Goal: Information Seeking & Learning: Check status

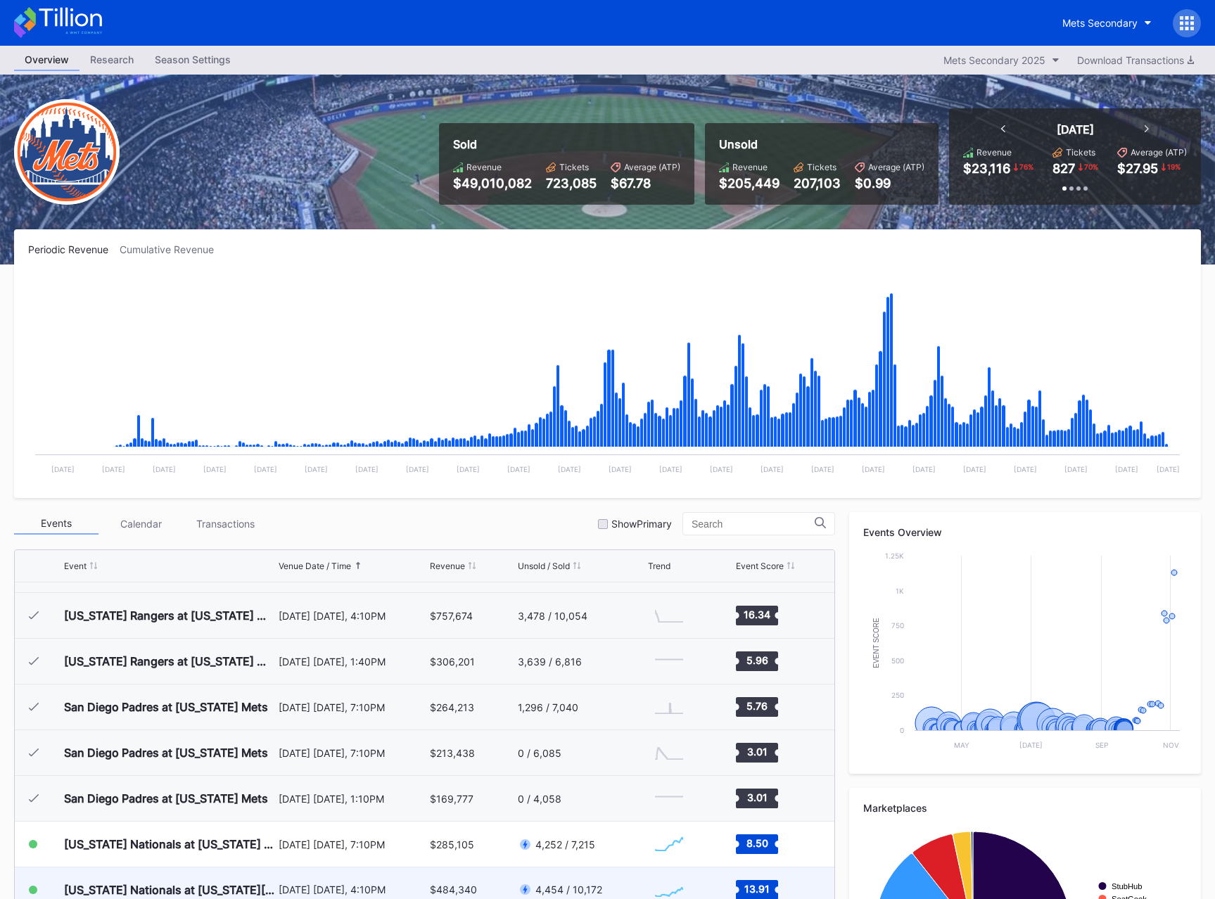
scroll to position [3205, 0]
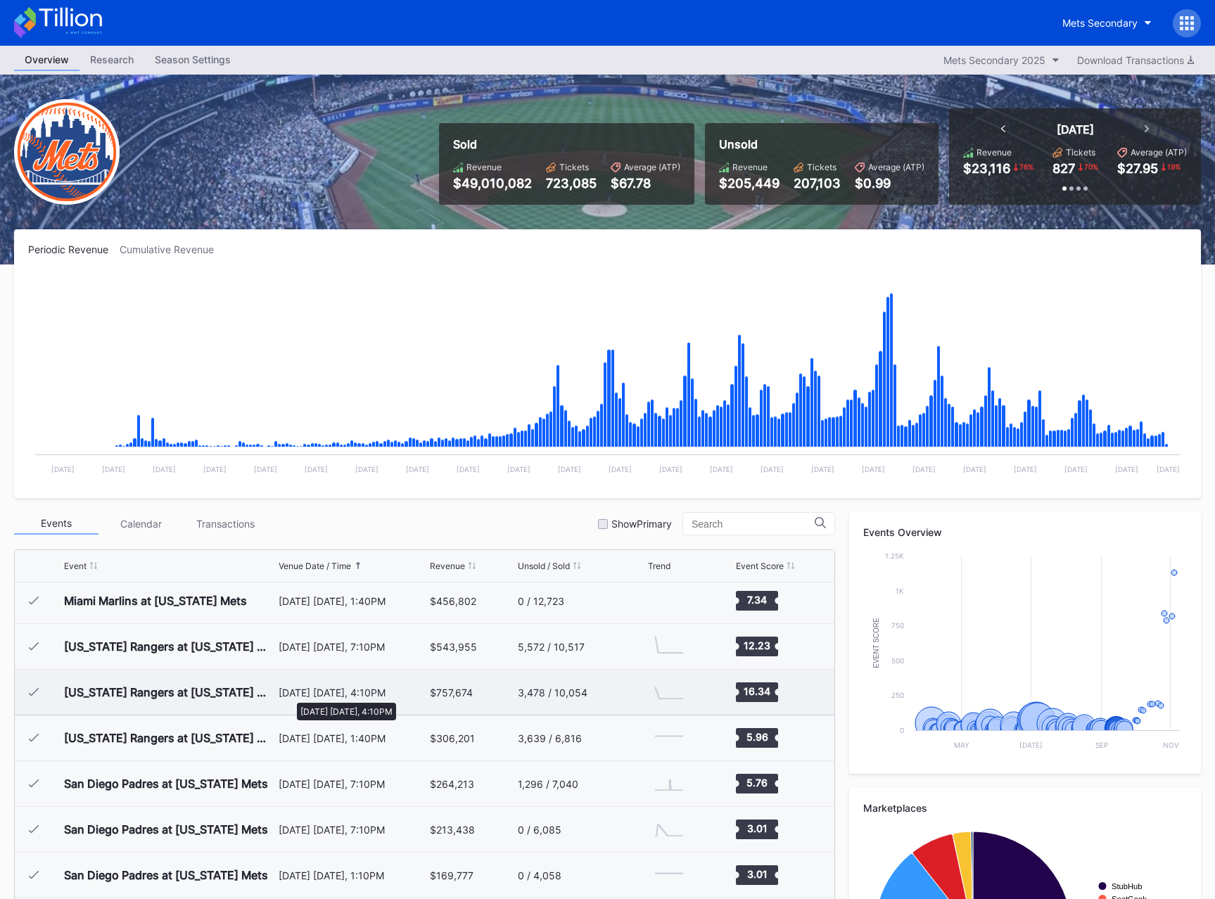
click at [290, 696] on div "[DATE] [DATE], 4:10PM" at bounding box center [353, 693] width 148 height 12
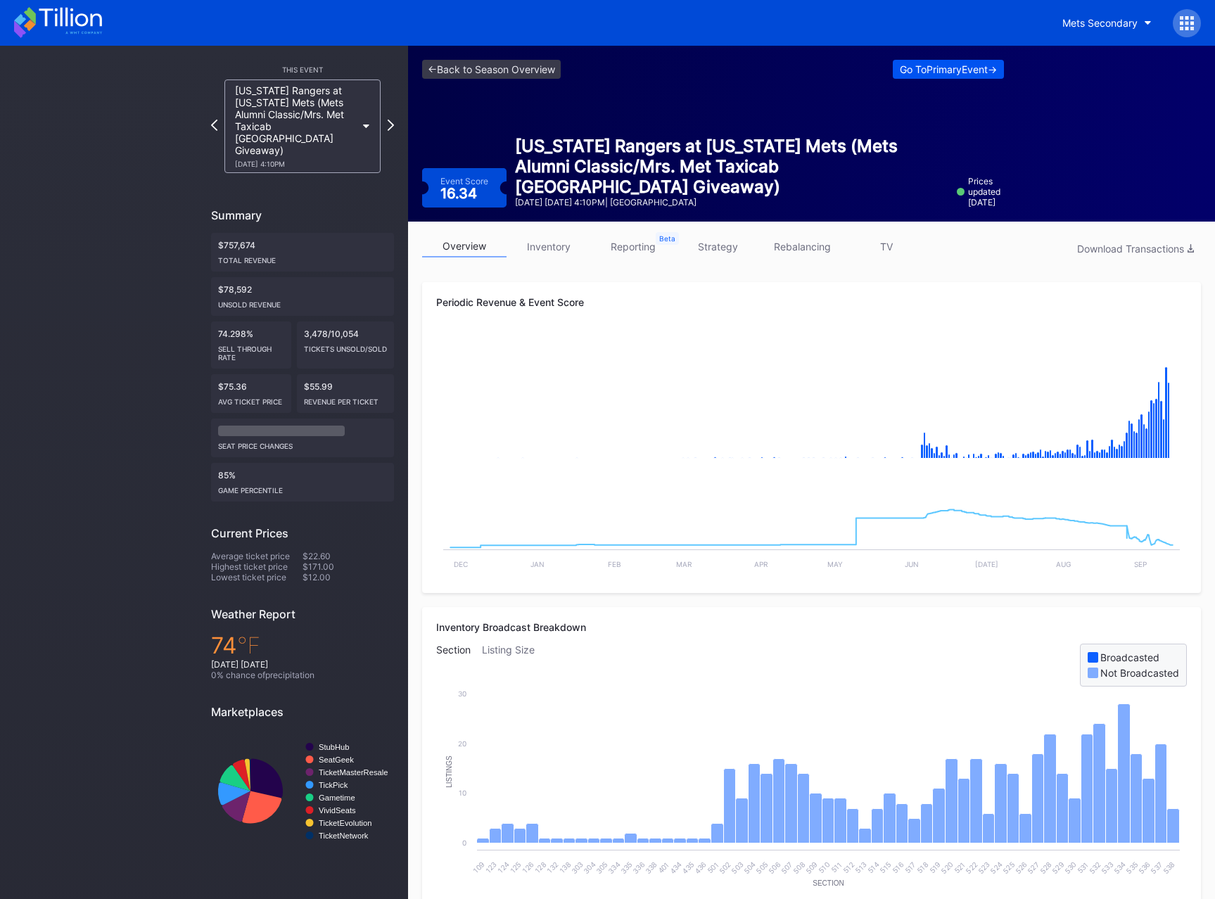
click at [912, 71] on div "Go To Primary Event ->" at bounding box center [948, 69] width 97 height 12
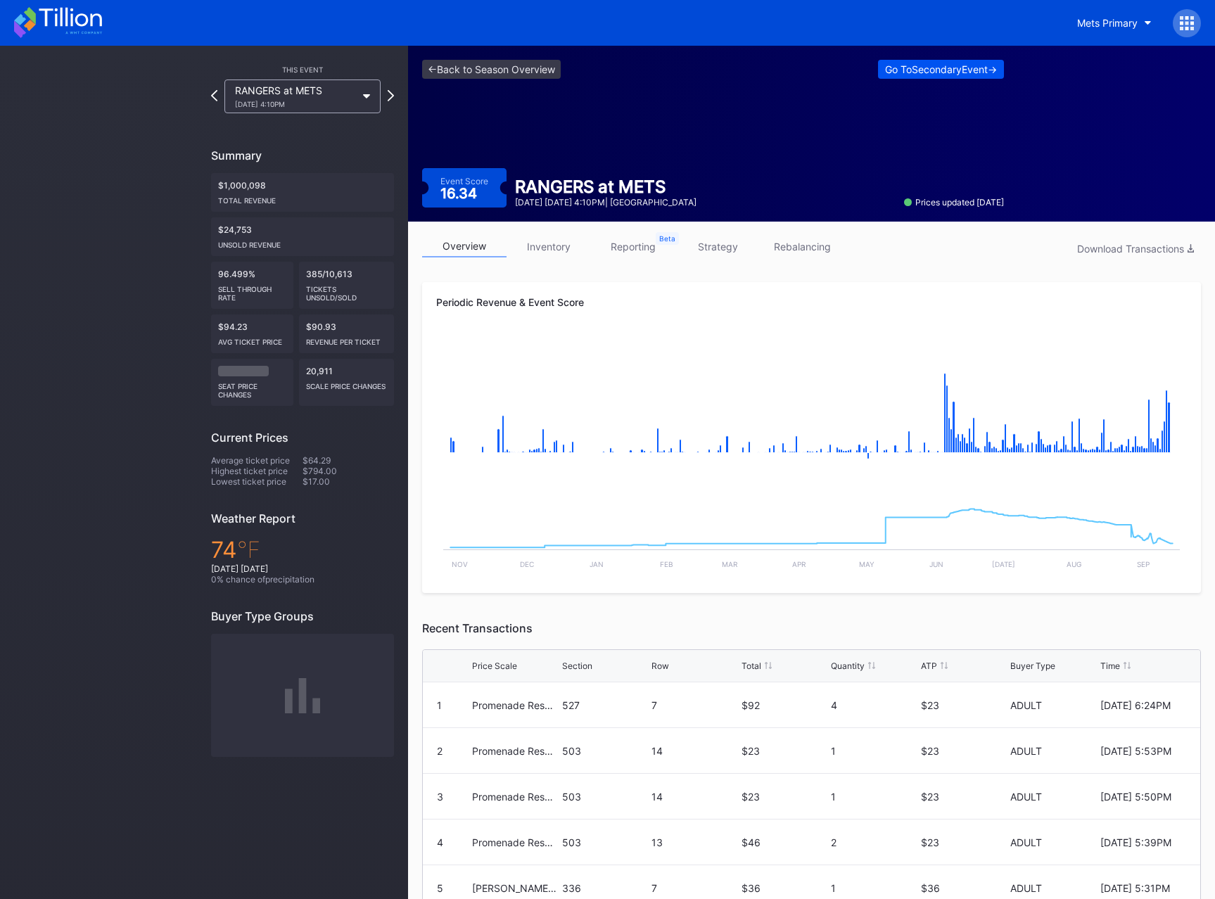
click at [930, 70] on div "Go To Secondary Event ->" at bounding box center [941, 69] width 112 height 12
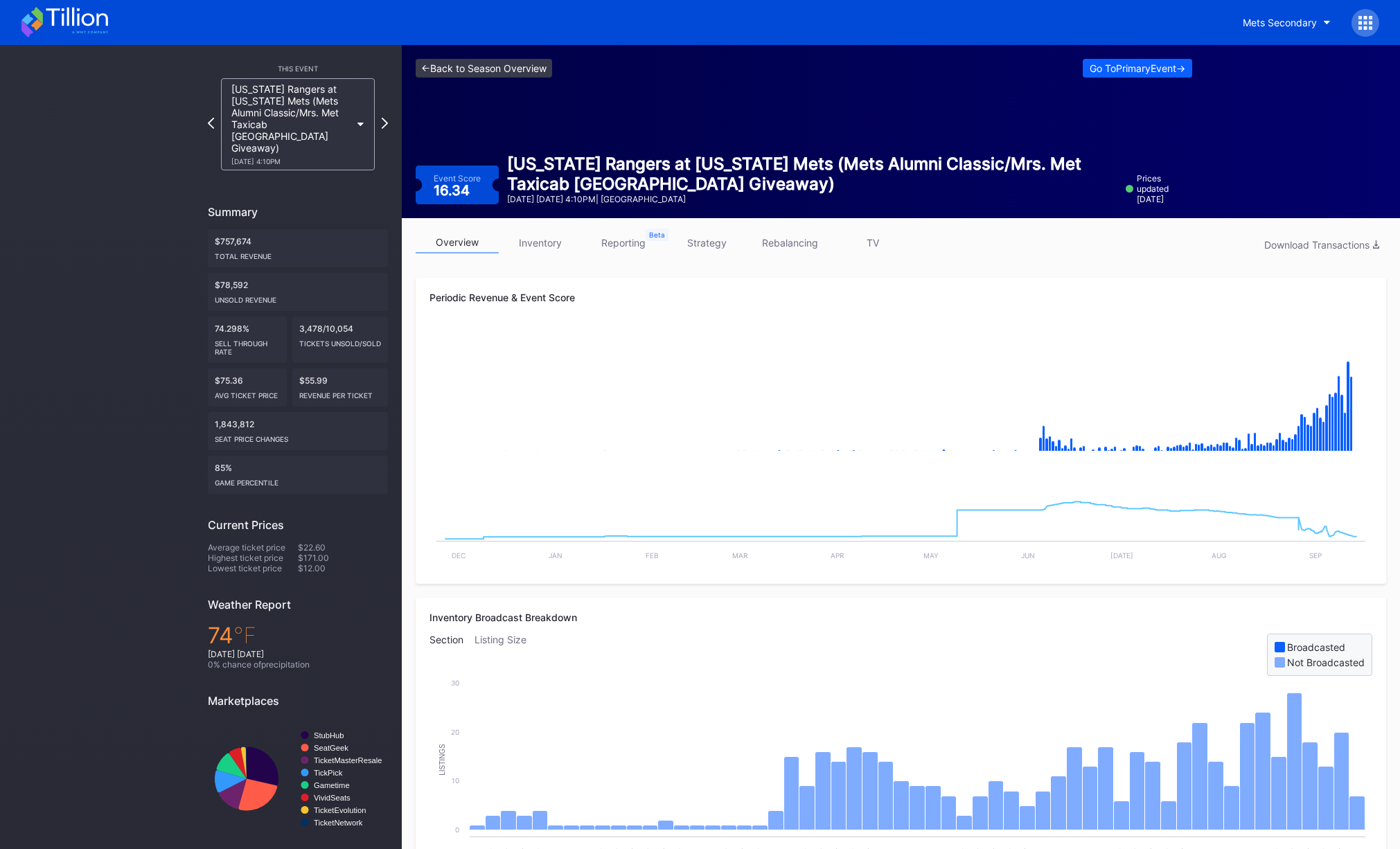
click at [522, 67] on link "<- Back to Season Overview" at bounding box center [483, 68] width 137 height 19
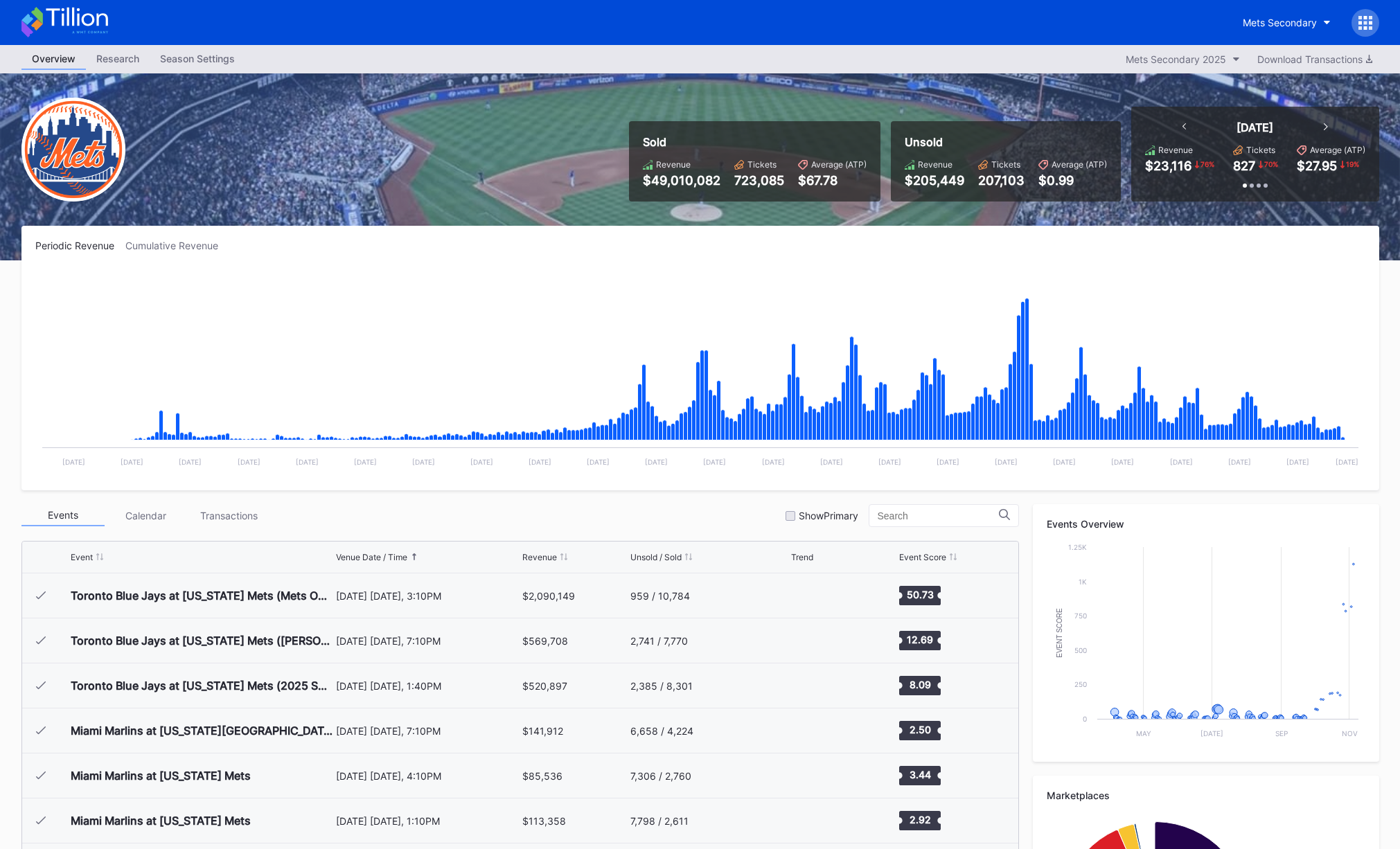
scroll to position [3468, 0]
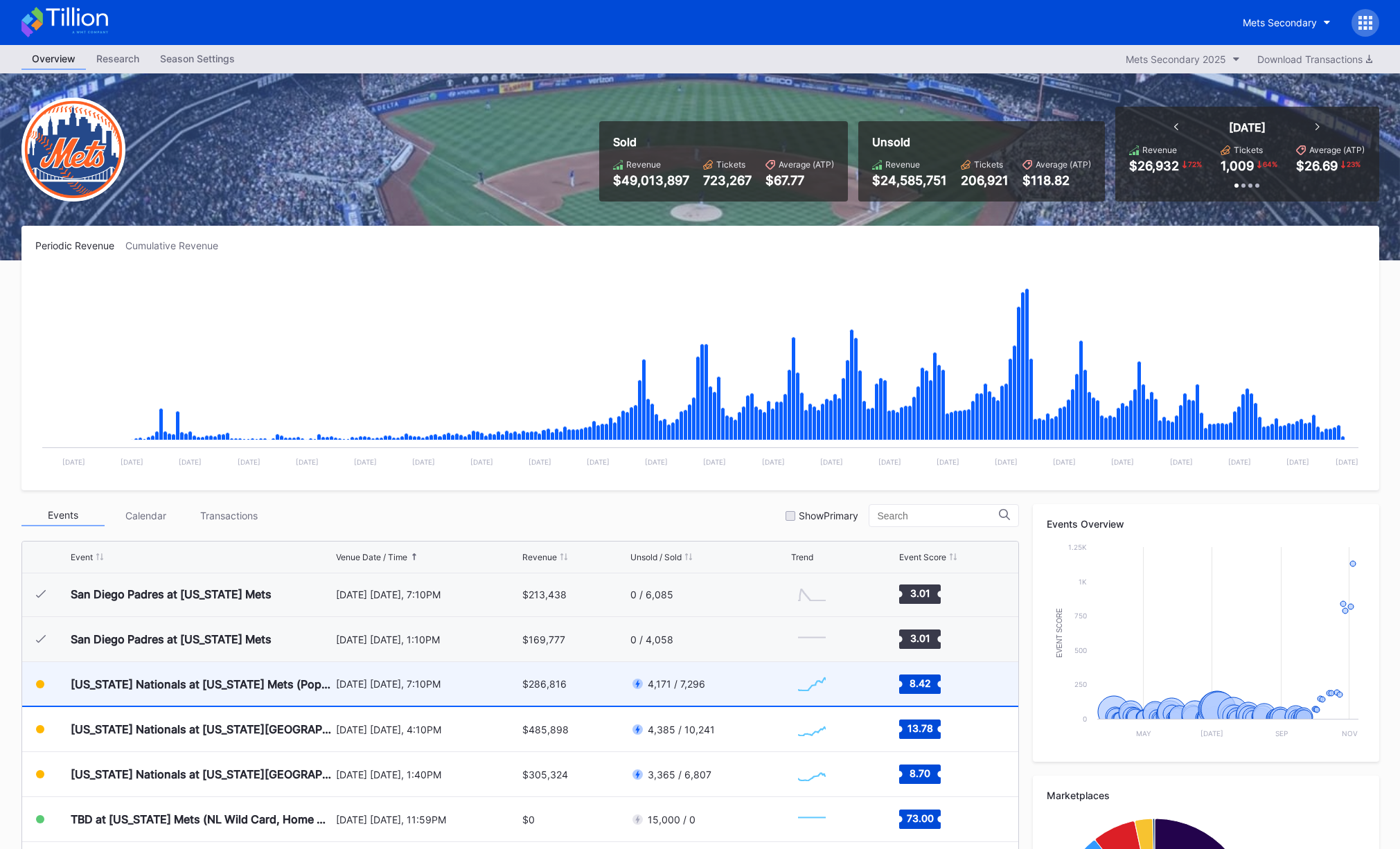
scroll to position [3386, 0]
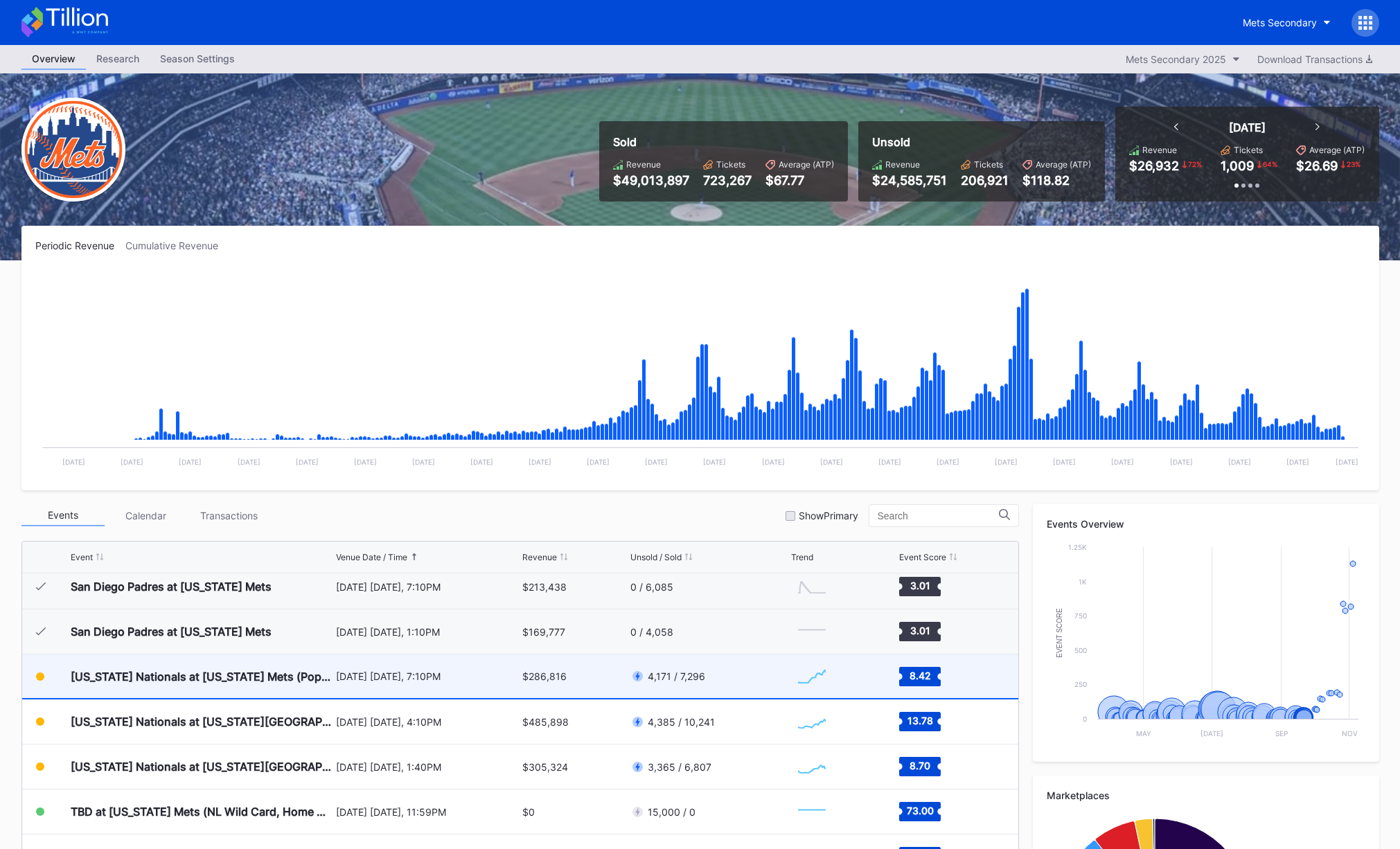
click at [593, 674] on div "$286,816" at bounding box center [574, 677] width 104 height 43
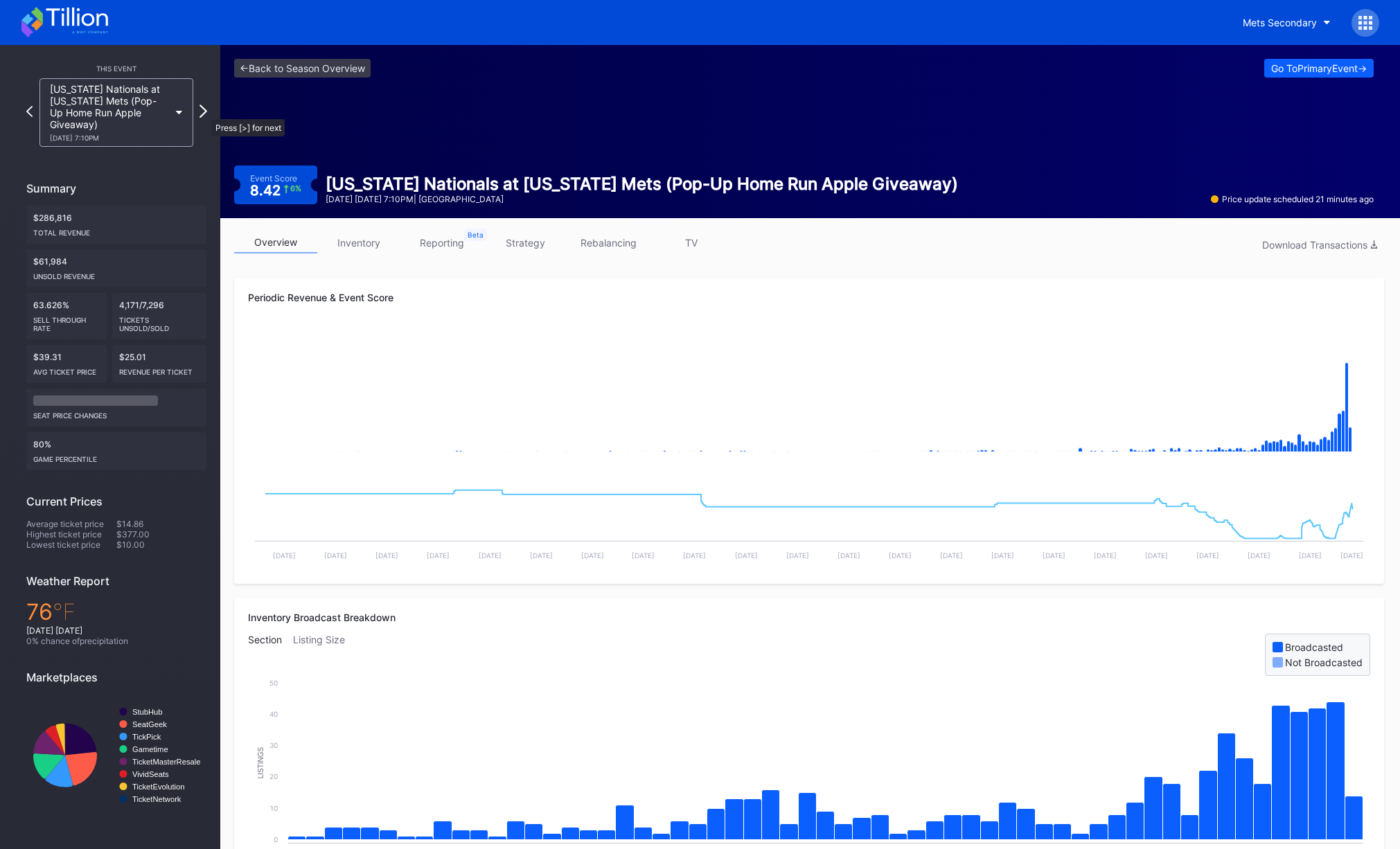
click at [205, 111] on icon at bounding box center [204, 110] width 8 height 13
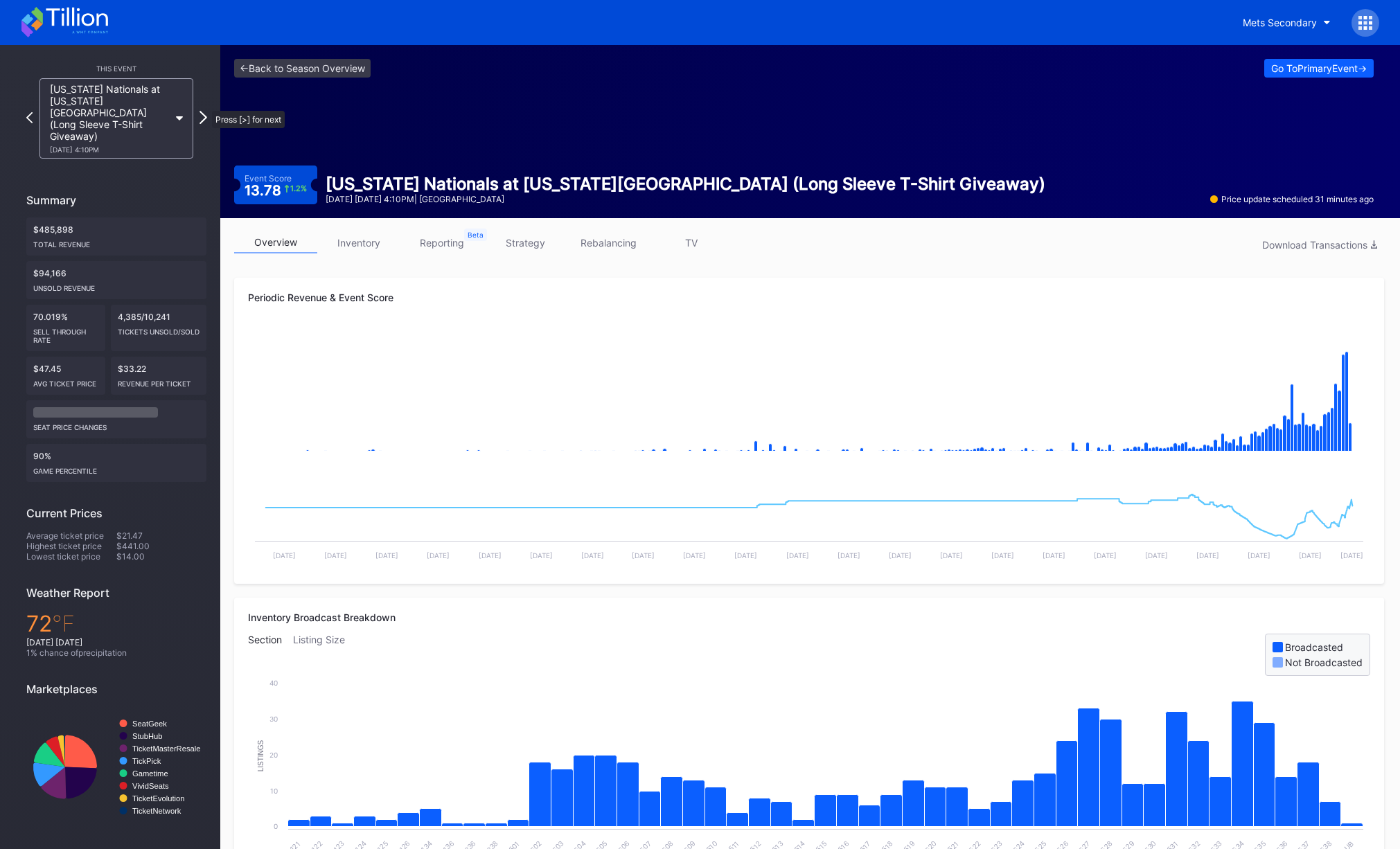
click at [205, 111] on icon at bounding box center [204, 117] width 8 height 13
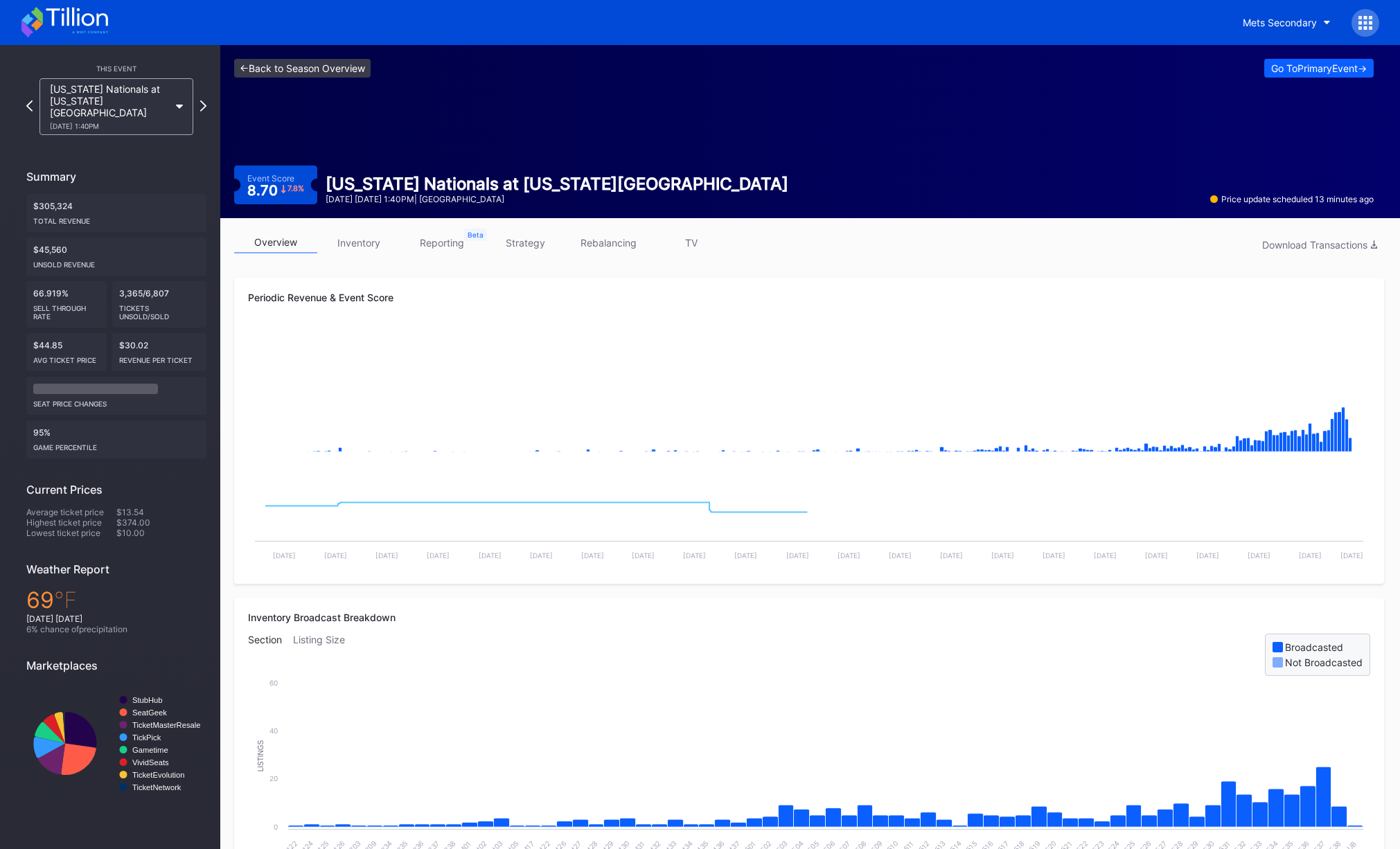
click at [288, 67] on link "<- Back to Season Overview" at bounding box center [302, 68] width 137 height 19
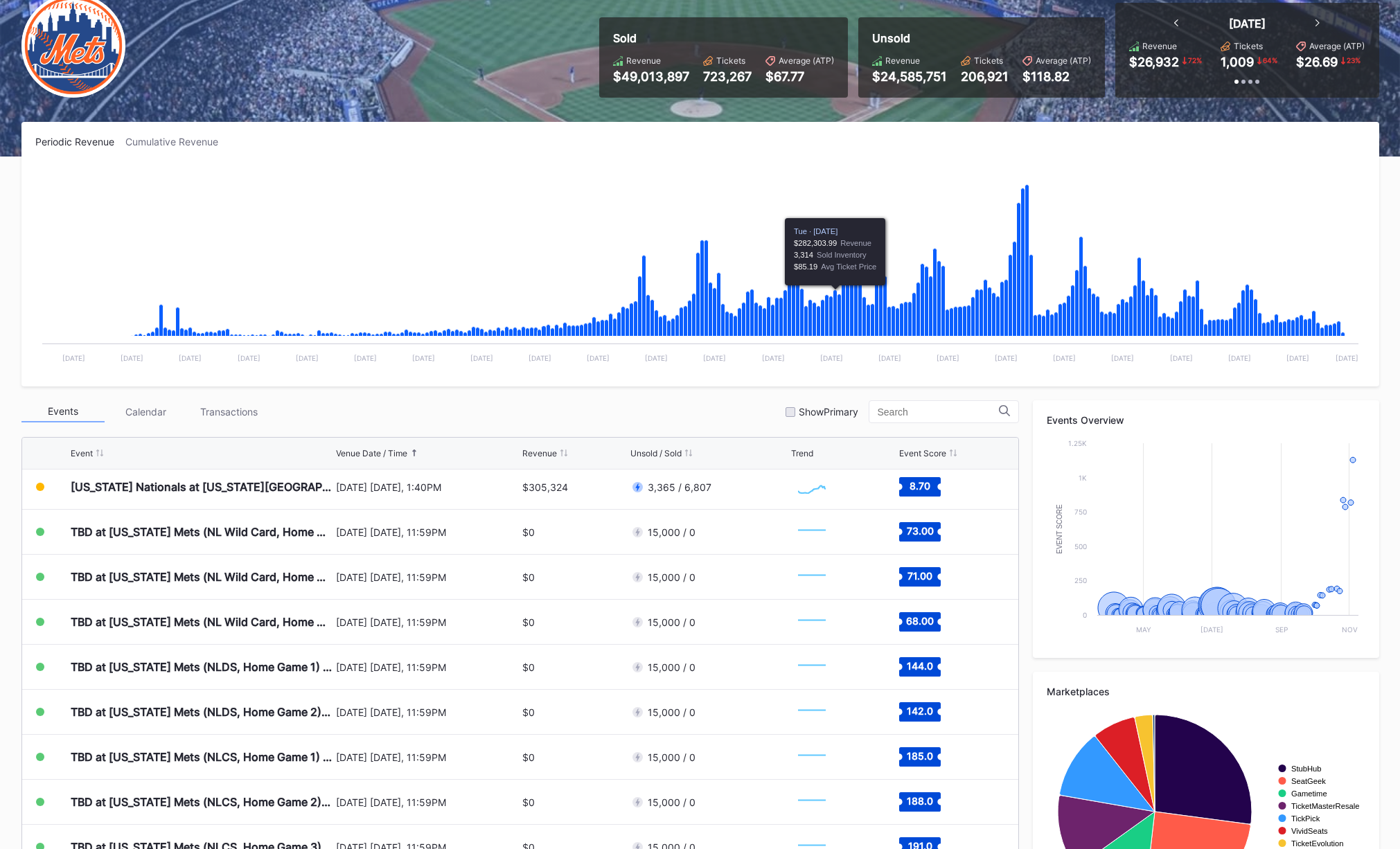
scroll to position [142, 0]
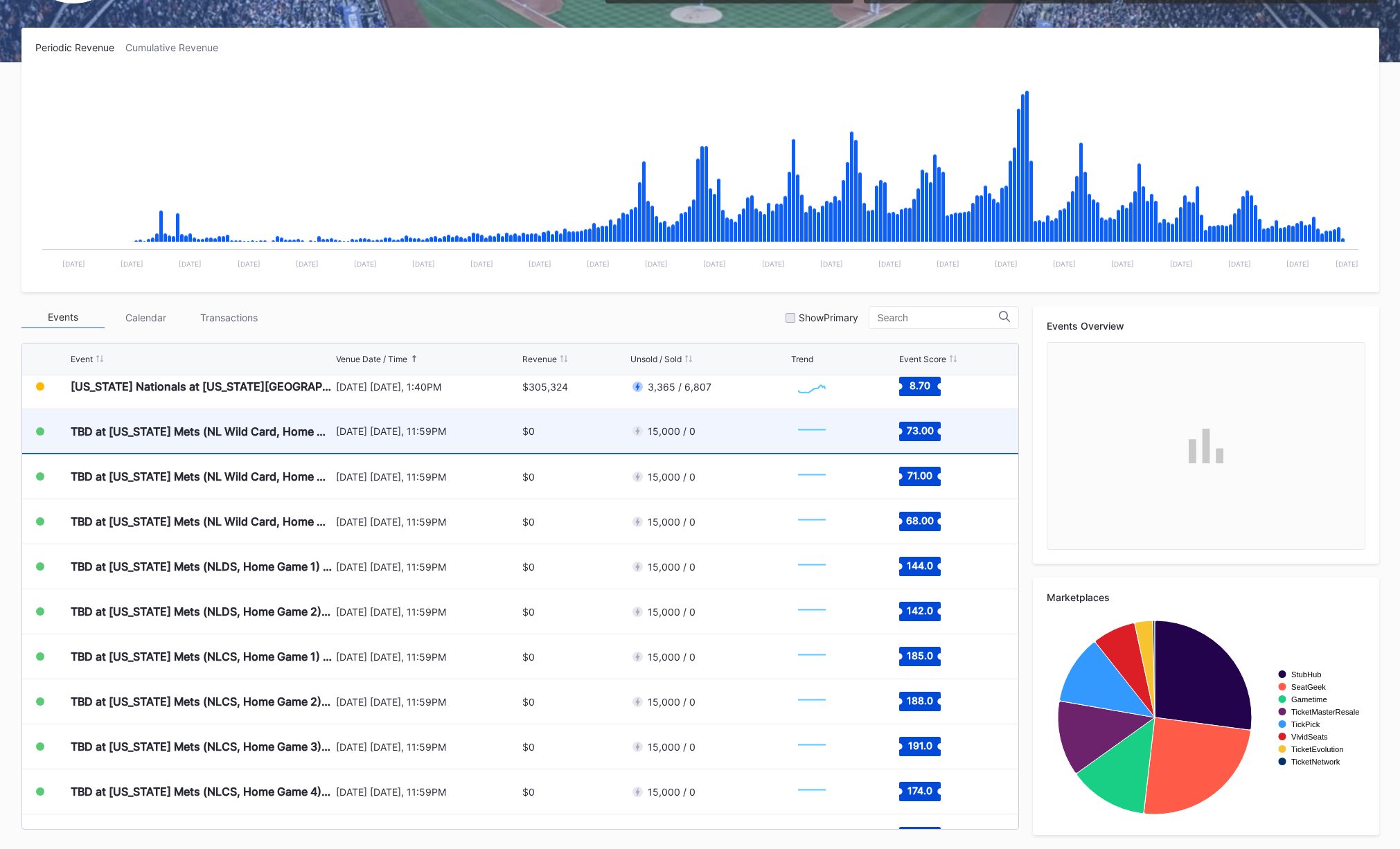
scroll to position [3570, 0]
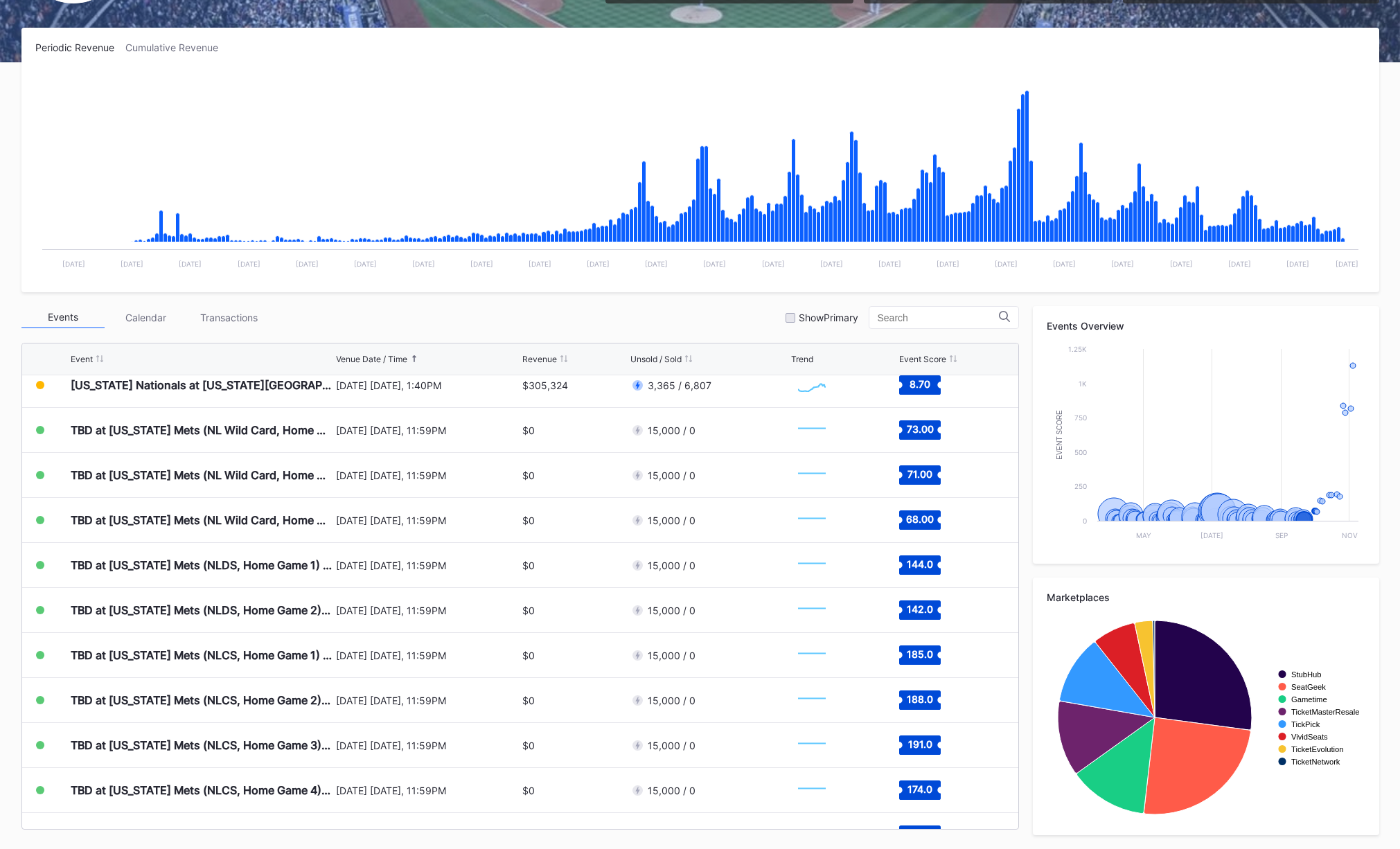
click at [498, 324] on div "Events Calendar Transactions Show Primary" at bounding box center [520, 317] width 997 height 23
click at [500, 306] on div "Events Calendar Transactions Show Primary" at bounding box center [520, 317] width 997 height 23
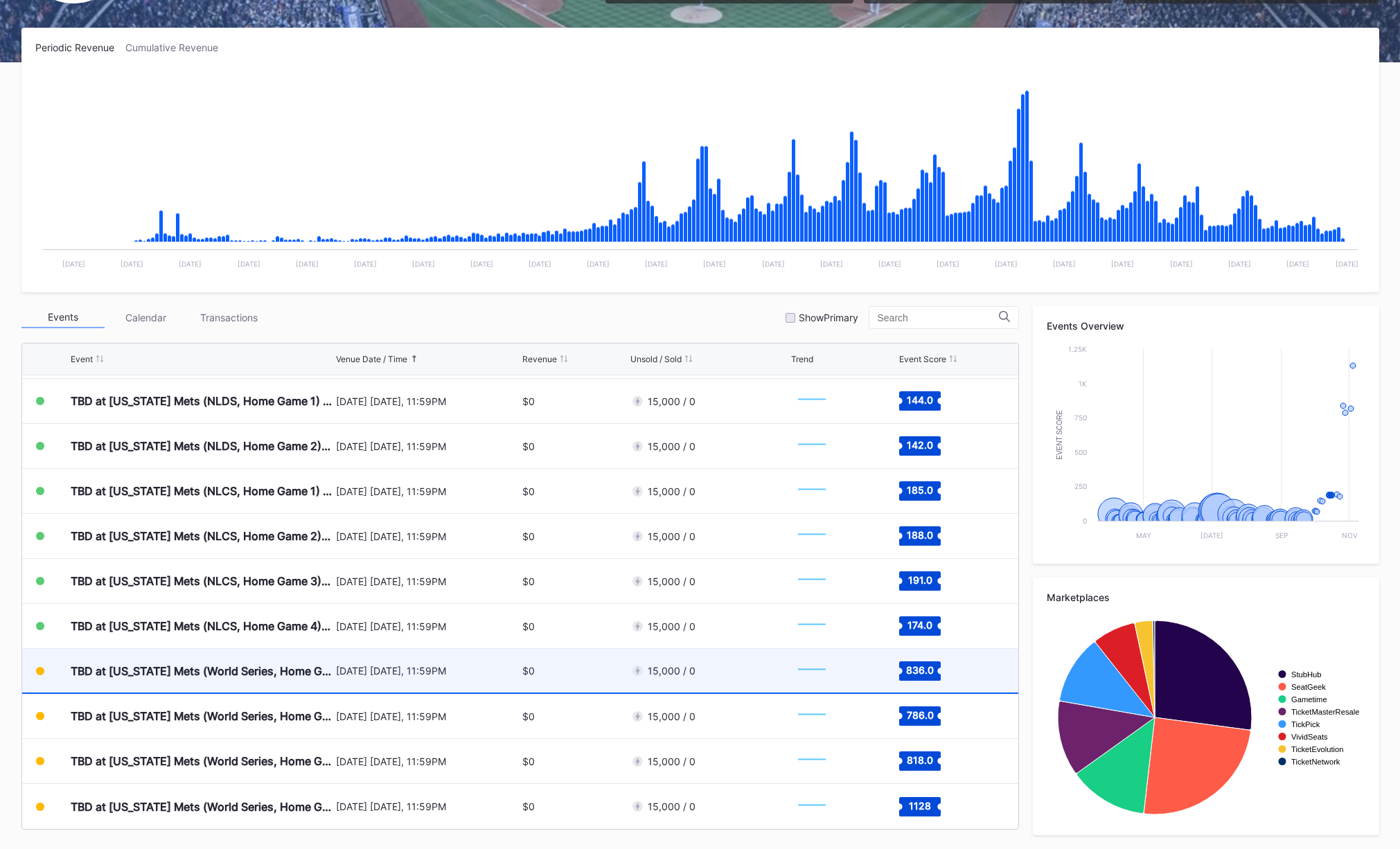
scroll to position [3734, 0]
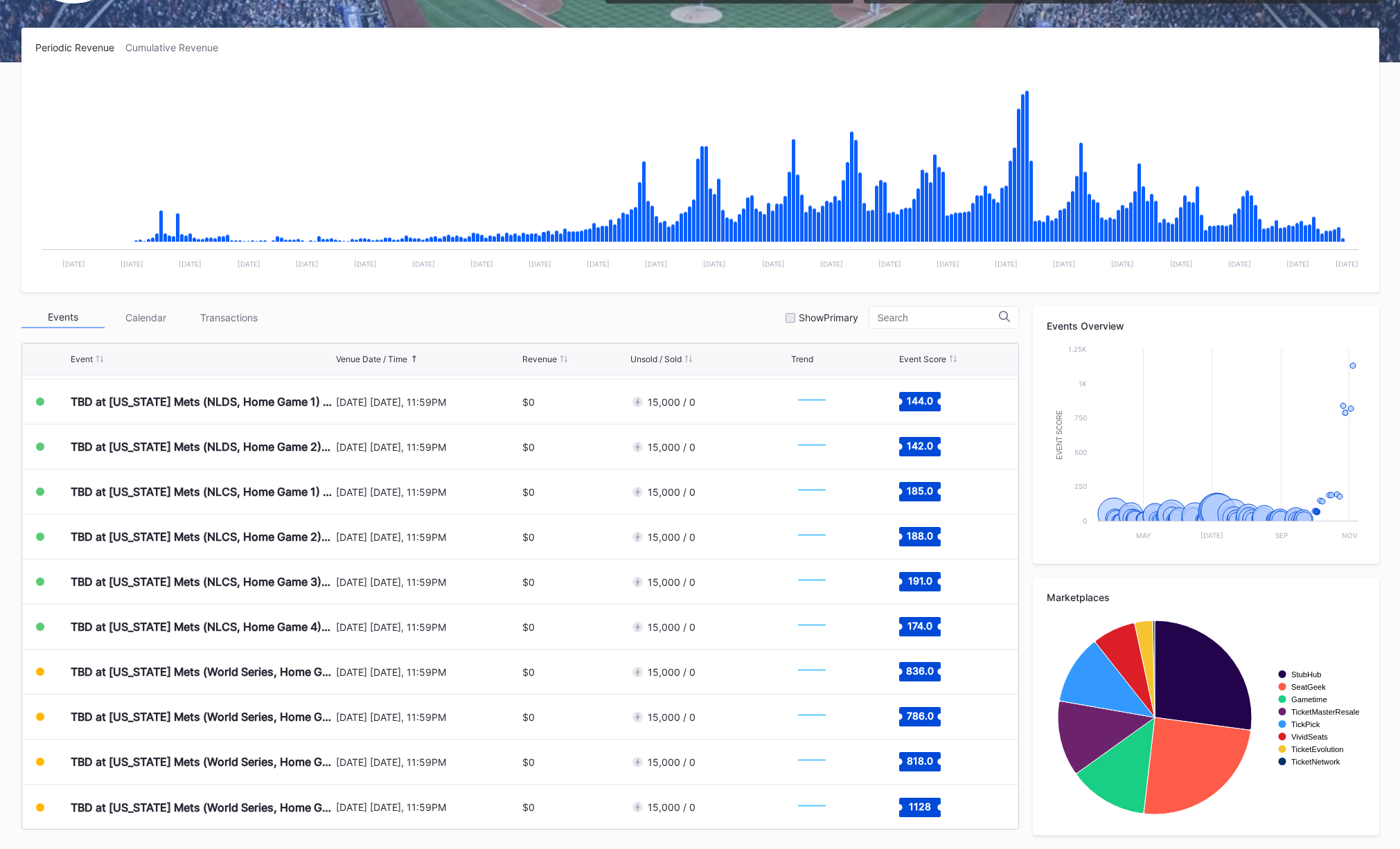
click at [496, 316] on div "Events Calendar Transactions Show Primary" at bounding box center [520, 317] width 997 height 23
click at [602, 328] on div "Events Calendar Transactions Show Primary" at bounding box center [520, 317] width 997 height 23
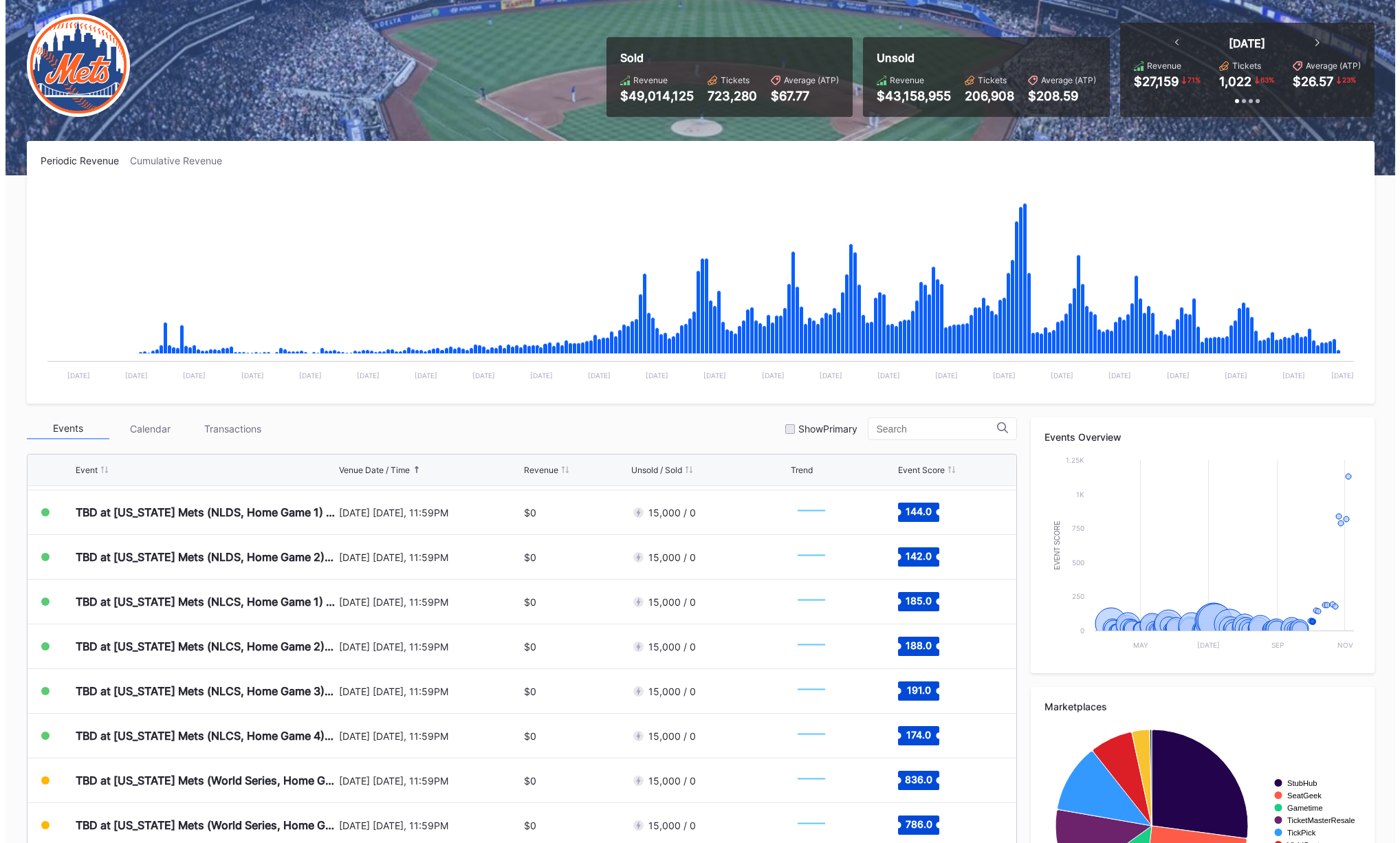
scroll to position [0, 0]
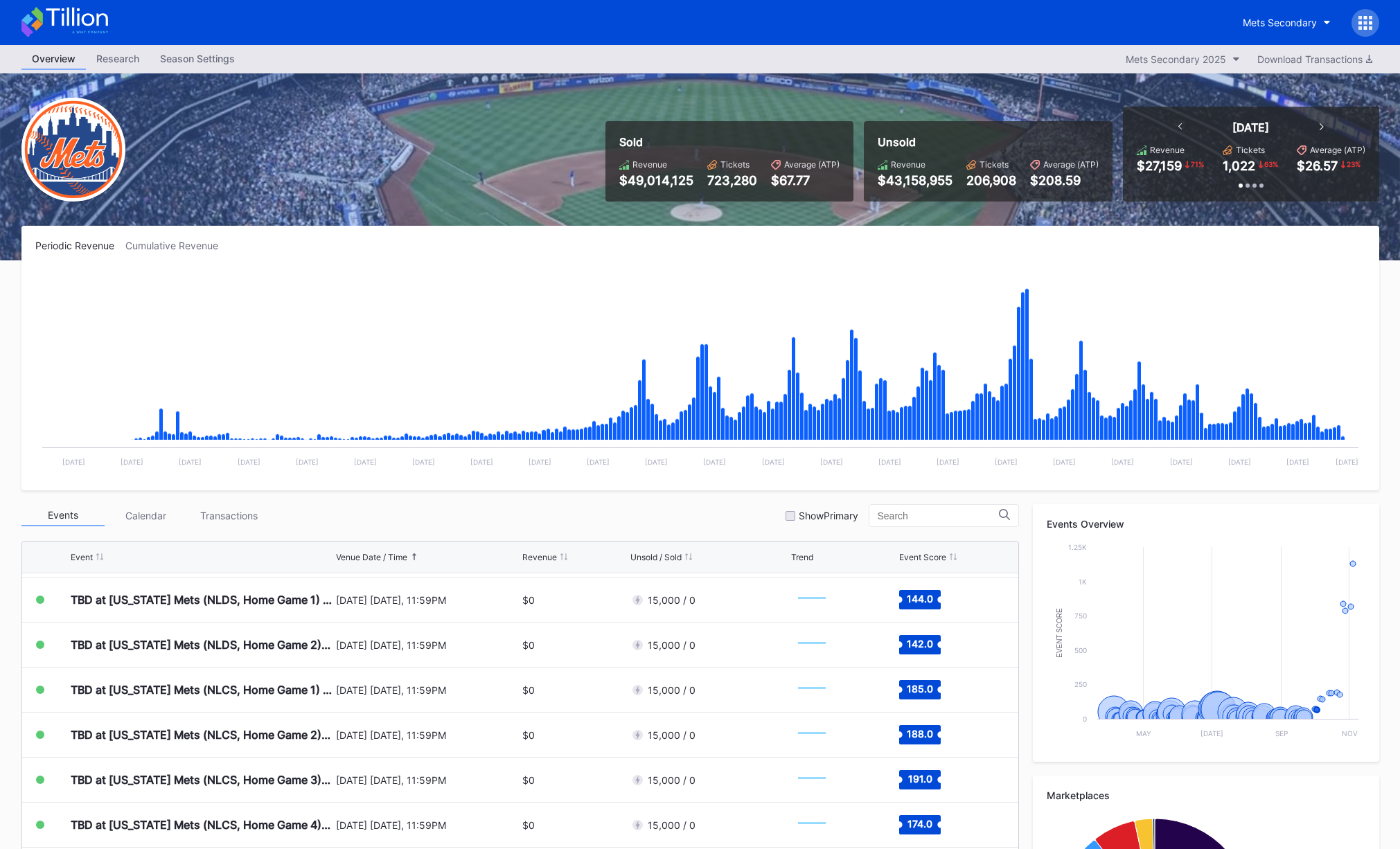
click at [1361, 24] on icon at bounding box center [1360, 23] width 4 height 4
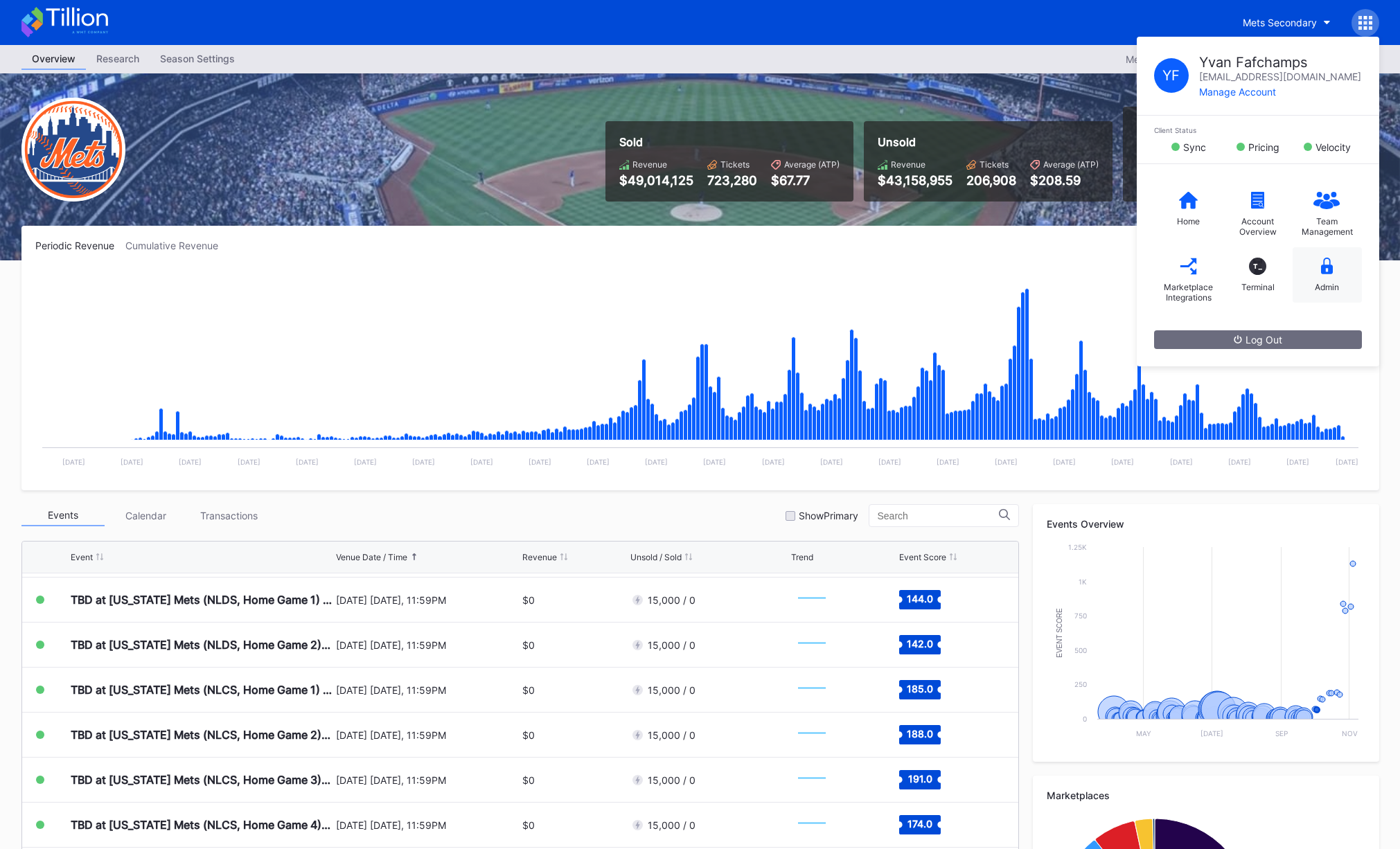
click at [1323, 259] on icon at bounding box center [1326, 267] width 13 height 18
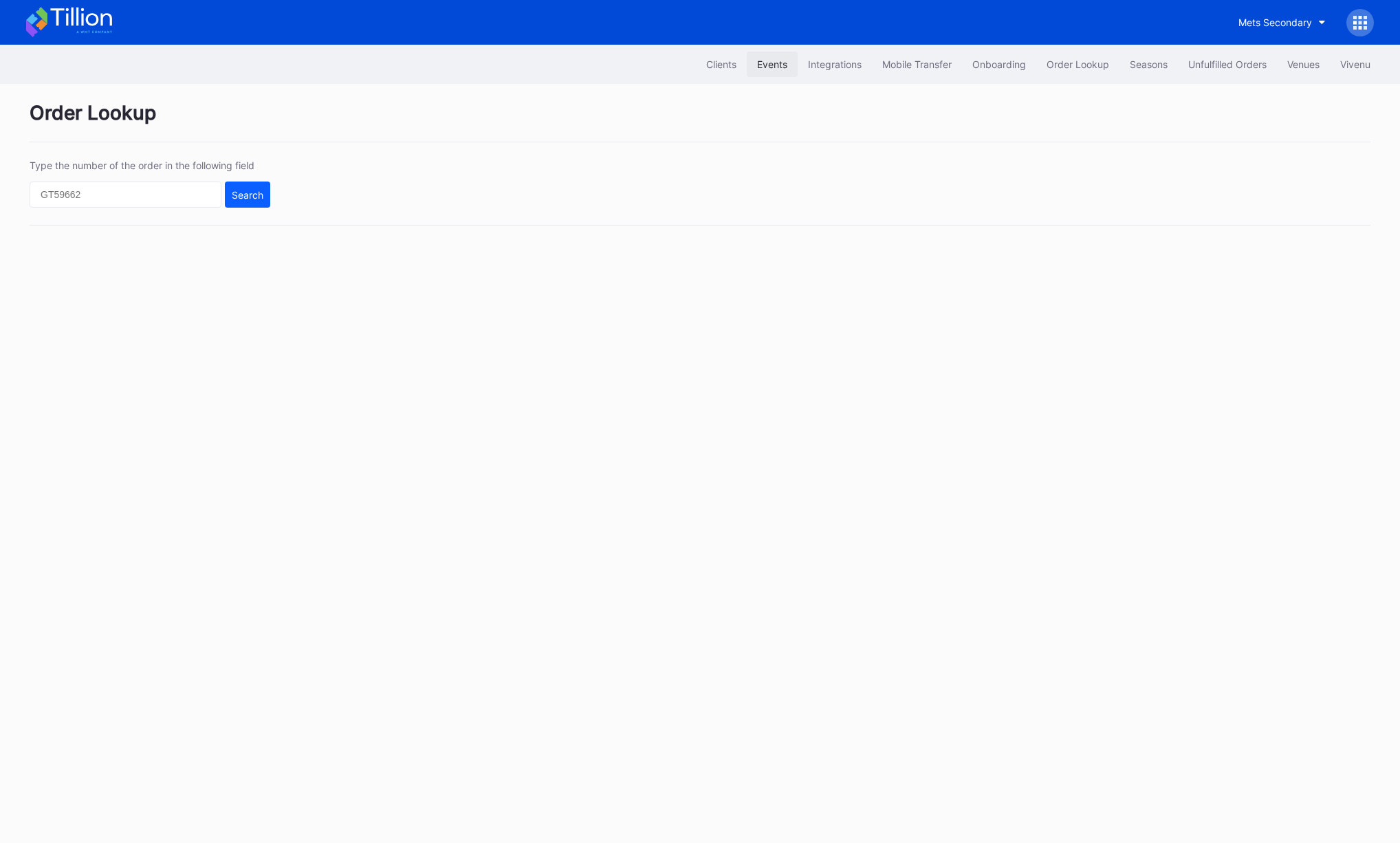
click at [767, 62] on div "Events" at bounding box center [771, 65] width 30 height 12
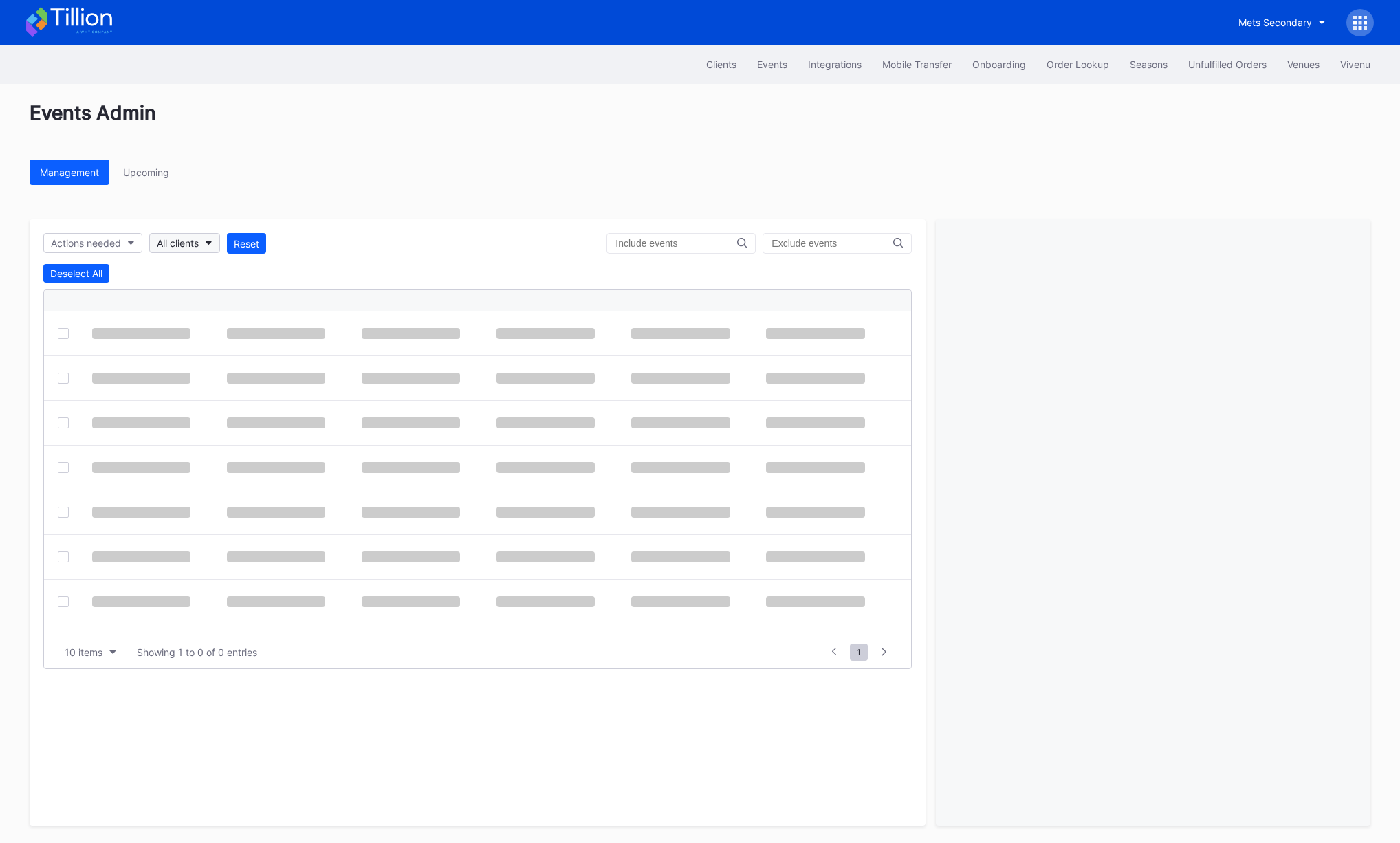
click at [193, 247] on div "All clients" at bounding box center [177, 244] width 42 height 12
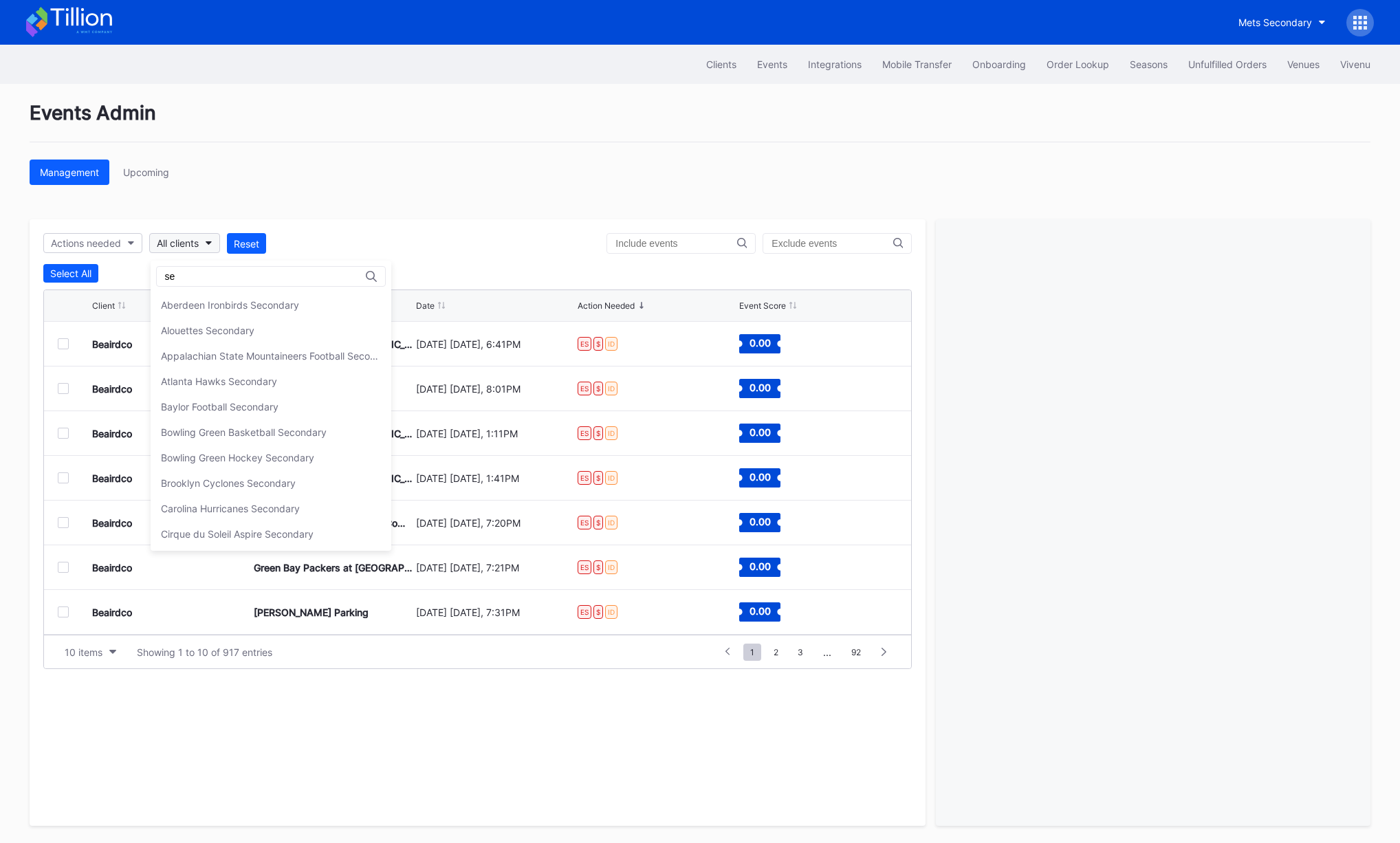
type input "s"
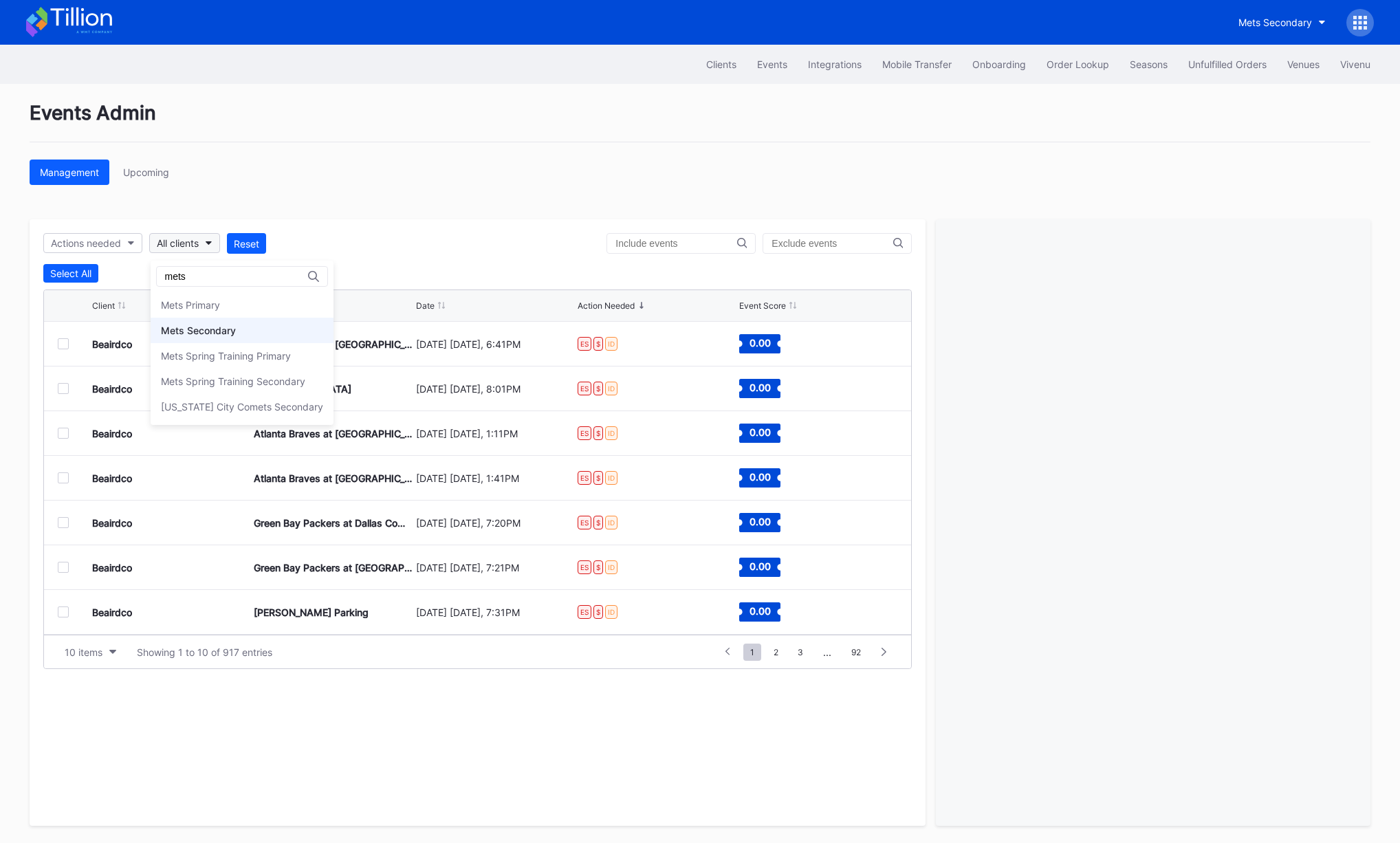
type input "mets"
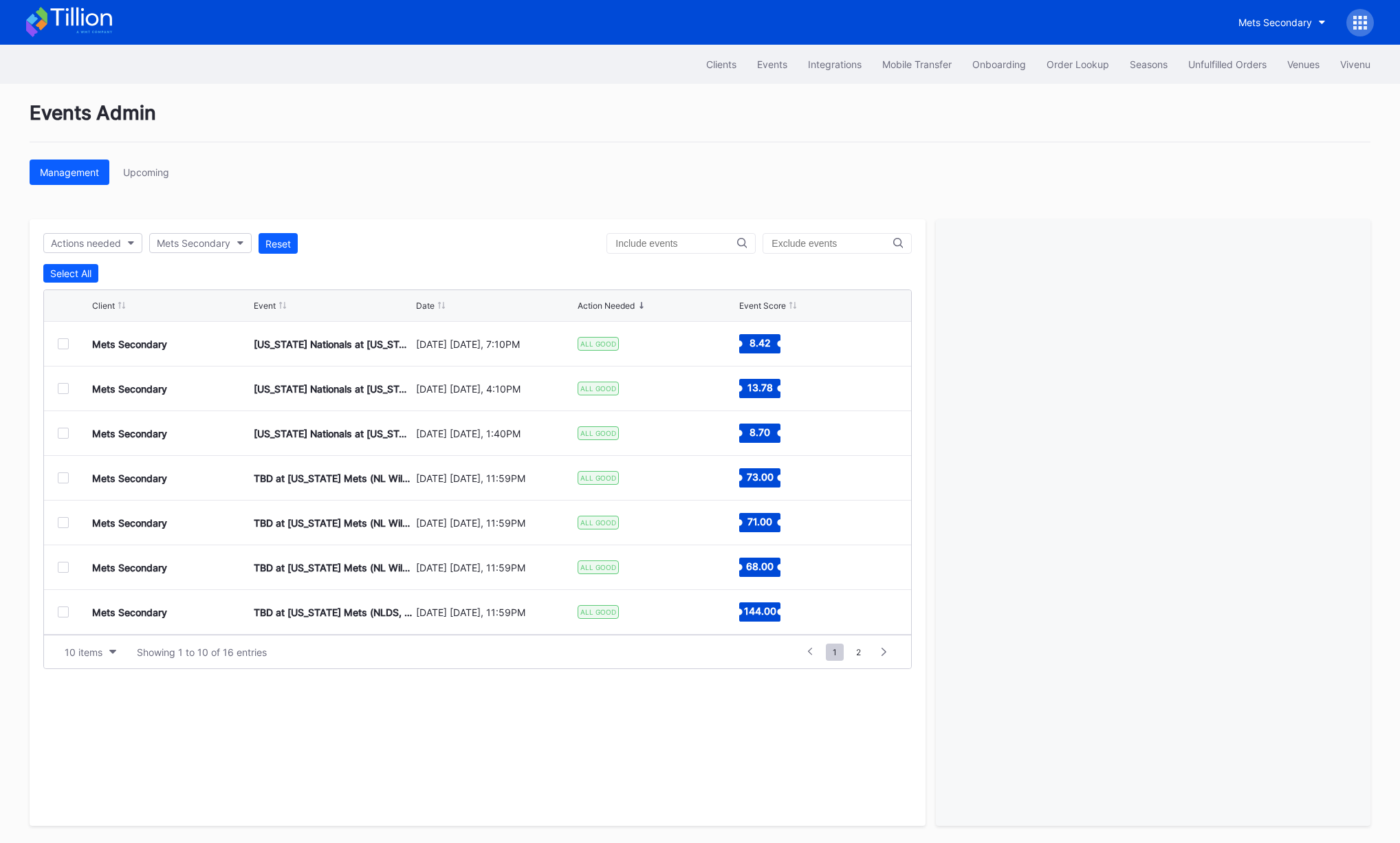
click at [428, 302] on div "Date" at bounding box center [425, 305] width 19 height 11
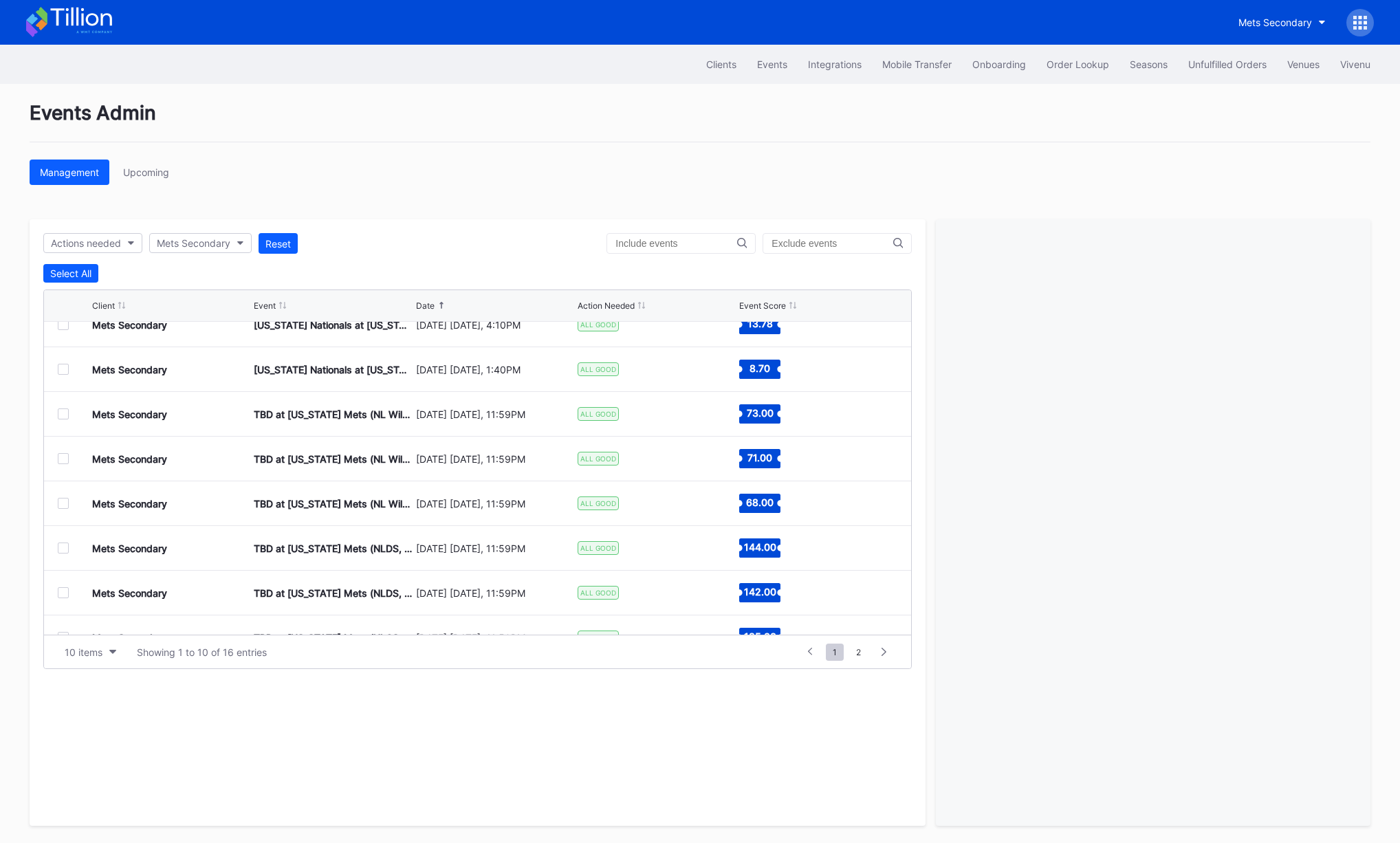
scroll to position [64, 0]
click at [66, 420] on div at bounding box center [63, 415] width 11 height 11
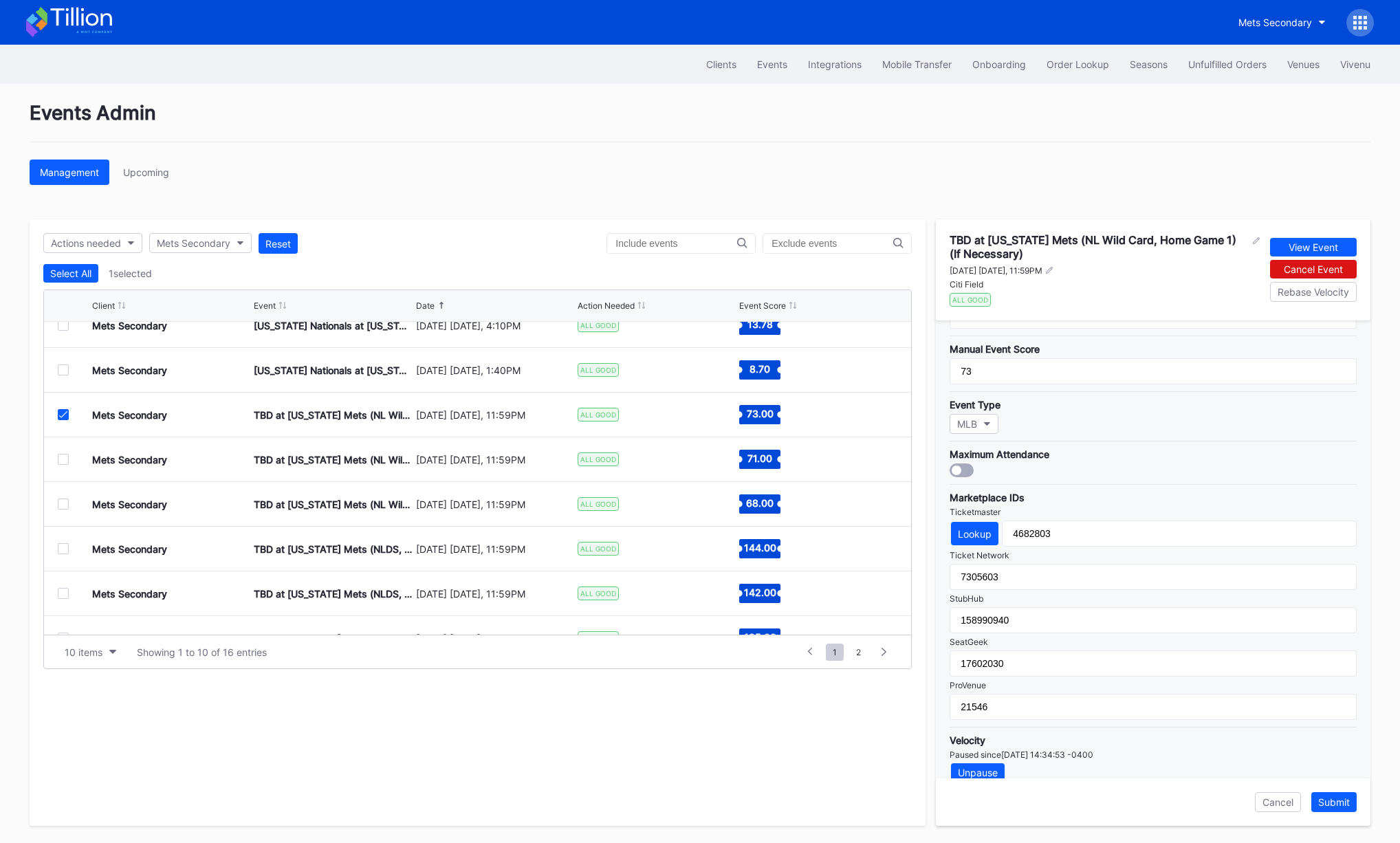
scroll to position [313, 0]
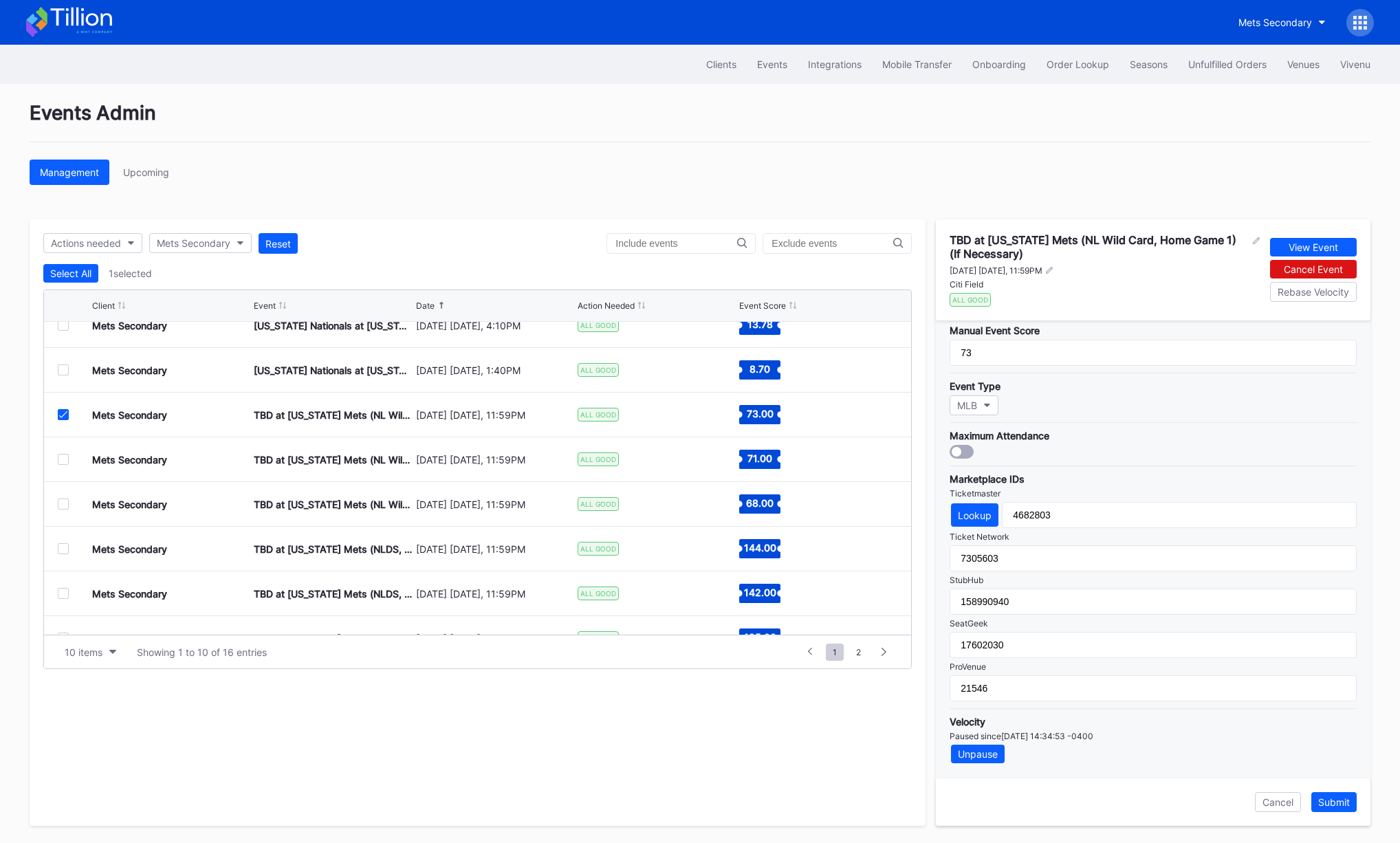
click at [62, 418] on icon at bounding box center [63, 415] width 8 height 7
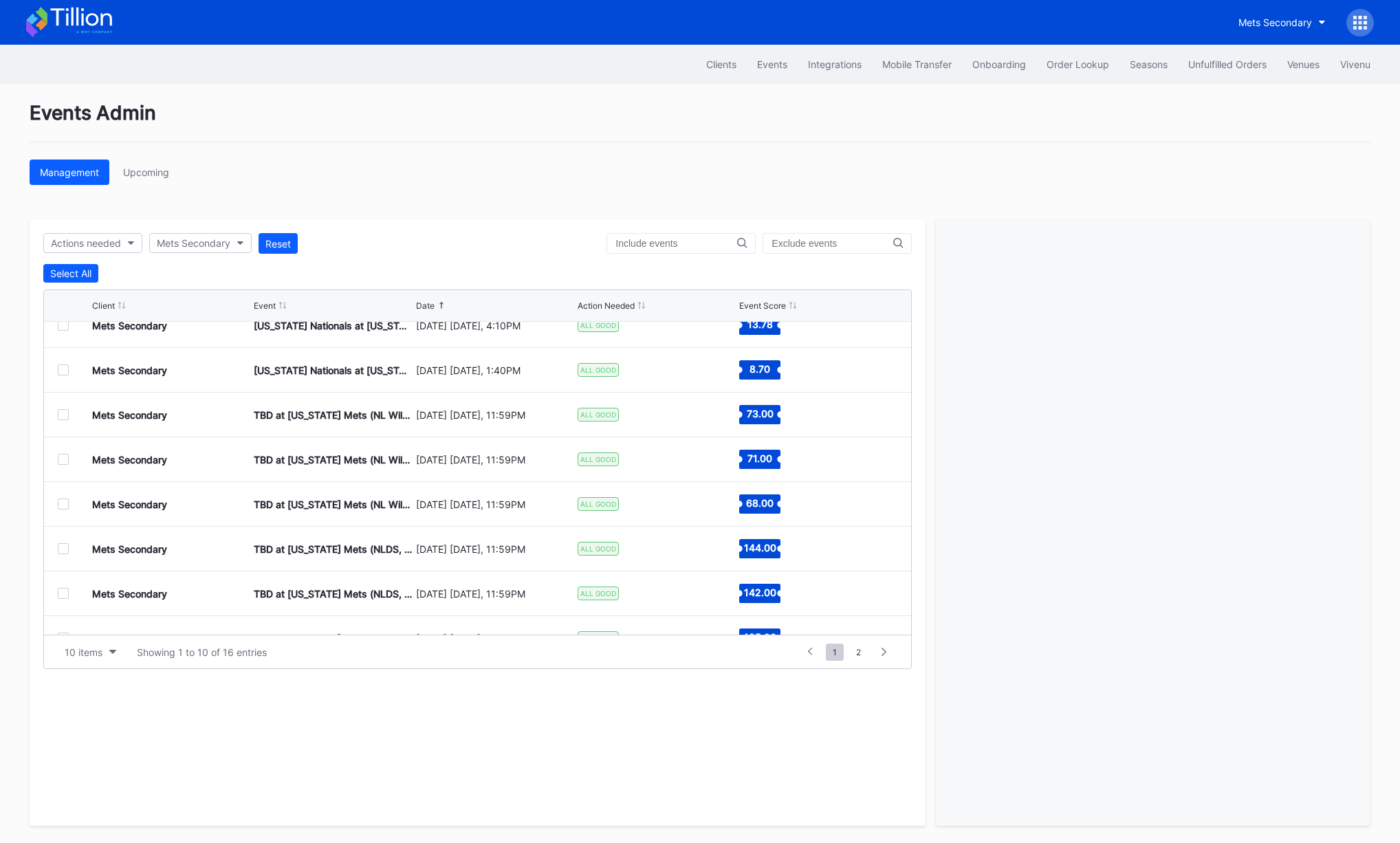
click at [64, 461] on div at bounding box center [63, 459] width 11 height 11
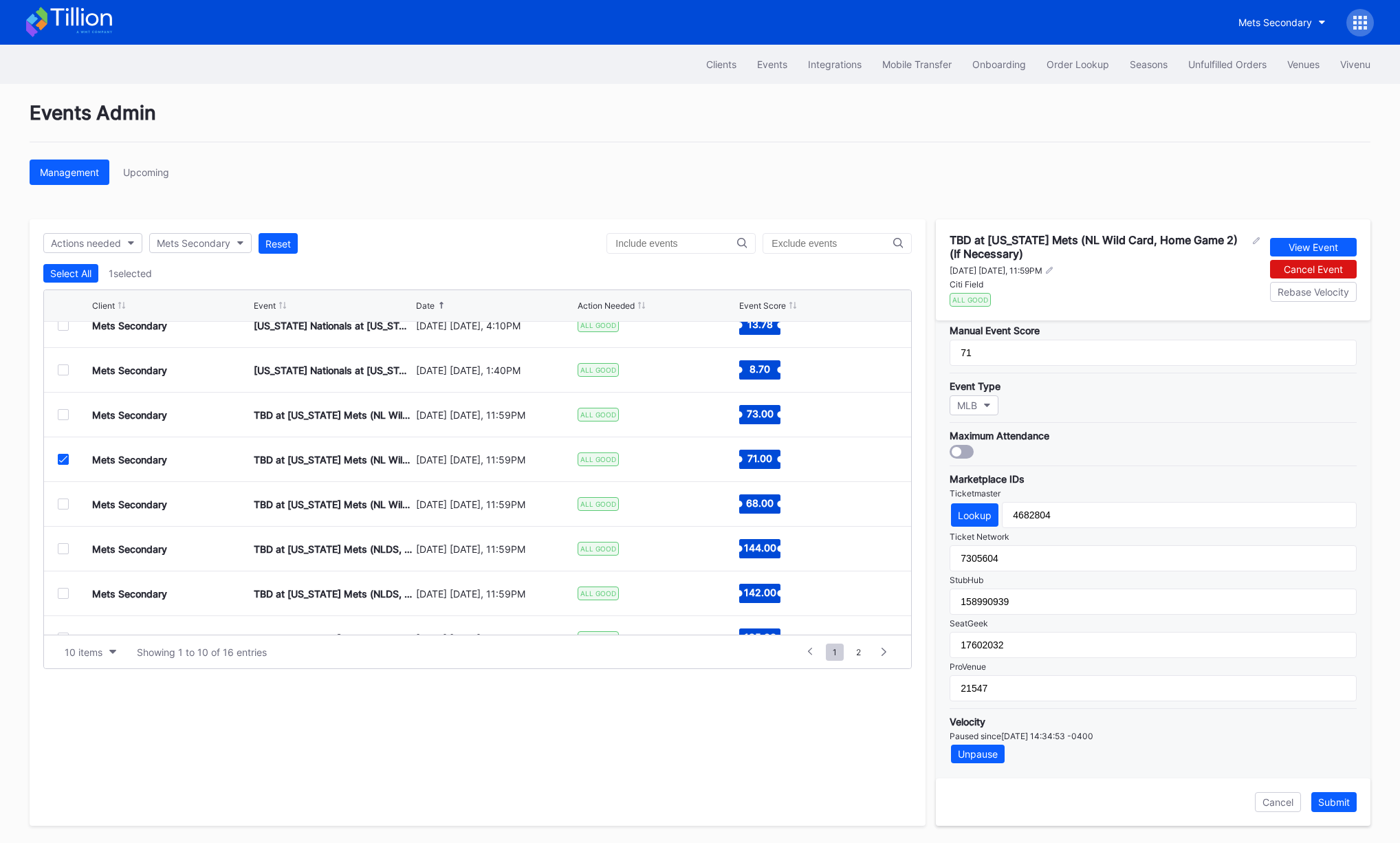
click at [66, 461] on icon at bounding box center [63, 459] width 8 height 7
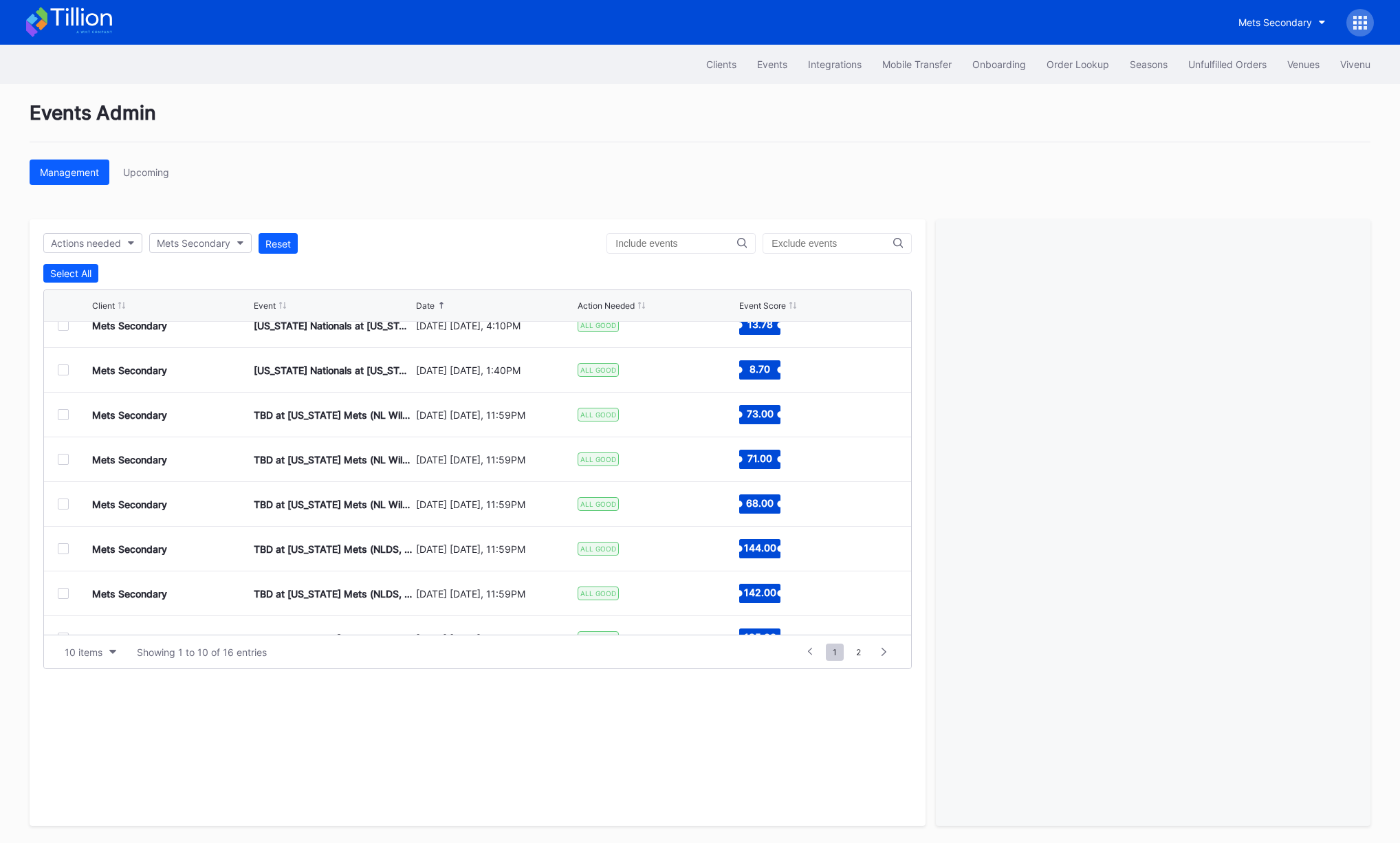
click at [65, 505] on div at bounding box center [63, 504] width 11 height 11
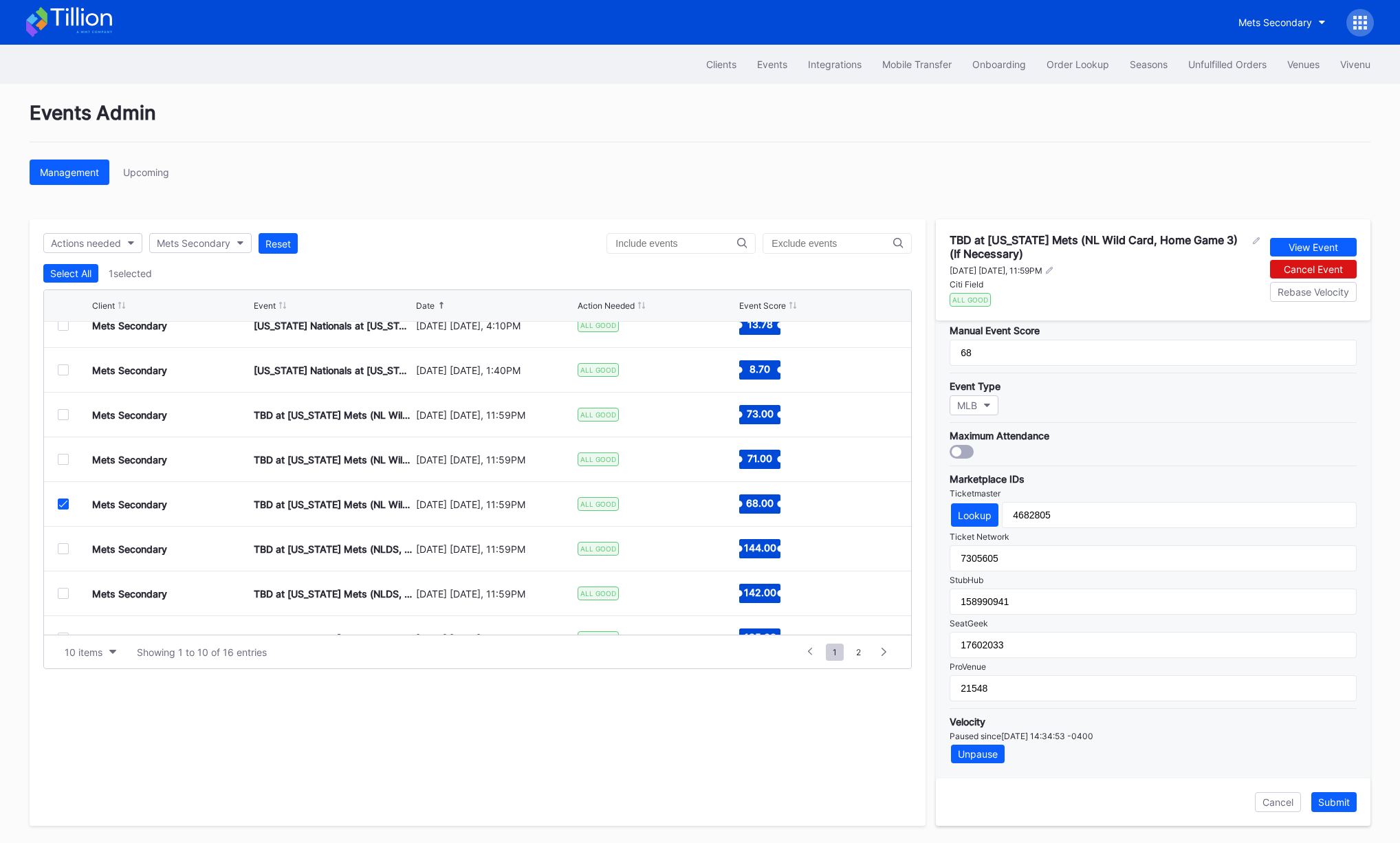
click at [62, 501] on icon at bounding box center [63, 504] width 8 height 7
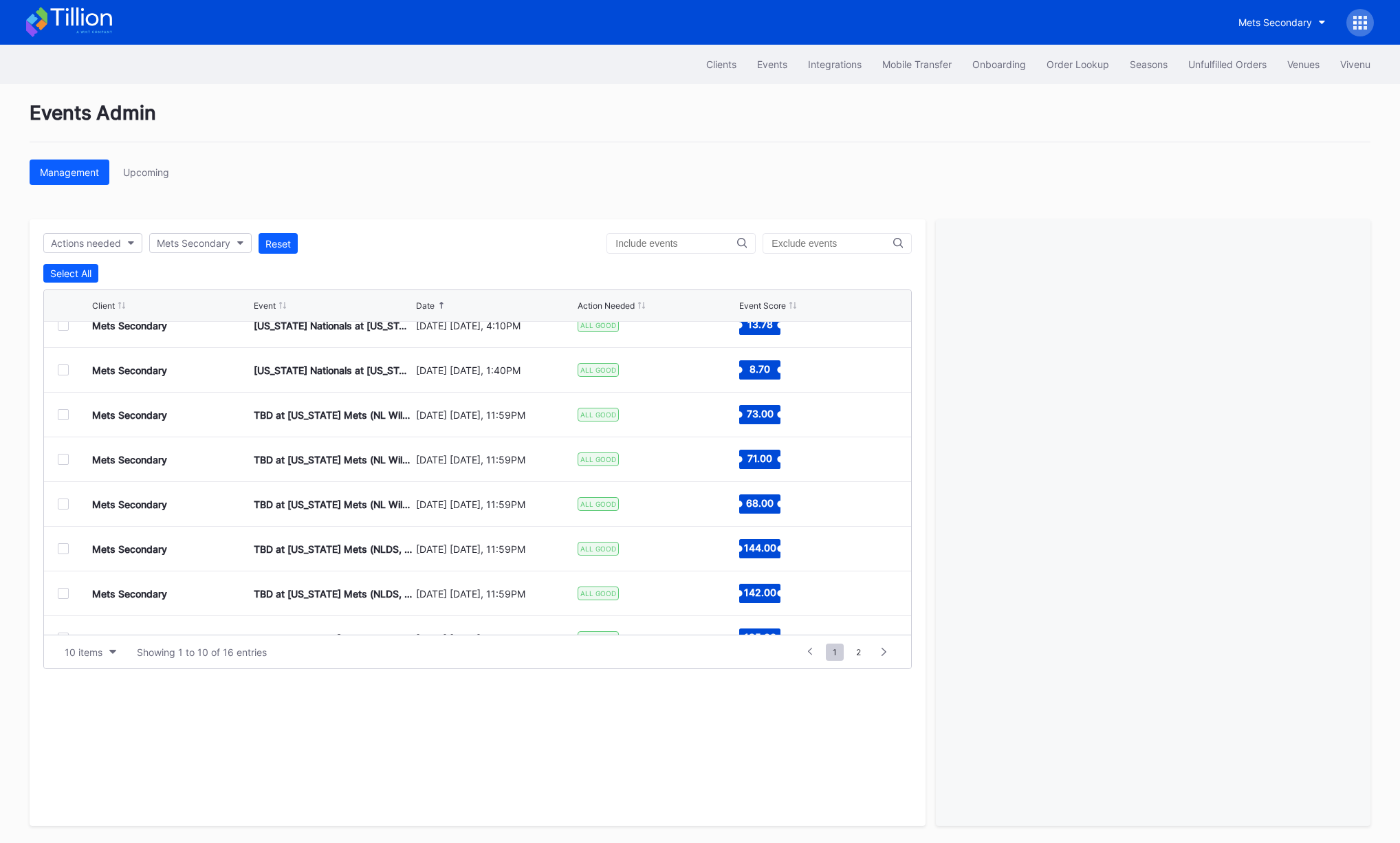
click at [628, 141] on div "Events Admin" at bounding box center [700, 121] width 1341 height 41
click at [737, 140] on div "Events Admin" at bounding box center [700, 121] width 1341 height 41
click at [690, 140] on div "Events Admin" at bounding box center [700, 121] width 1341 height 41
click at [449, 193] on div "Events Admin Management Upcoming Actions needed Mets Secondary Reset Select All…" at bounding box center [700, 464] width 1376 height 760
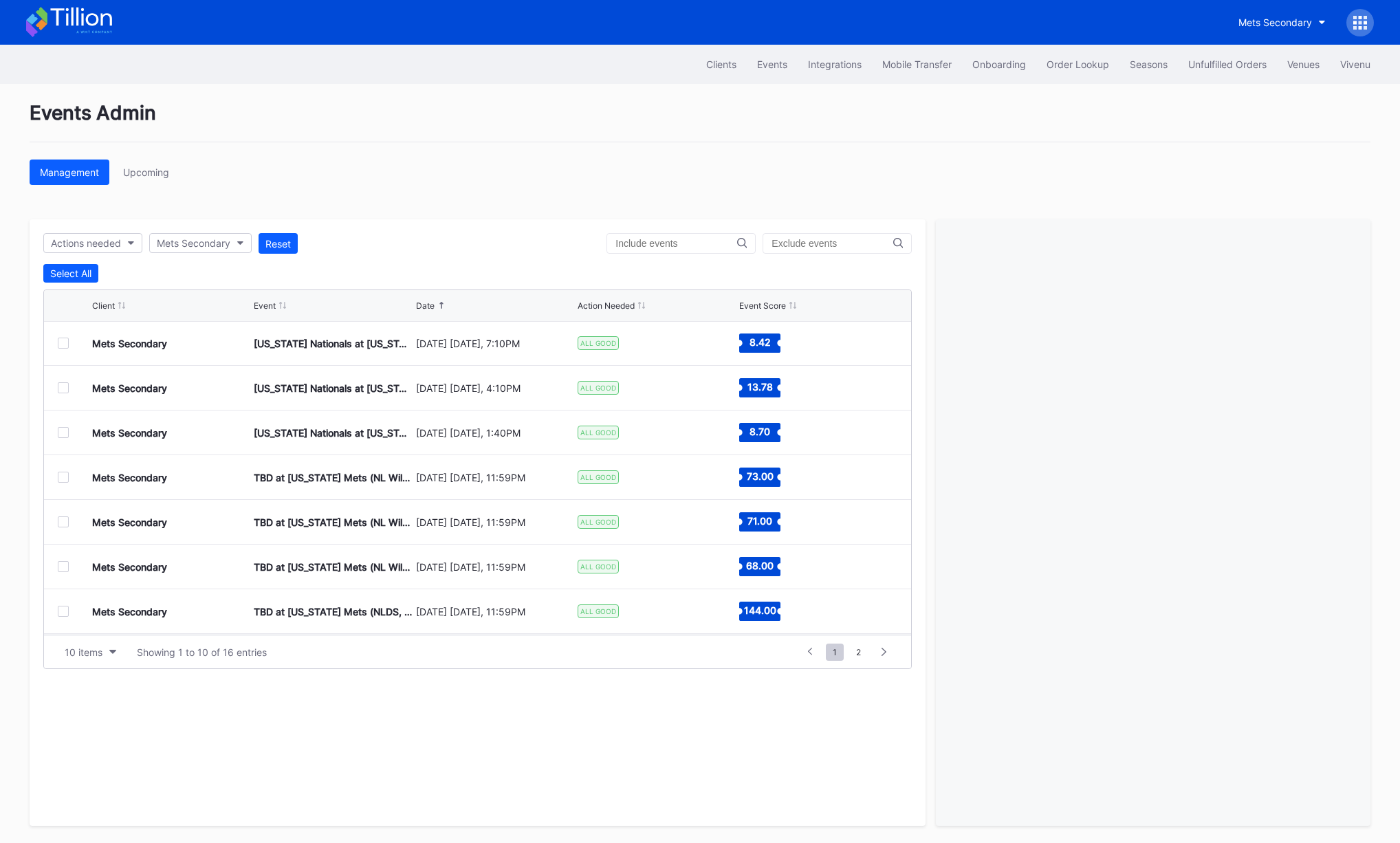
scroll to position [0, 0]
click at [720, 142] on div "Events Admin" at bounding box center [700, 121] width 1341 height 41
click at [64, 481] on div at bounding box center [63, 477] width 11 height 11
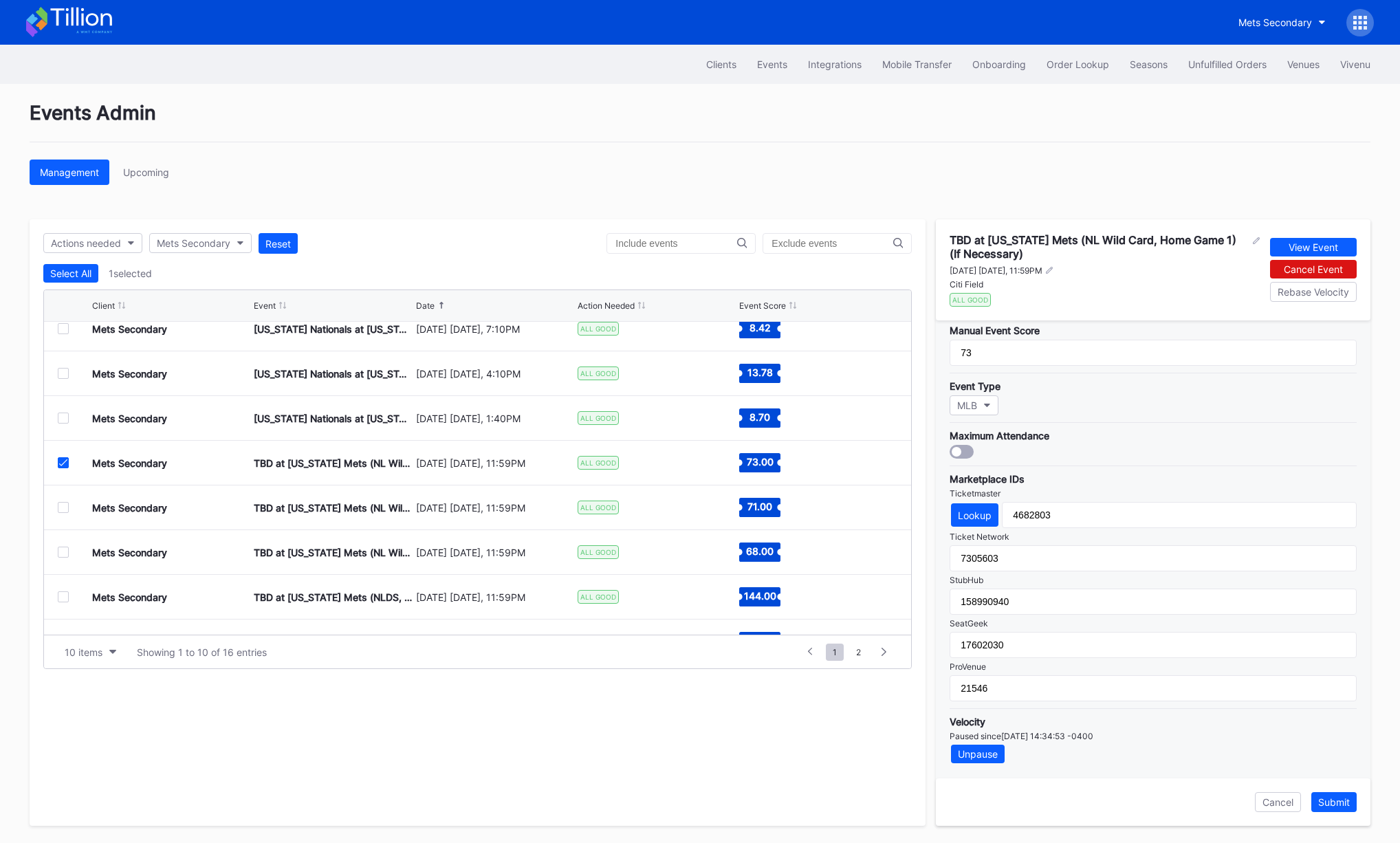
scroll to position [26, 0]
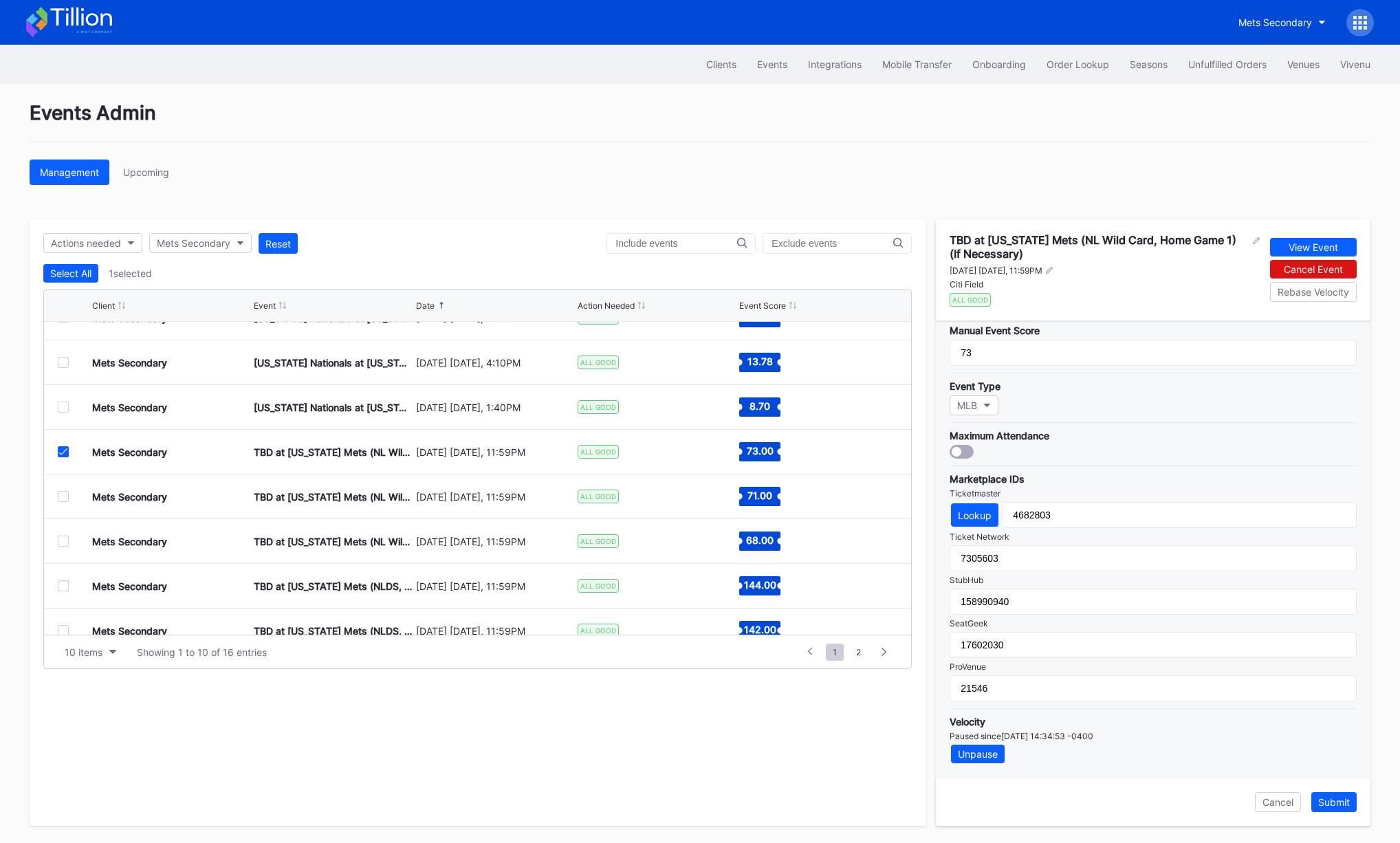
click at [64, 455] on icon at bounding box center [63, 452] width 8 height 7
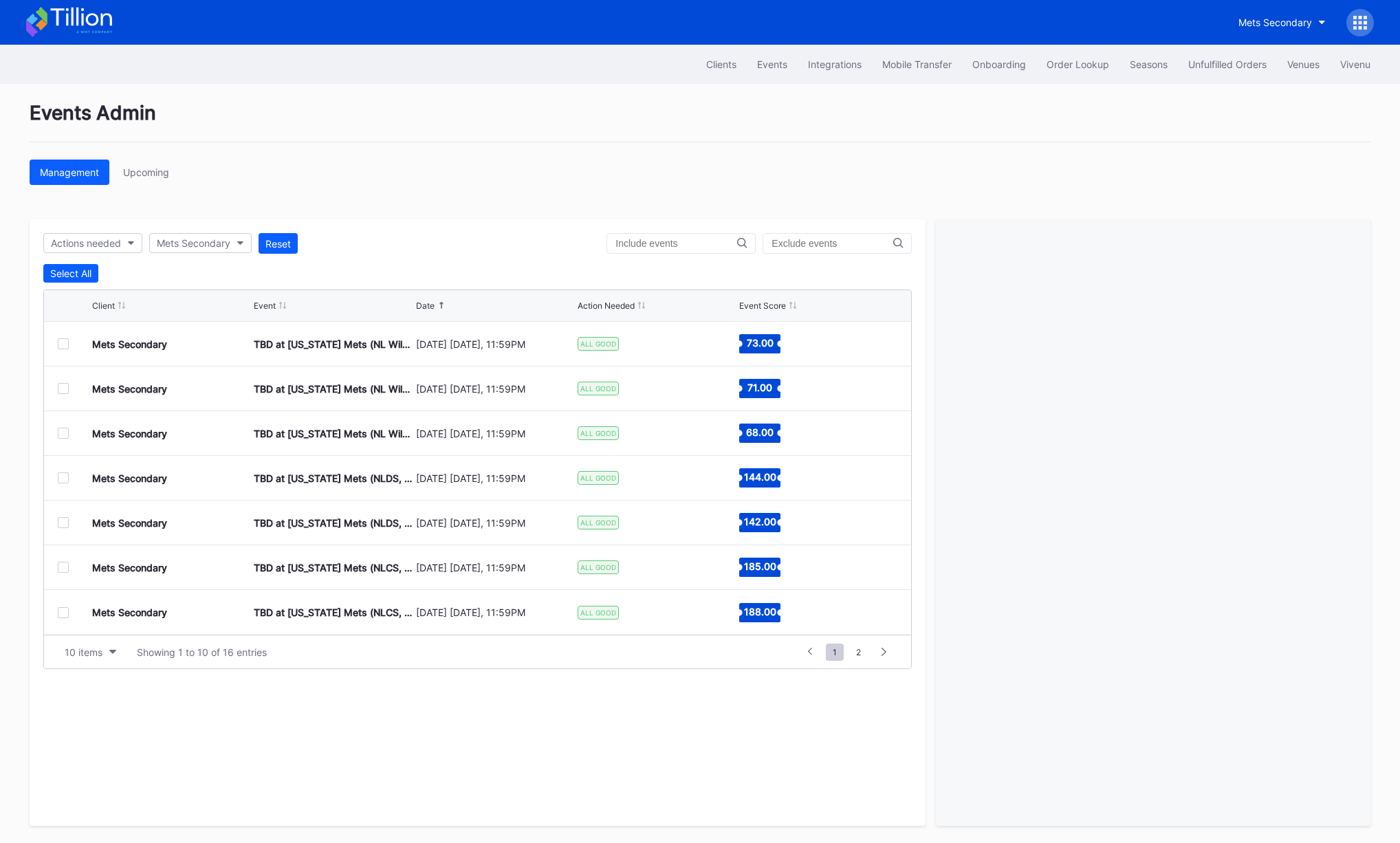
scroll to position [133, 0]
click at [67, 570] on div at bounding box center [63, 567] width 11 height 11
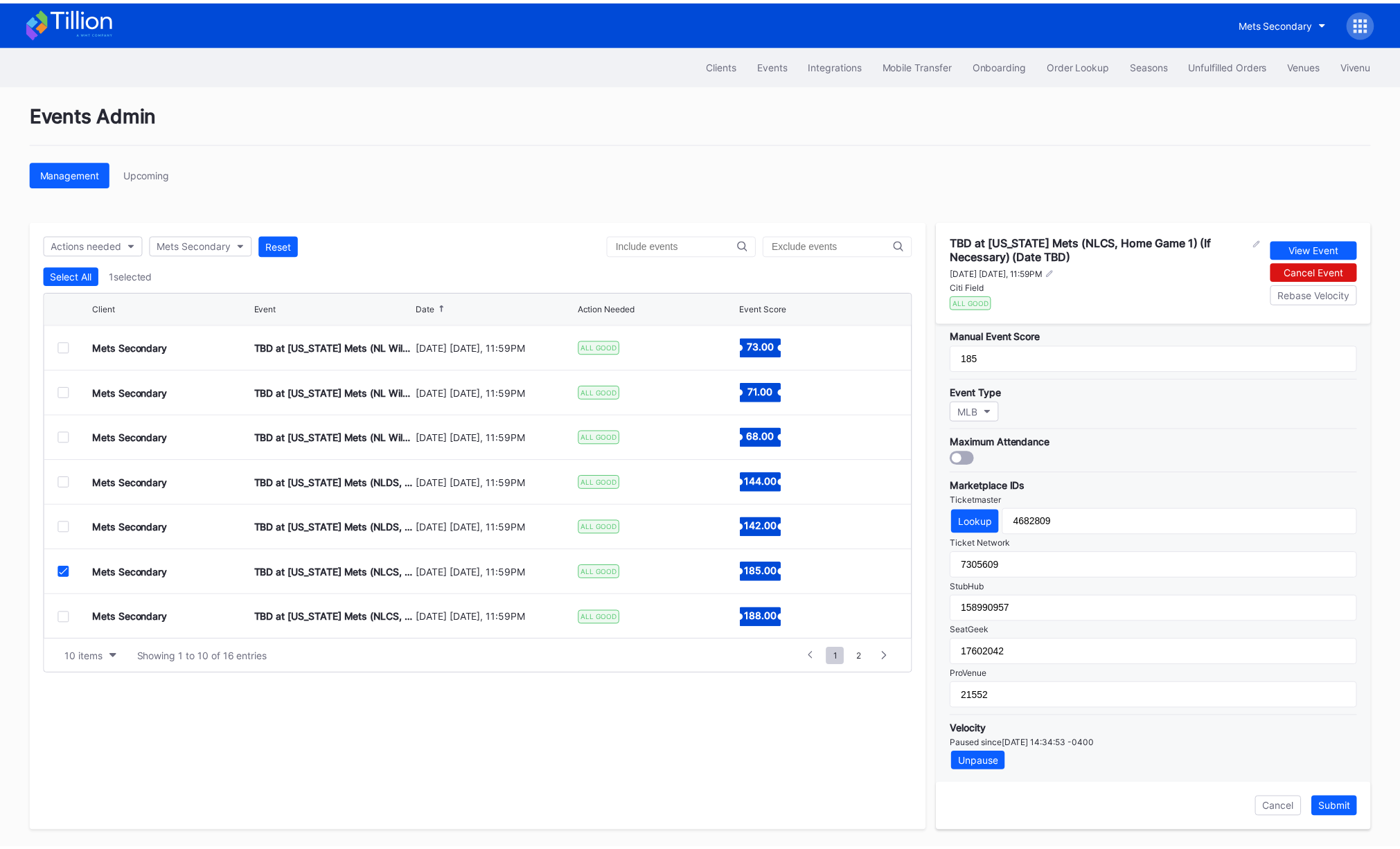
scroll to position [315, 0]
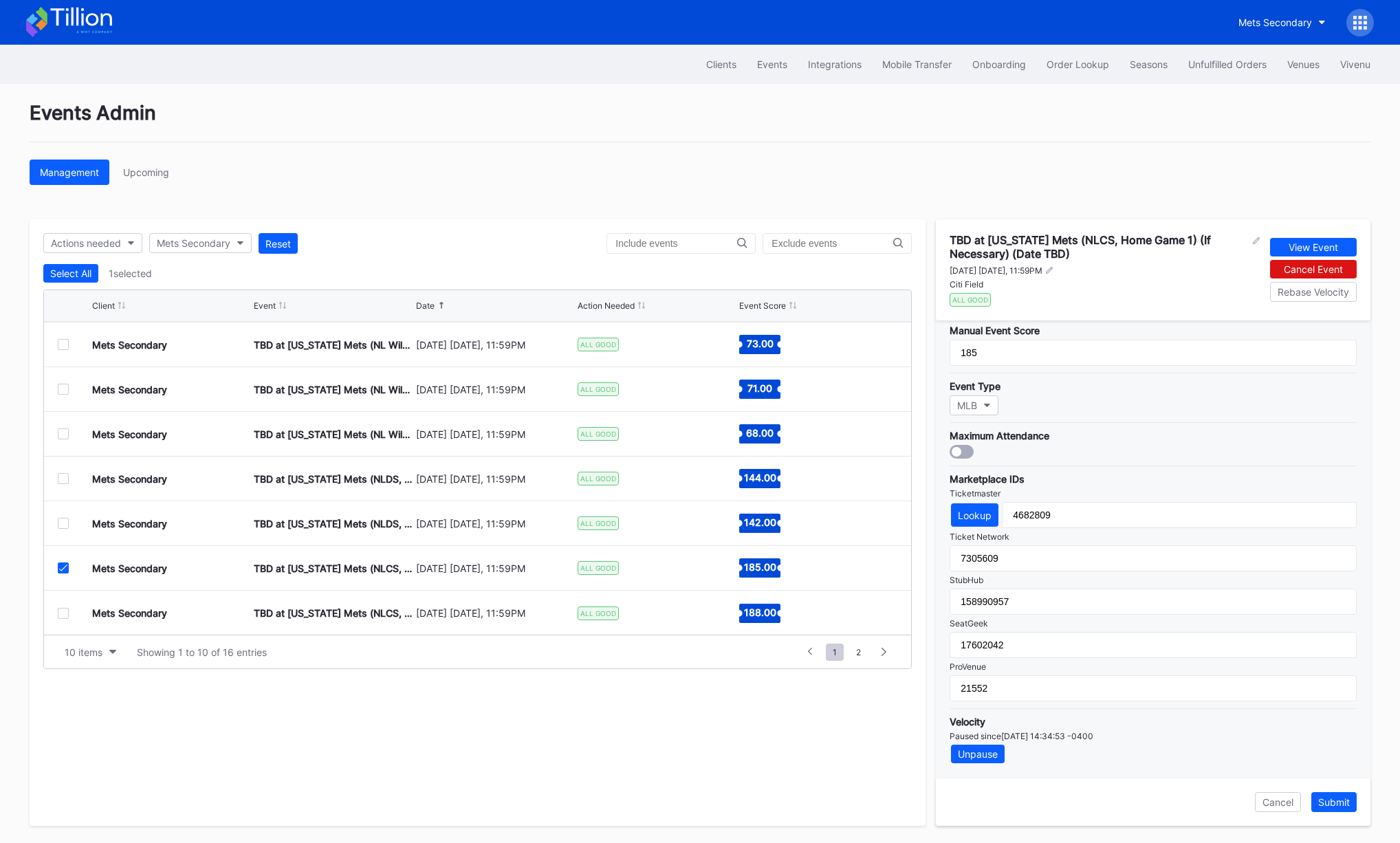
click at [66, 572] on div at bounding box center [63, 567] width 11 height 11
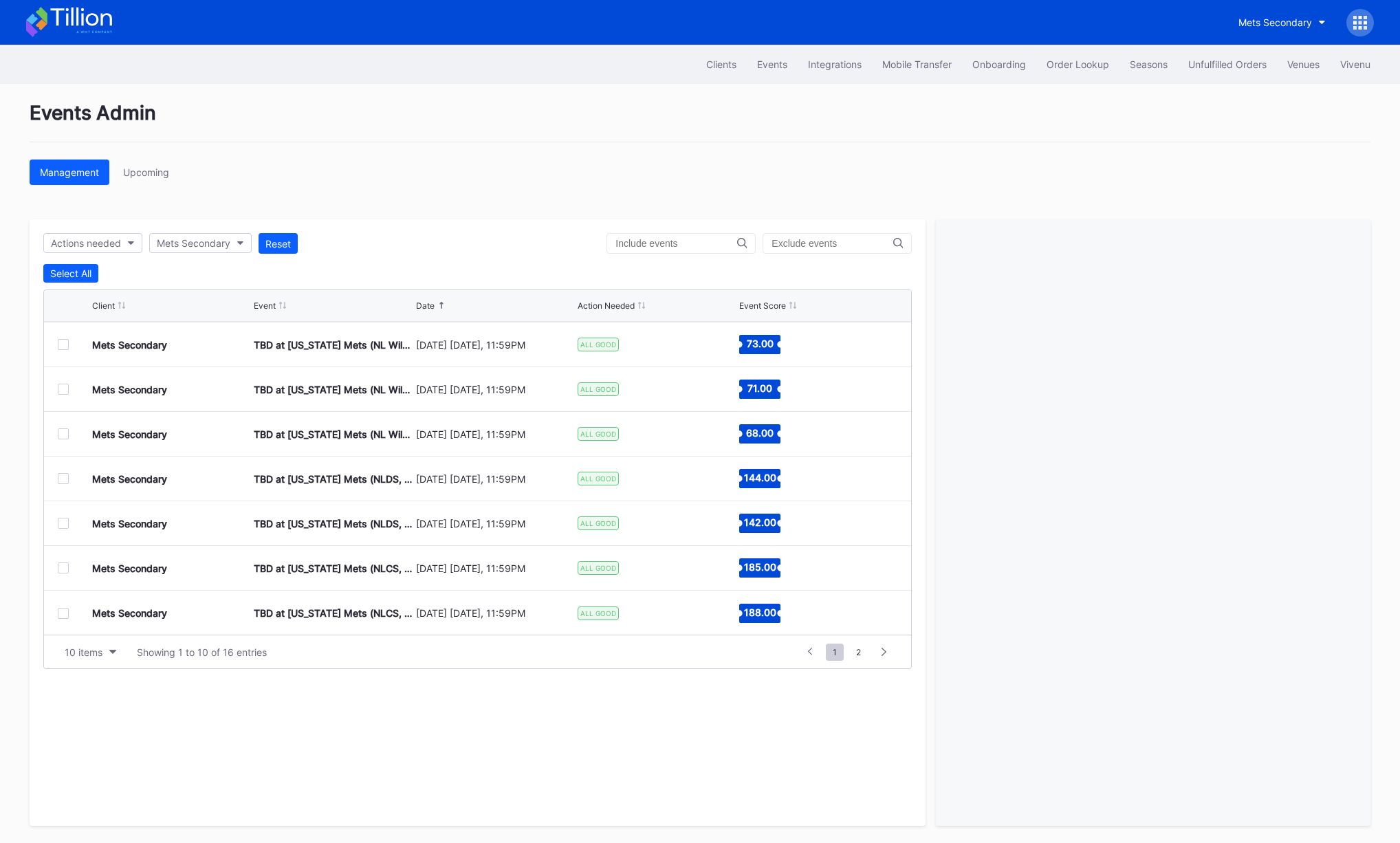
click at [555, 241] on div "Actions needed Mets Secondary Reset" at bounding box center [477, 243] width 868 height 21
click at [1362, 26] on icon at bounding box center [1361, 28] width 4 height 4
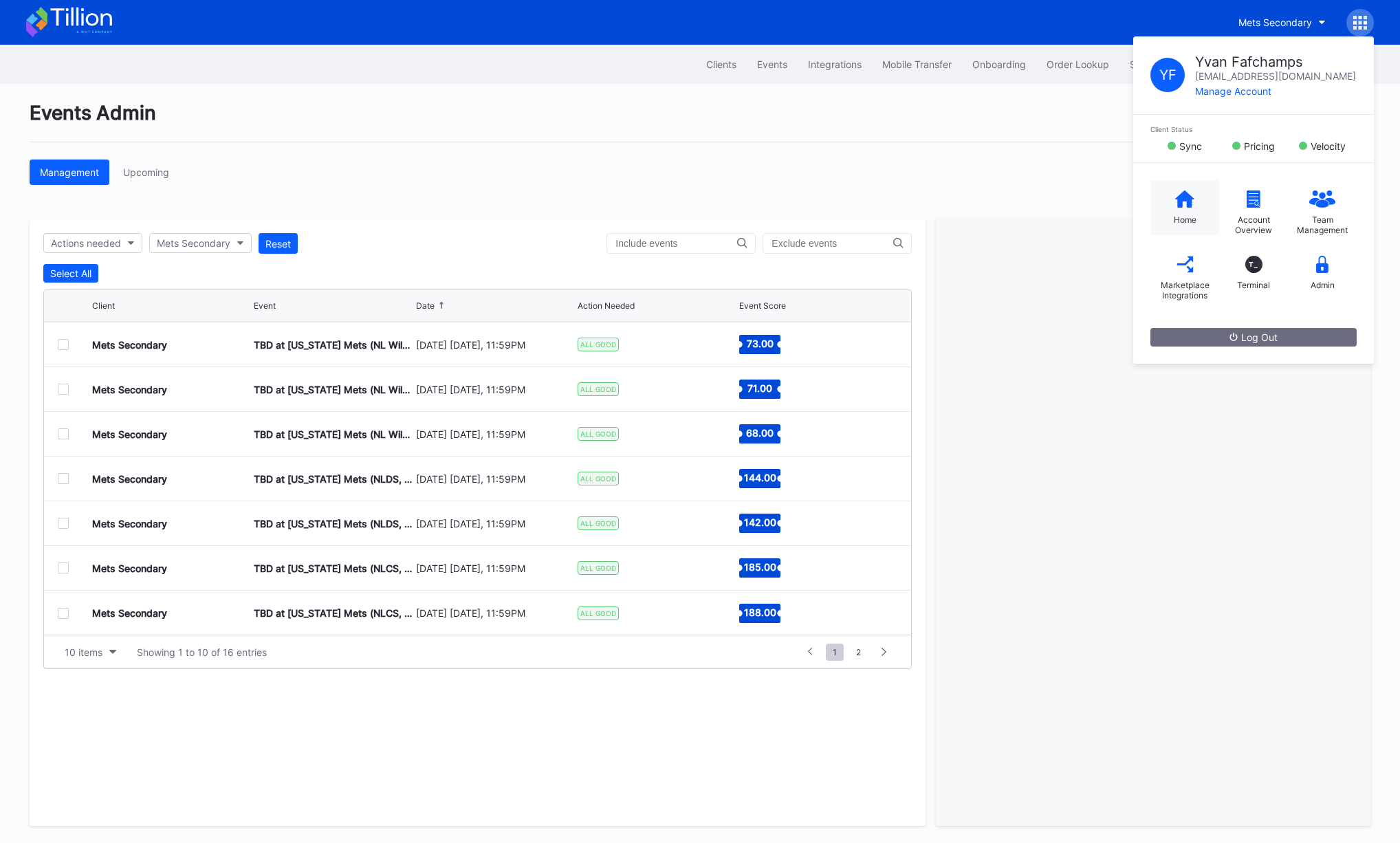
click at [1184, 217] on div "Home" at bounding box center [1185, 219] width 22 height 11
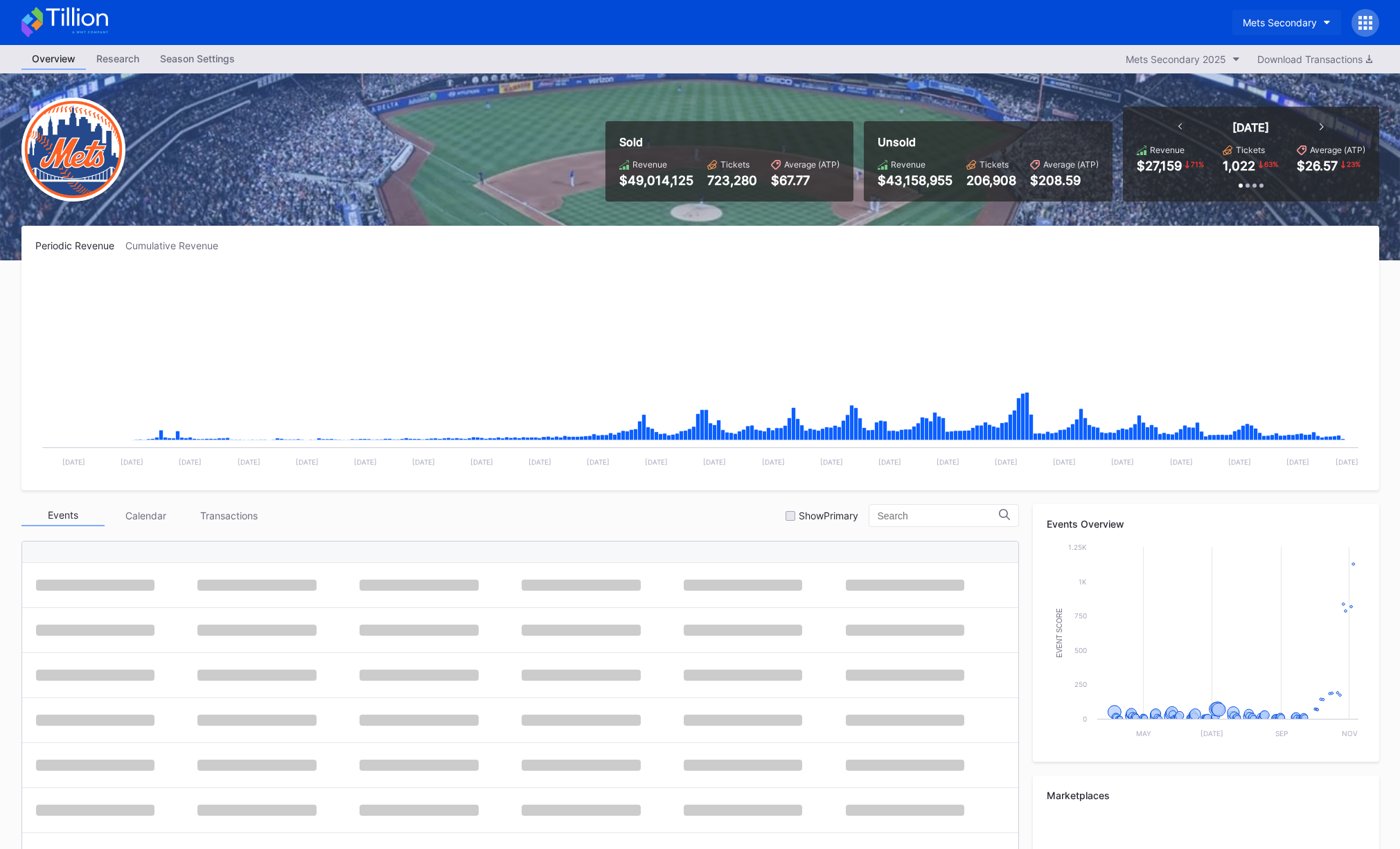
click at [1272, 19] on div "Mets Secondary" at bounding box center [1279, 23] width 74 height 12
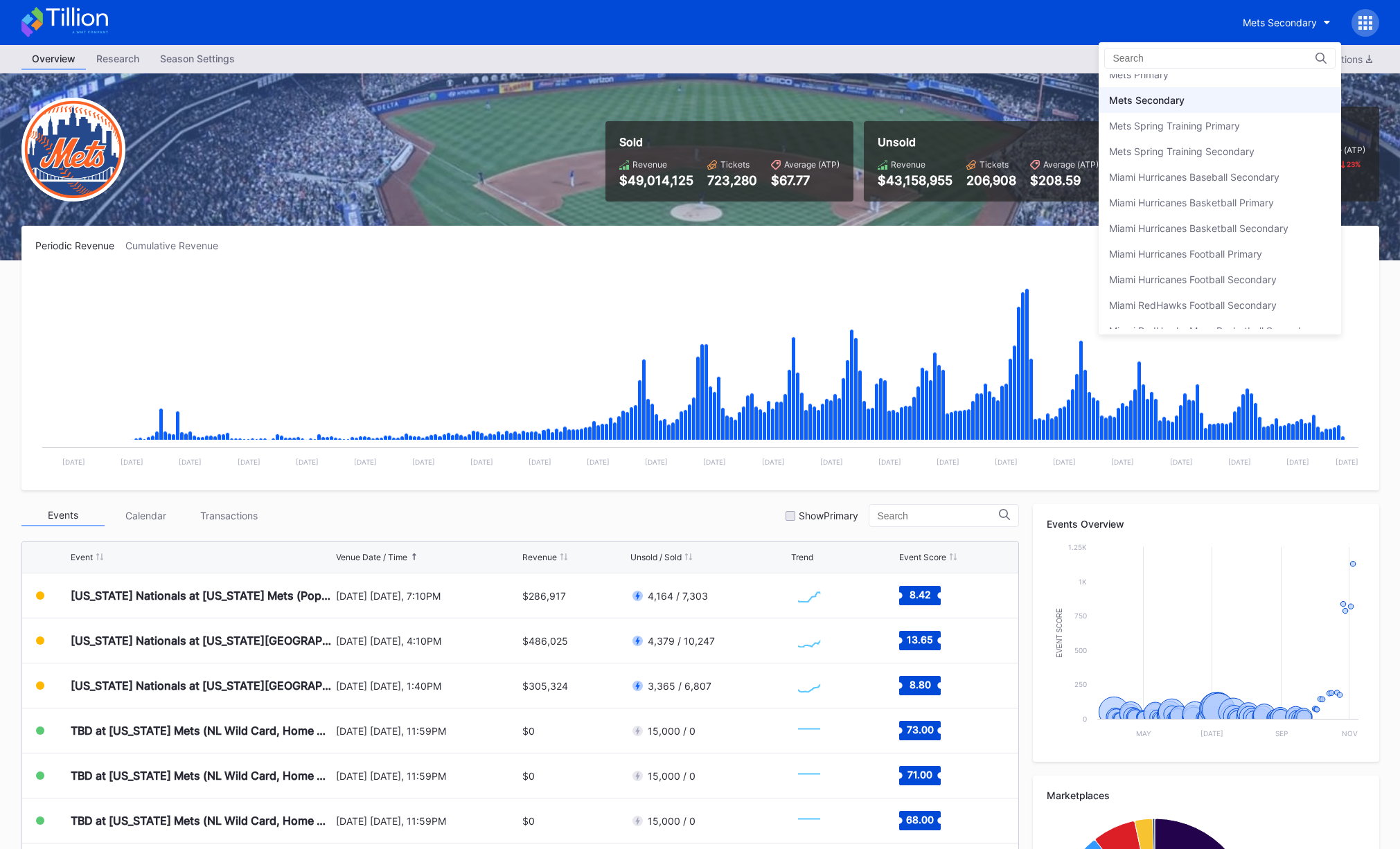
scroll to position [2158, 0]
click at [1169, 90] on div "Mets Primary" at bounding box center [1220, 82] width 242 height 26
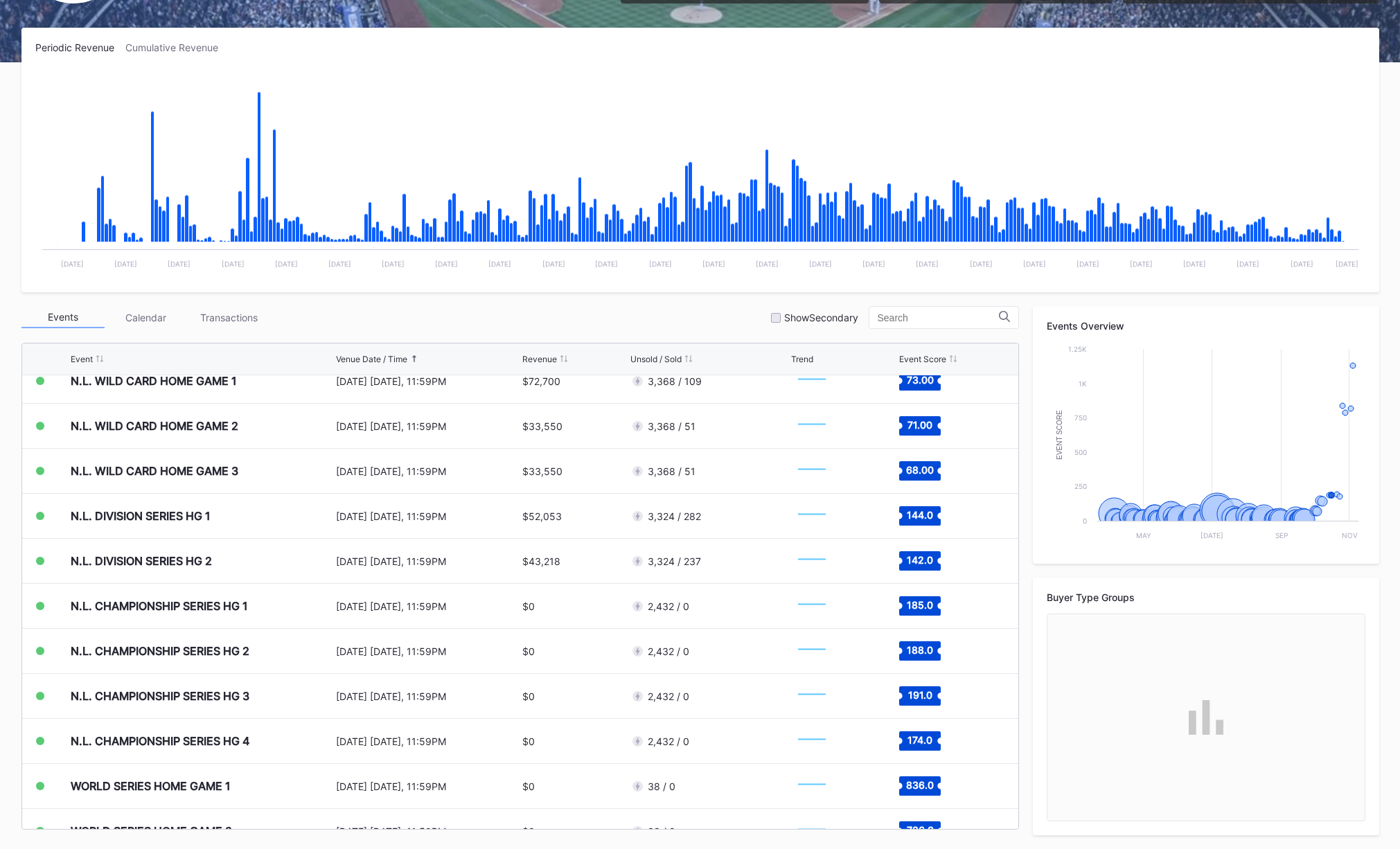
scroll to position [3557, 0]
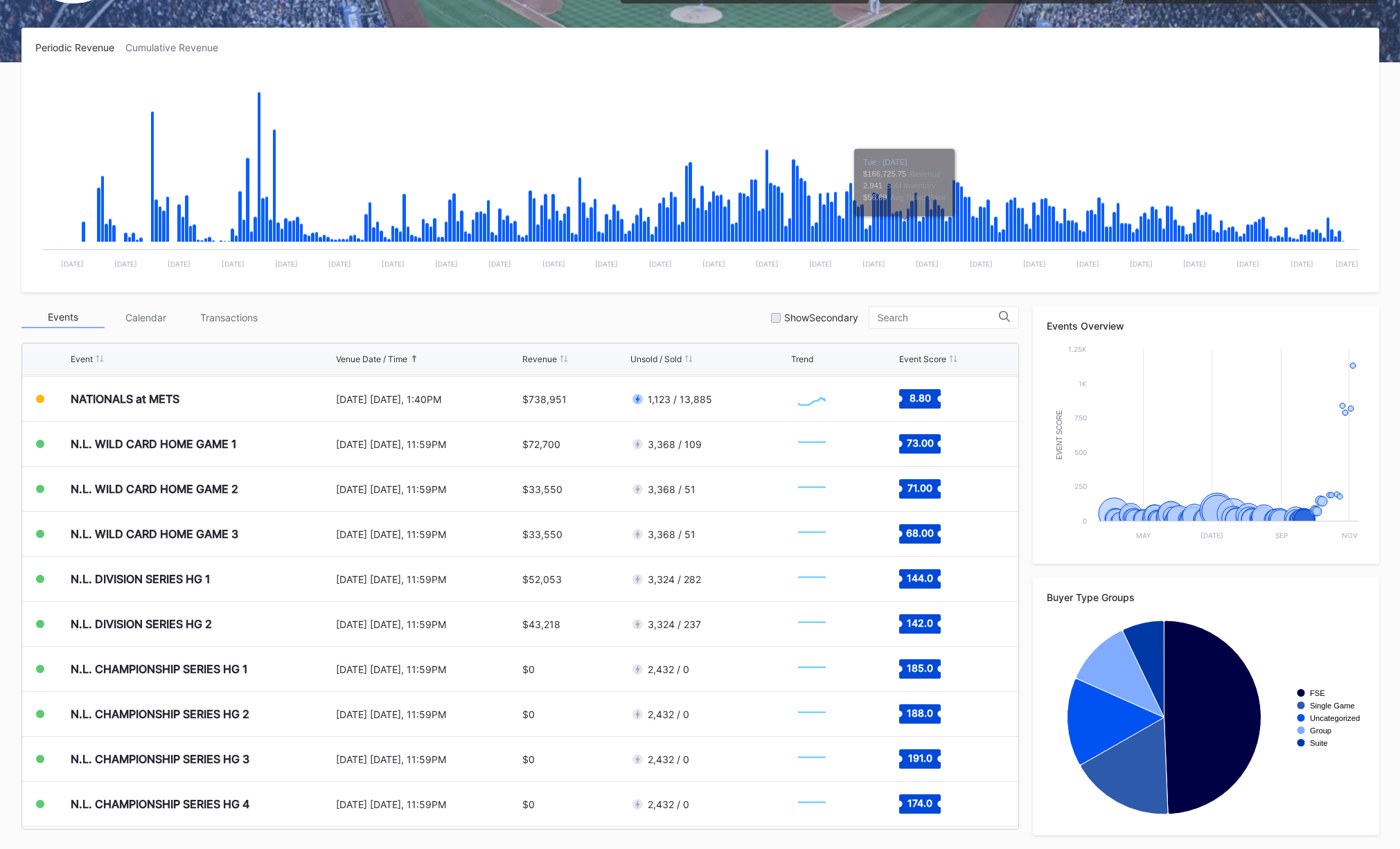
click at [1031, 324] on div "Events Calendar Transactions Show Secondary Event Venue Date / Time Revenue Uns…" at bounding box center [700, 570] width 1358 height 529
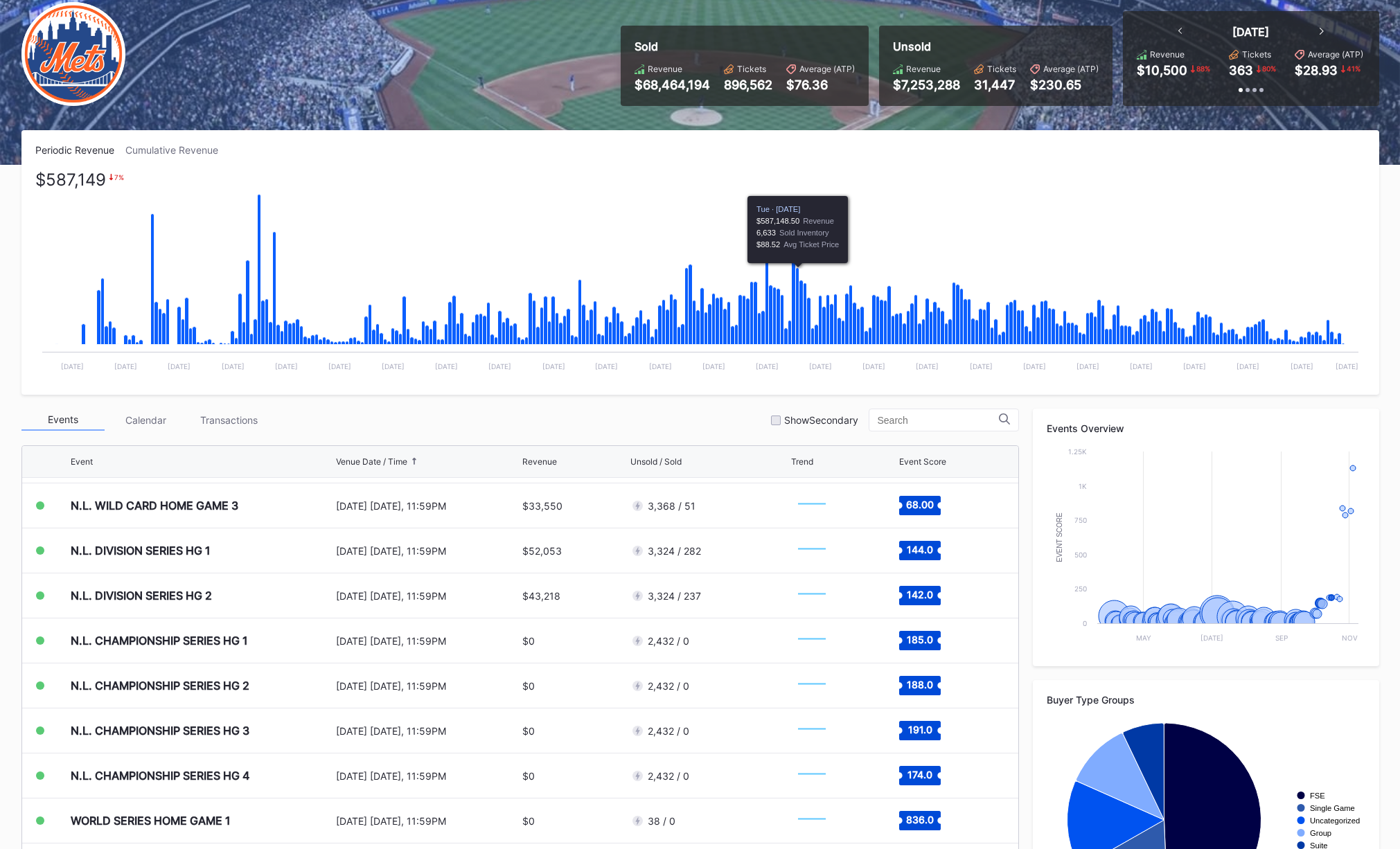
scroll to position [0, 0]
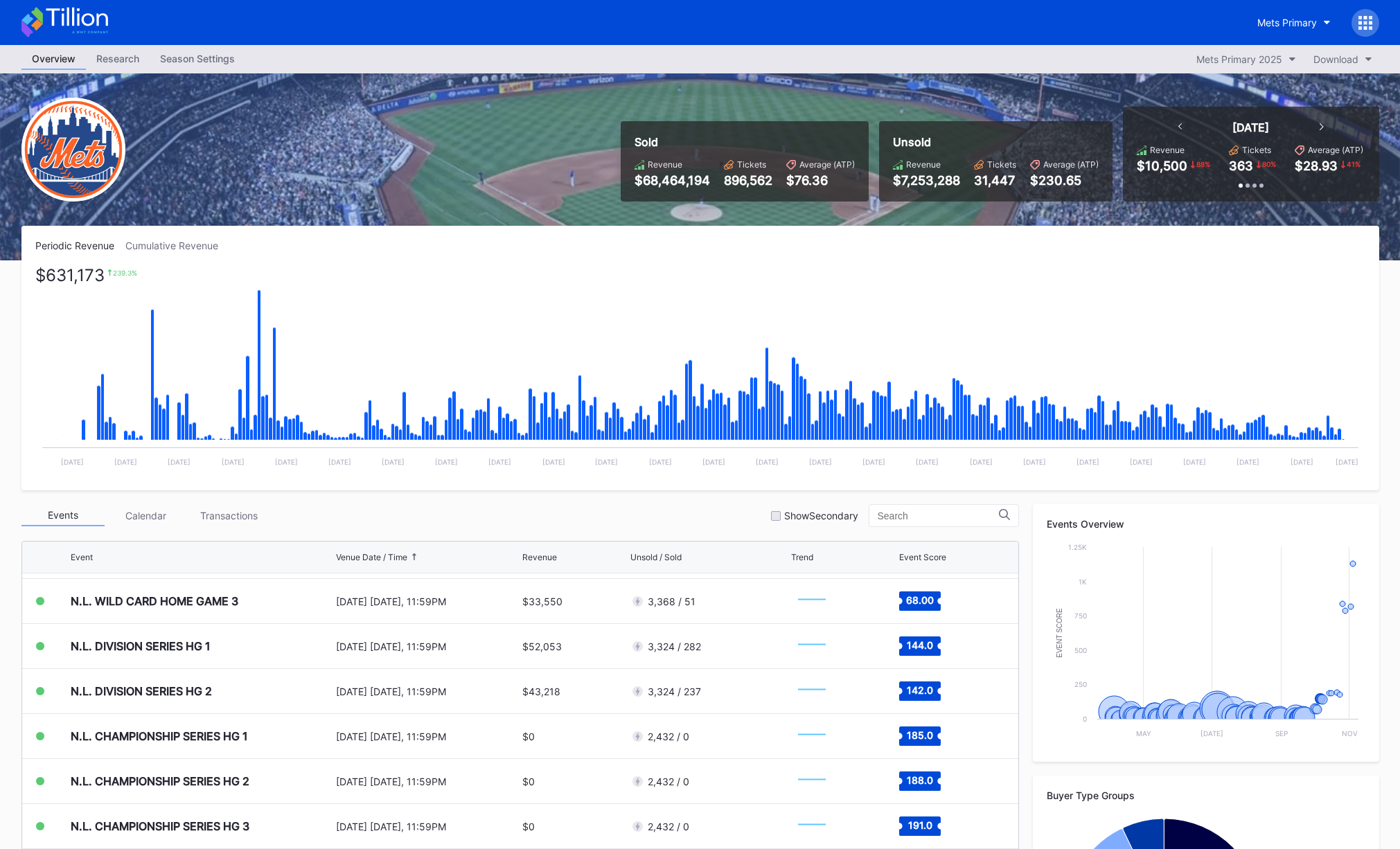
click at [847, 233] on div "Periodic Revenue Cumulative Revenue $631,173 239.3 % Created with Highcharts 11…" at bounding box center [700, 358] width 1358 height 265
click at [864, 239] on div "Periodic Revenue Cumulative Revenue" at bounding box center [700, 245] width 1330 height 12
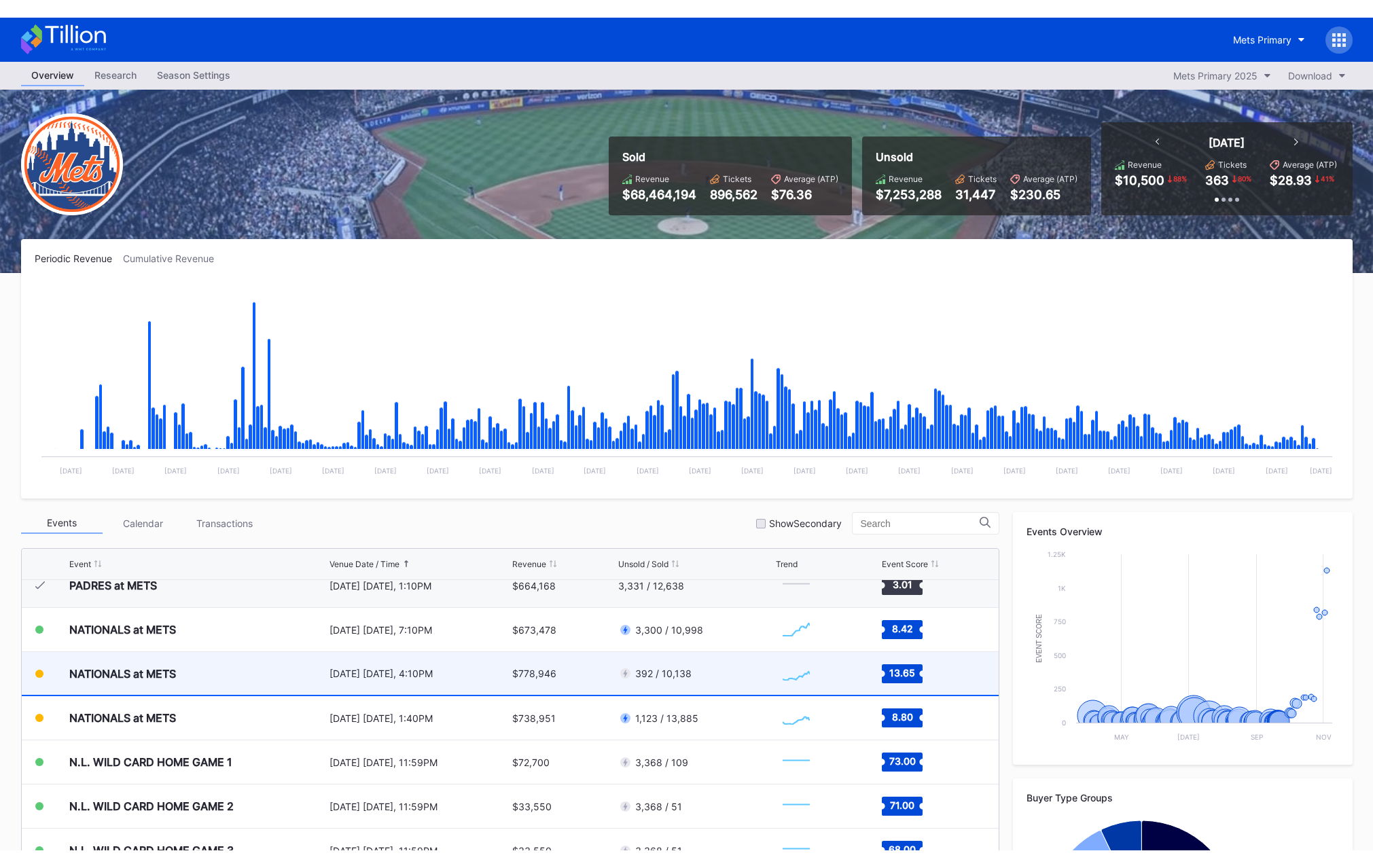
scroll to position [3391, 0]
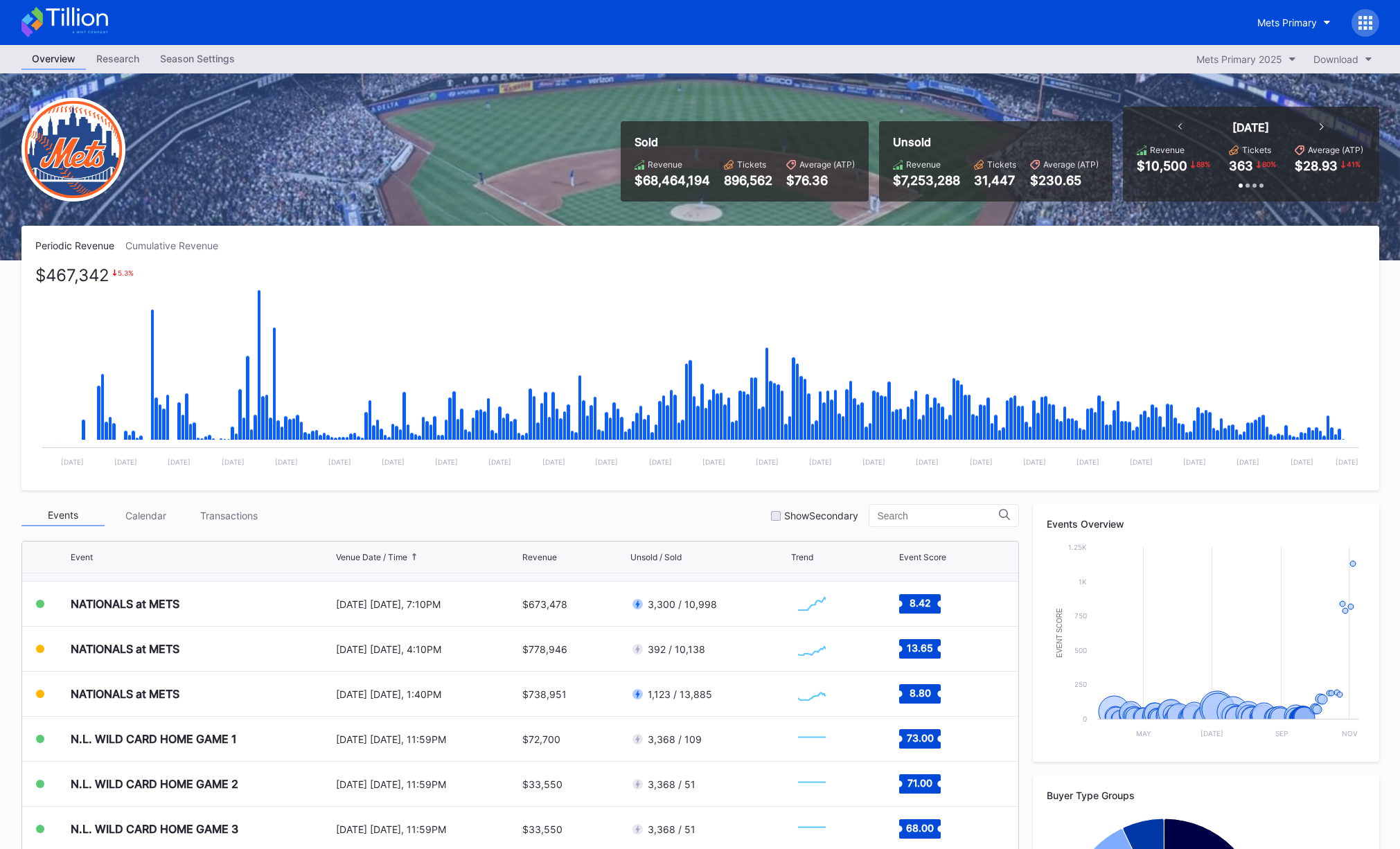
click at [803, 253] on div "Periodic Revenue Cumulative Revenue $467,342 5.3 % Created with Highcharts 11.2…" at bounding box center [700, 358] width 1358 height 265
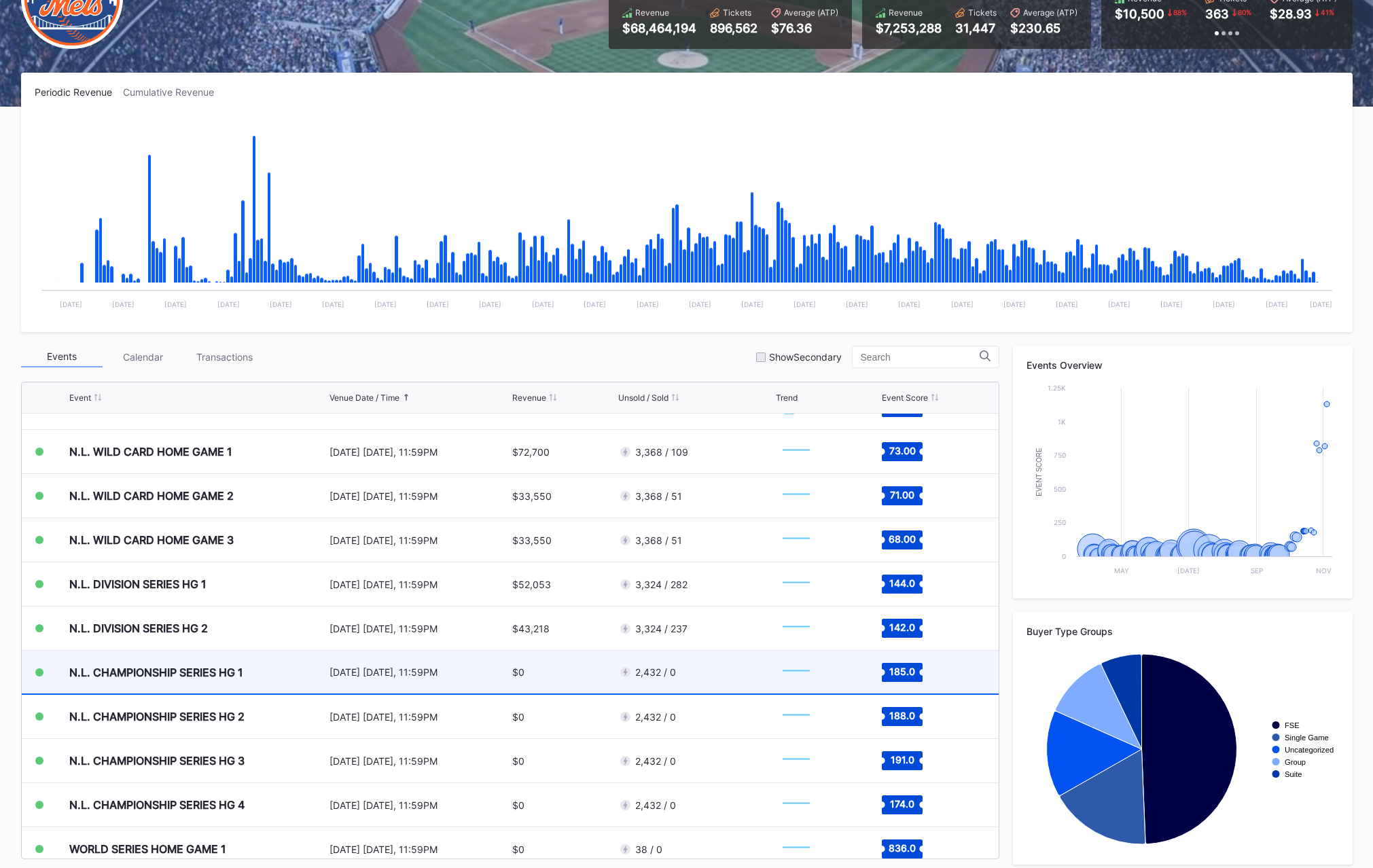
scroll to position [3521, 0]
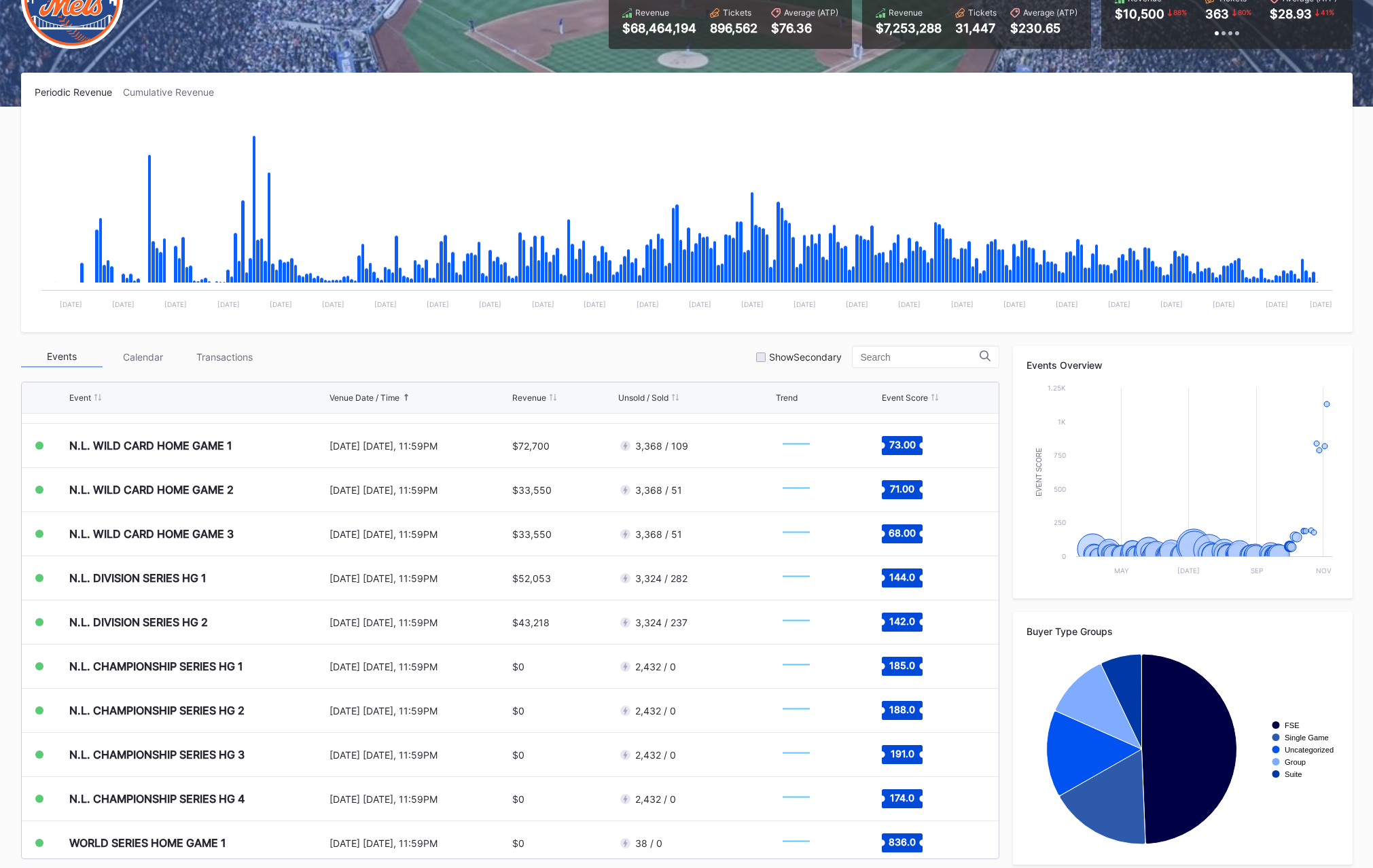
click at [543, 356] on div "Events Calendar Transactions Show Secondary" at bounding box center [510, 356] width 978 height 22
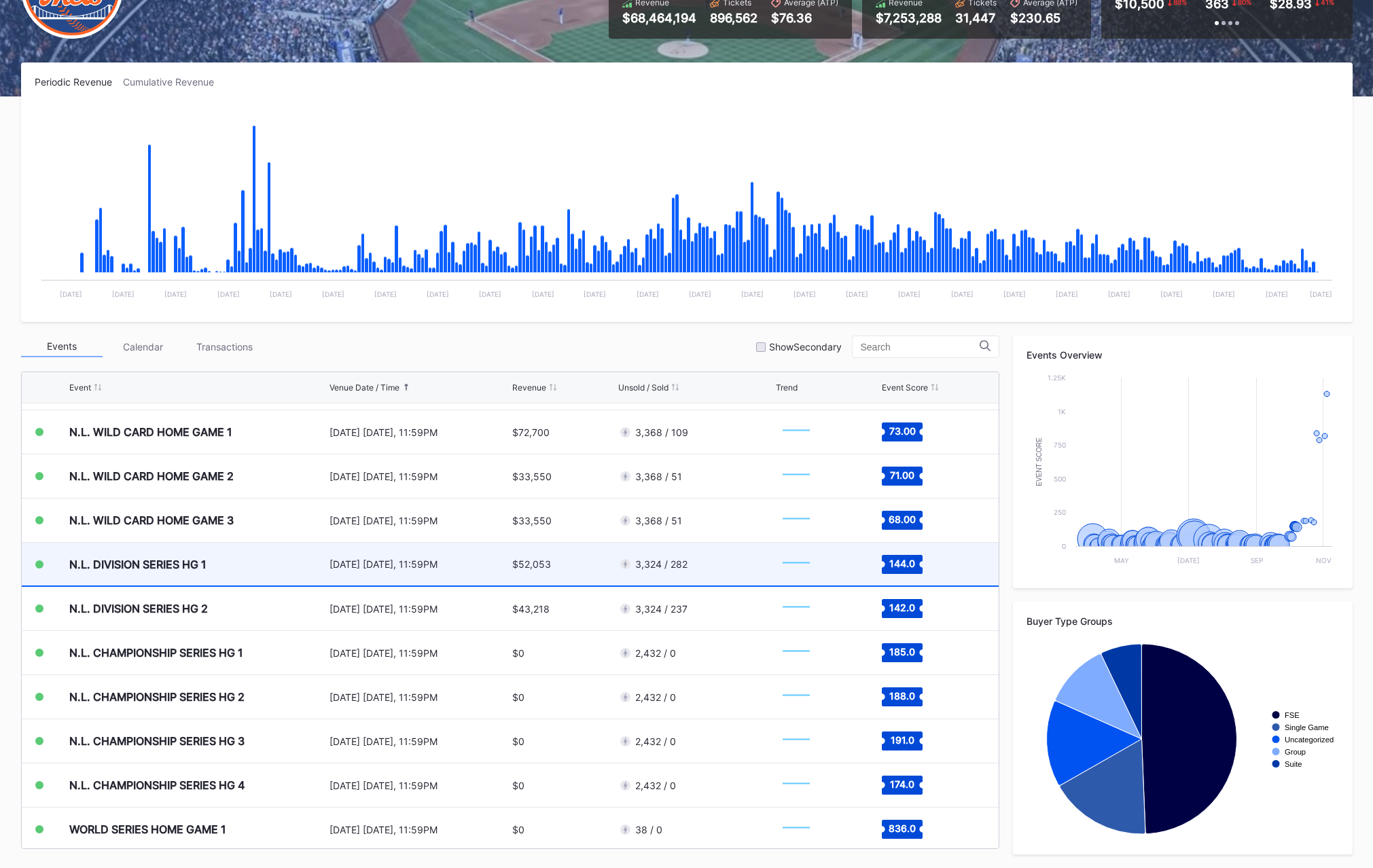
scroll to position [3528, 0]
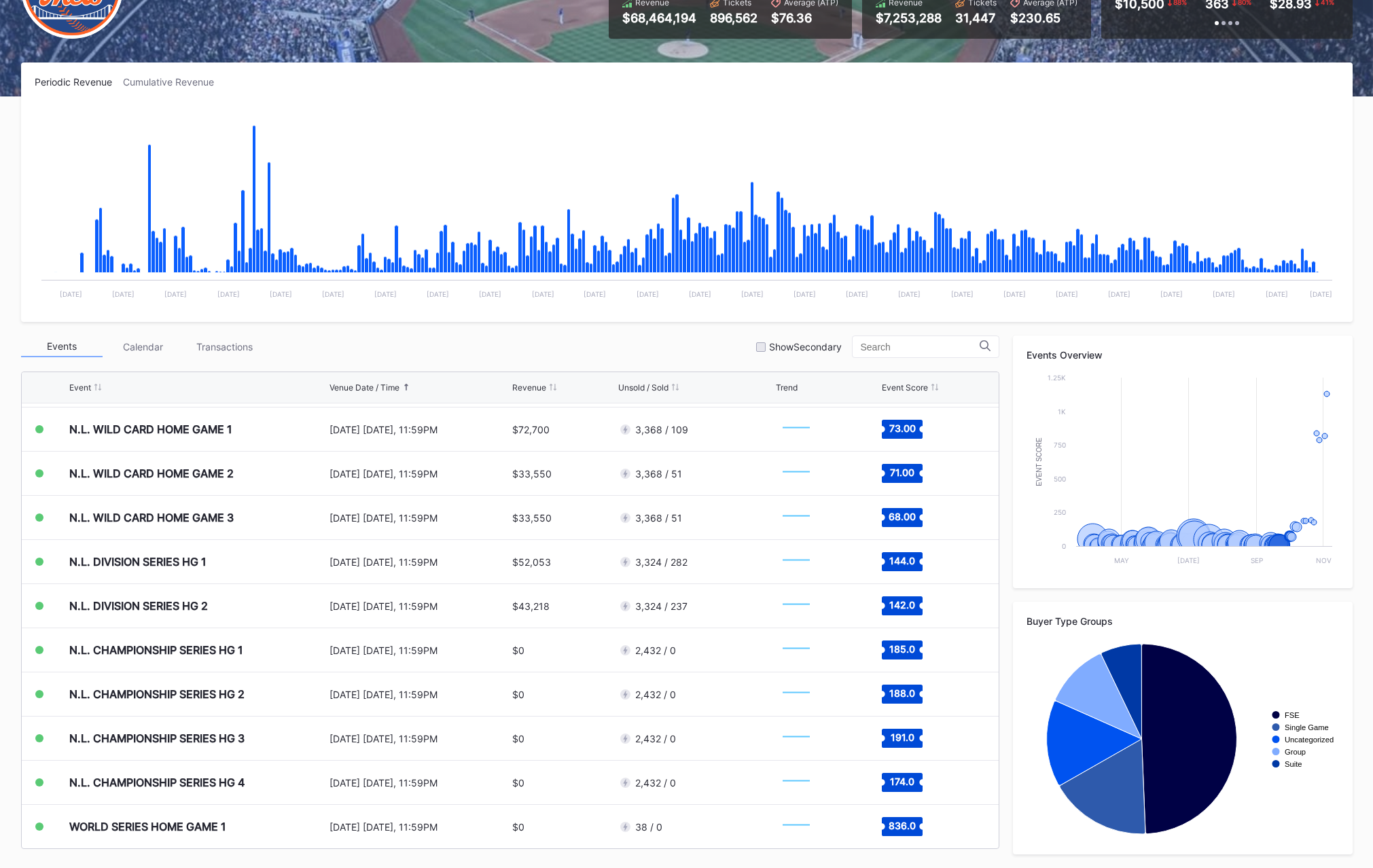
click at [615, 347] on div "Events Calendar Transactions Show Secondary" at bounding box center [510, 346] width 978 height 22
click at [463, 79] on div "Periodic Revenue Cumulative Revenue" at bounding box center [686, 82] width 1304 height 12
click at [681, 341] on div "Events Calendar Transactions Show Secondary" at bounding box center [510, 346] width 978 height 22
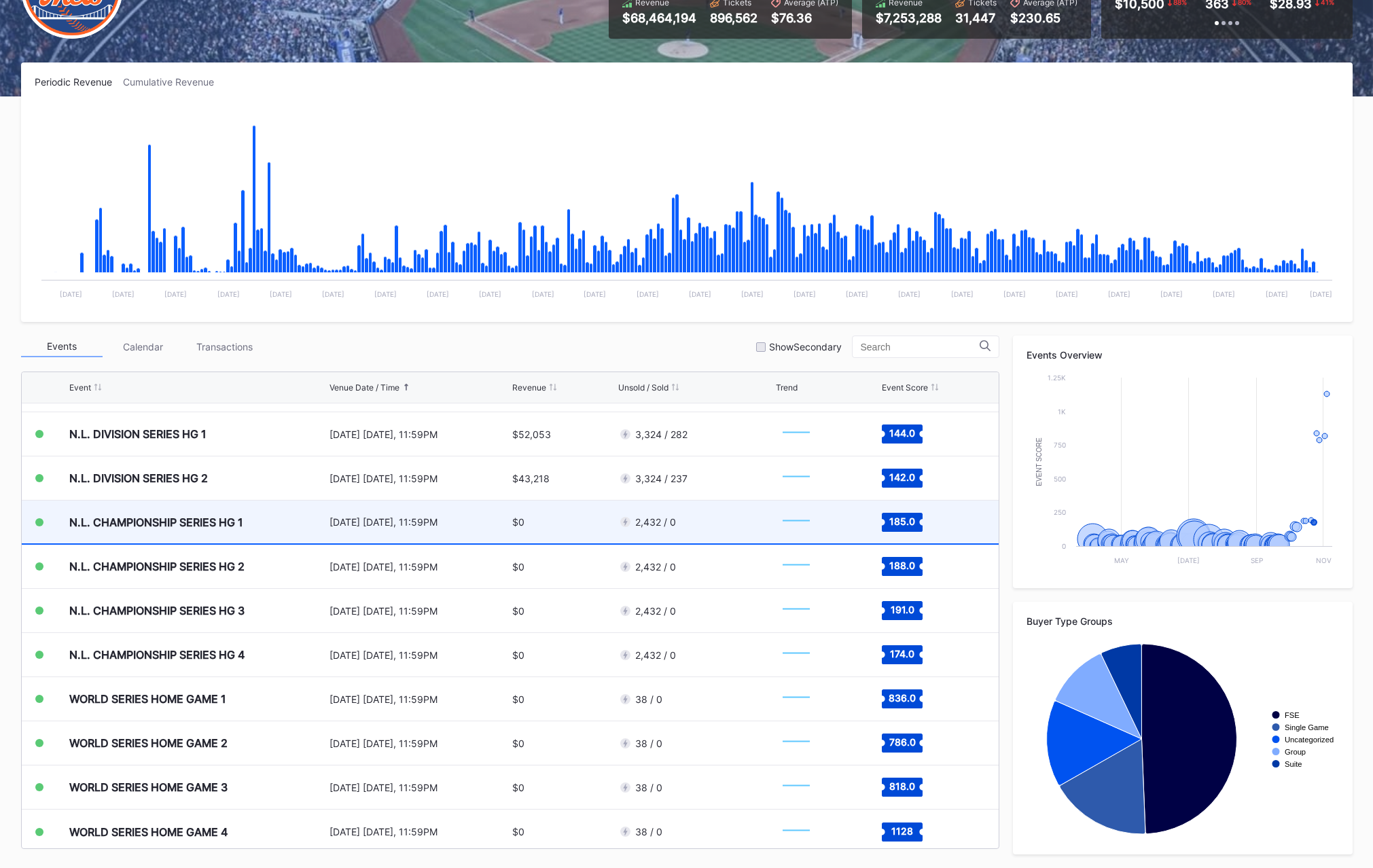
scroll to position [3661, 0]
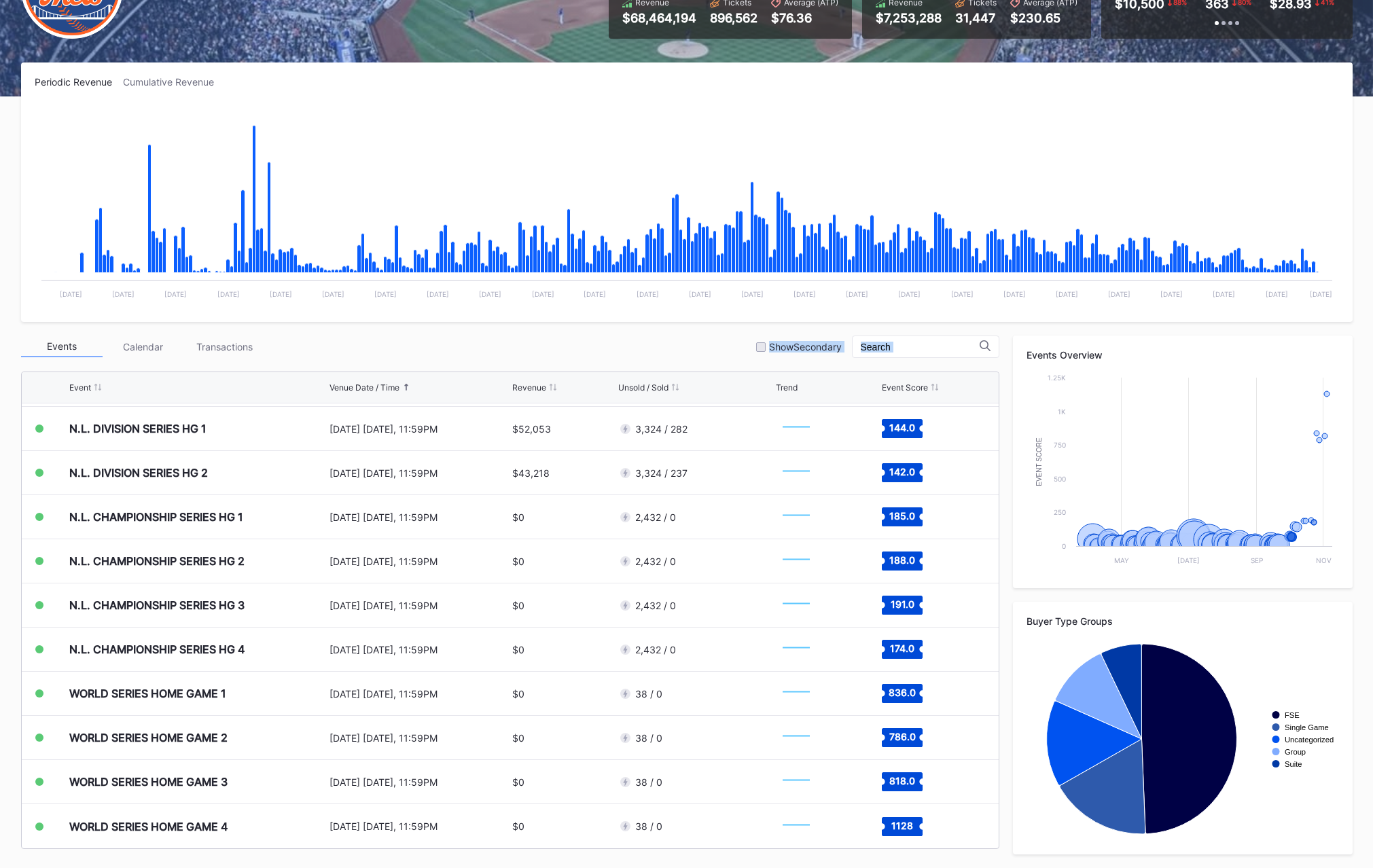
click at [514, 357] on div "Events Calendar Transactions Show Secondary Event Venue Date / Time Revenue Uns…" at bounding box center [510, 592] width 978 height 514
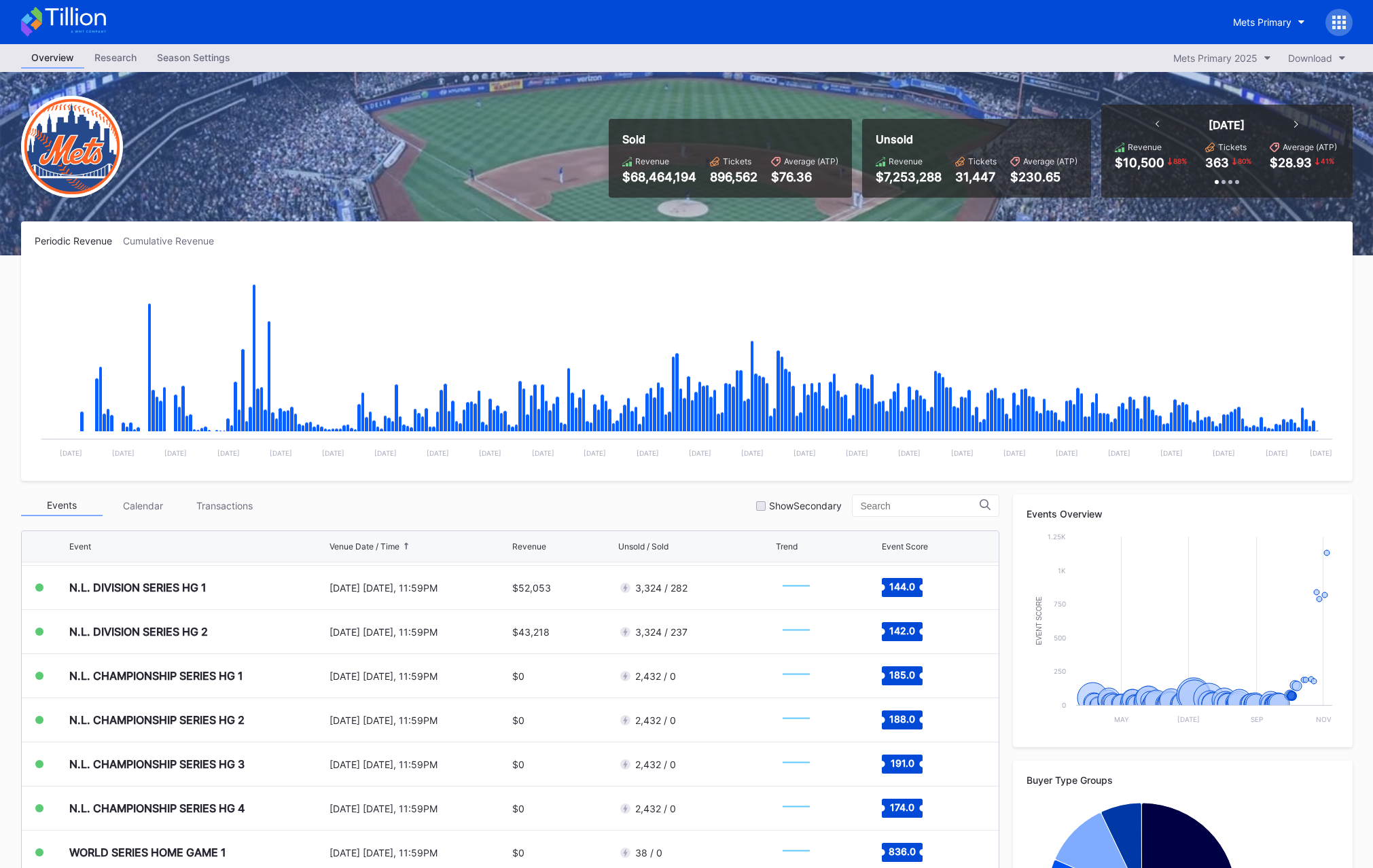
click at [506, 223] on div "Periodic Revenue Cumulative Revenue Created with Highcharts 11.2.0 Chart title …" at bounding box center [686, 350] width 1331 height 260
click at [1338, 17] on icon at bounding box center [1338, 17] width 4 height 4
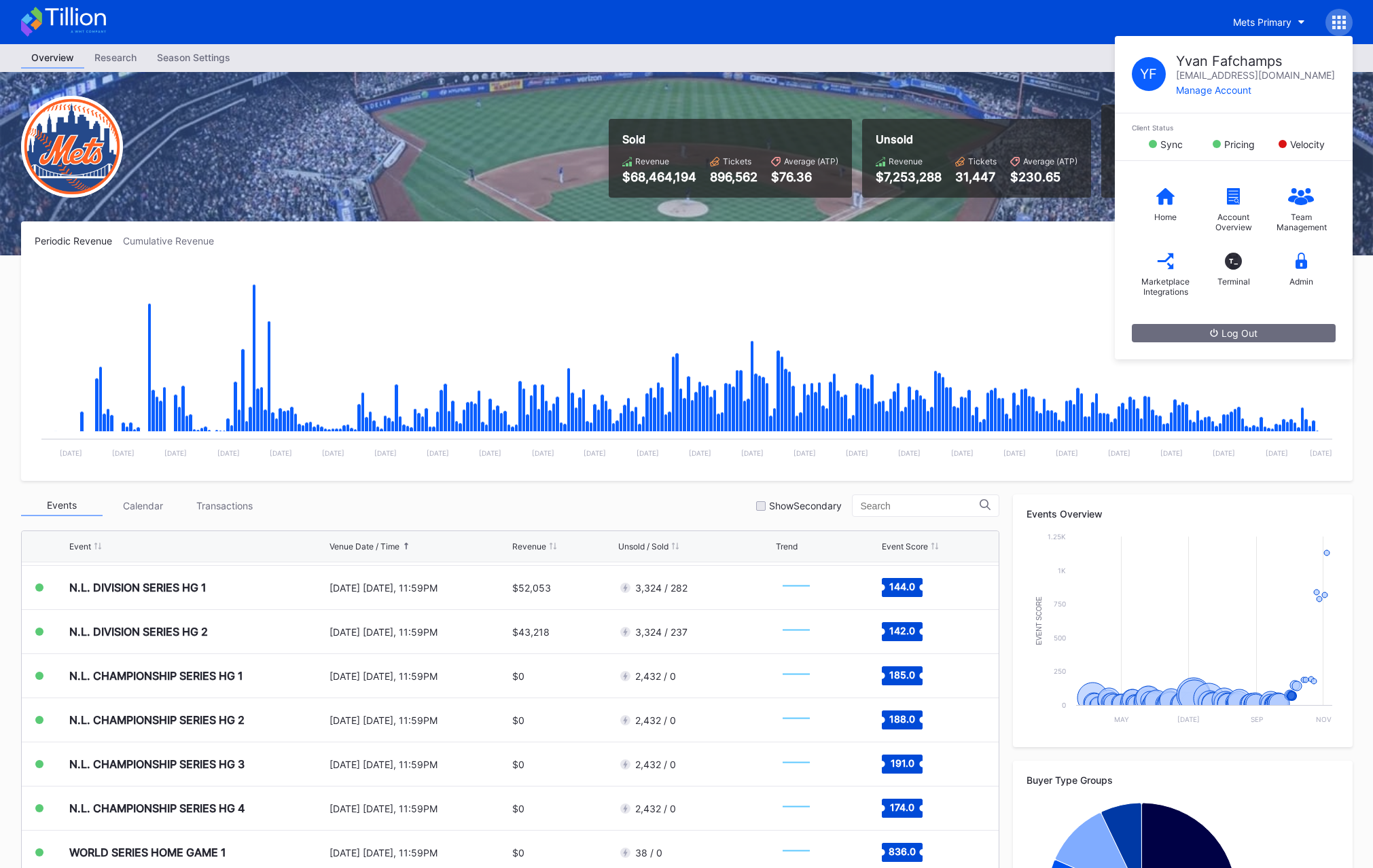
click at [855, 77] on div "Sold Revenue $68,464,194 Tickets 896,562 Average (ATP) $76.36 Unsold Revenue $7…" at bounding box center [686, 164] width 1359 height 183
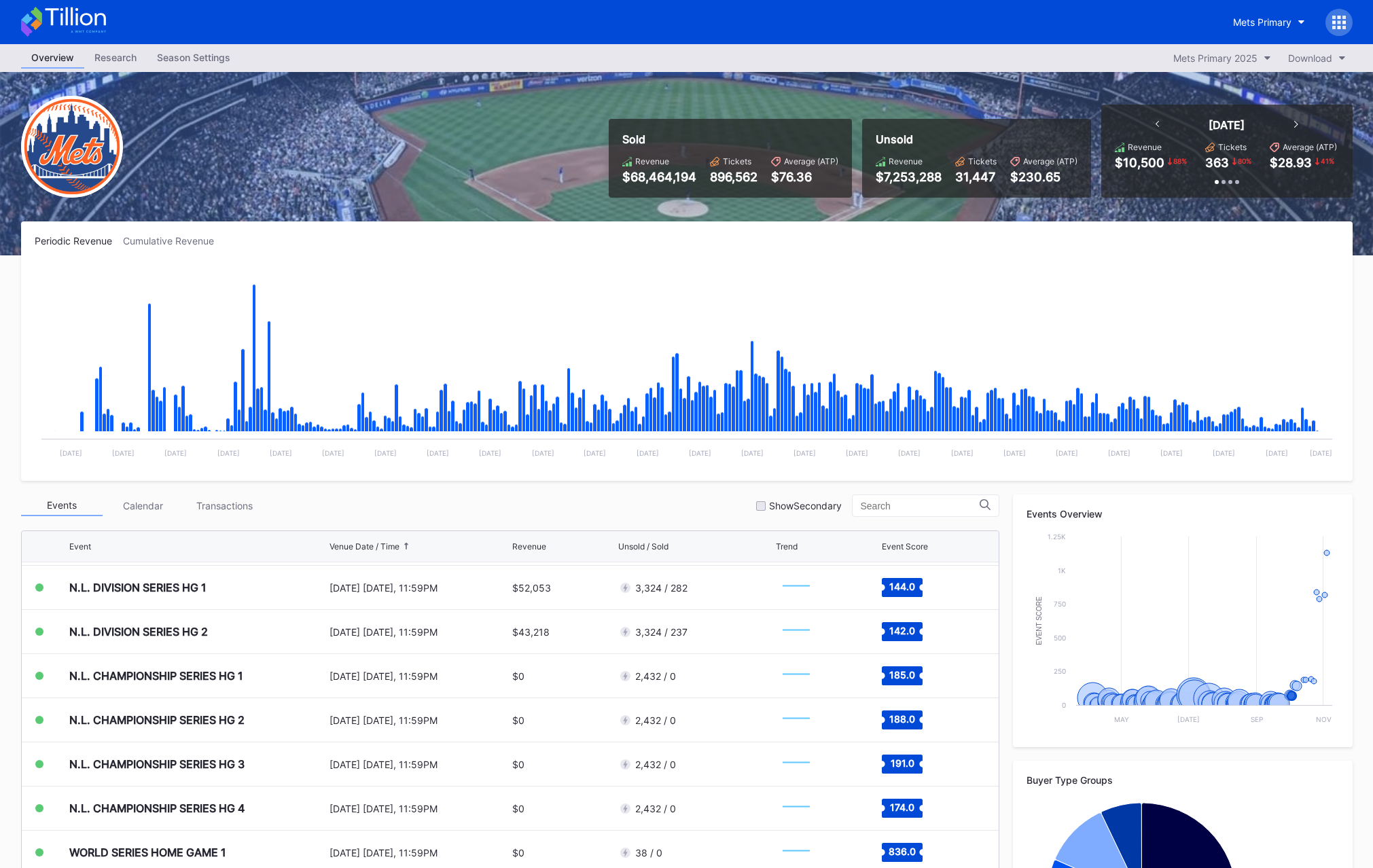
click at [684, 24] on div "Mets Primary" at bounding box center [686, 22] width 1359 height 44
click at [1331, 26] on icon at bounding box center [1333, 28] width 4 height 4
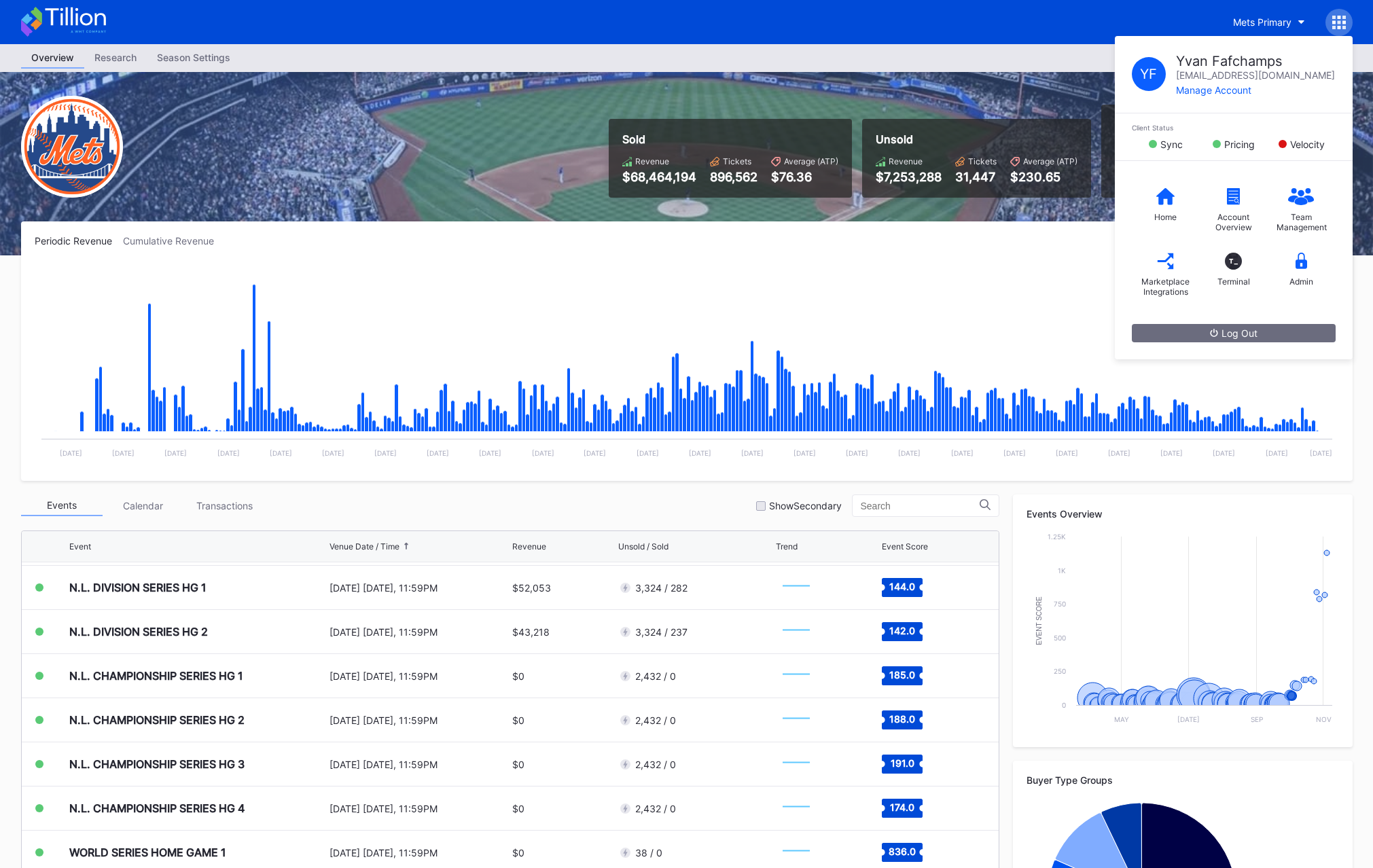
click at [1322, 31] on div "Mets Primary Y F Yvan Fafchamps yvan.fafchamps@eventdynamic.com Manage Account …" at bounding box center [1287, 22] width 129 height 27
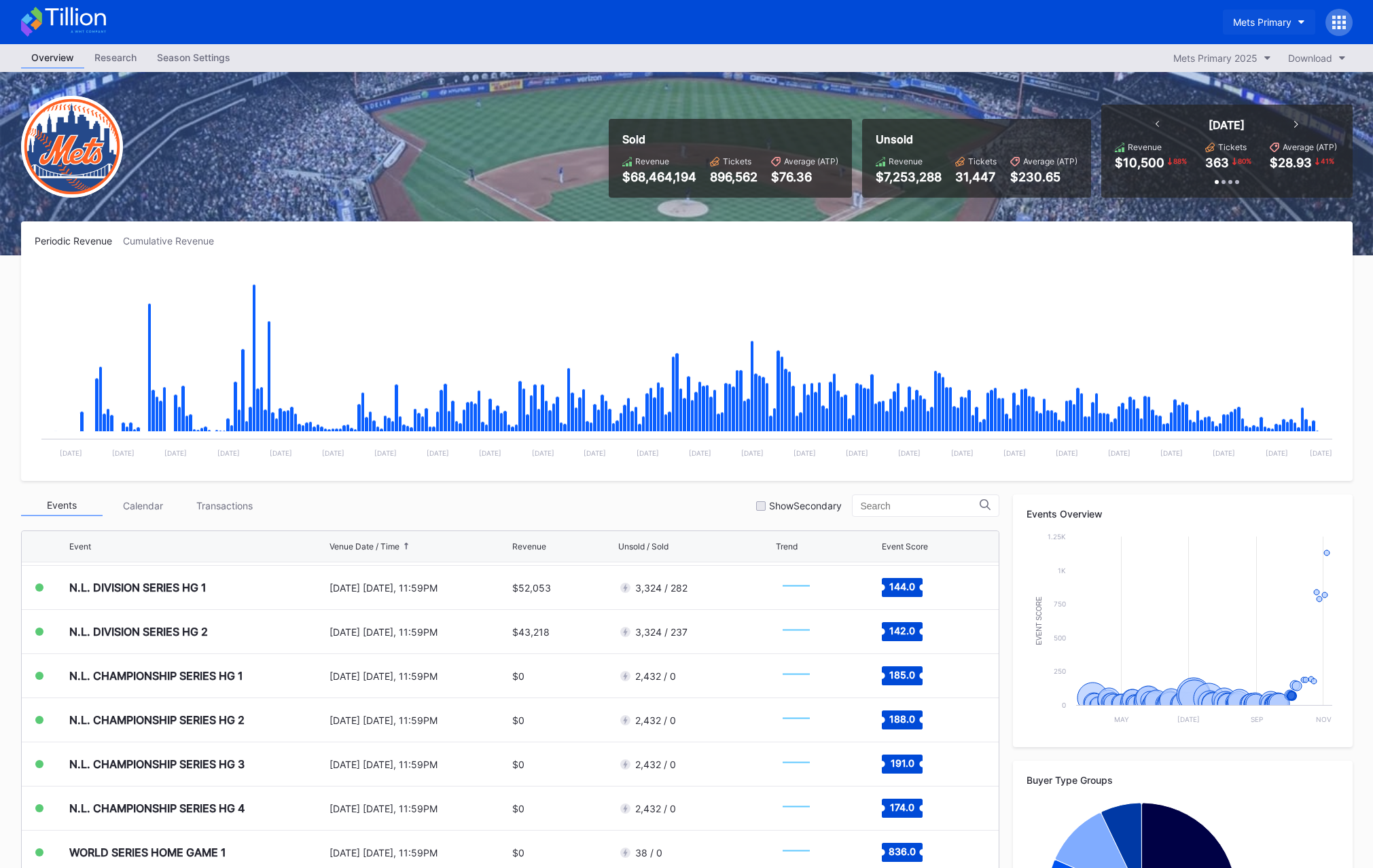
click at [1265, 20] on div "Mets Primary" at bounding box center [1262, 22] width 58 height 12
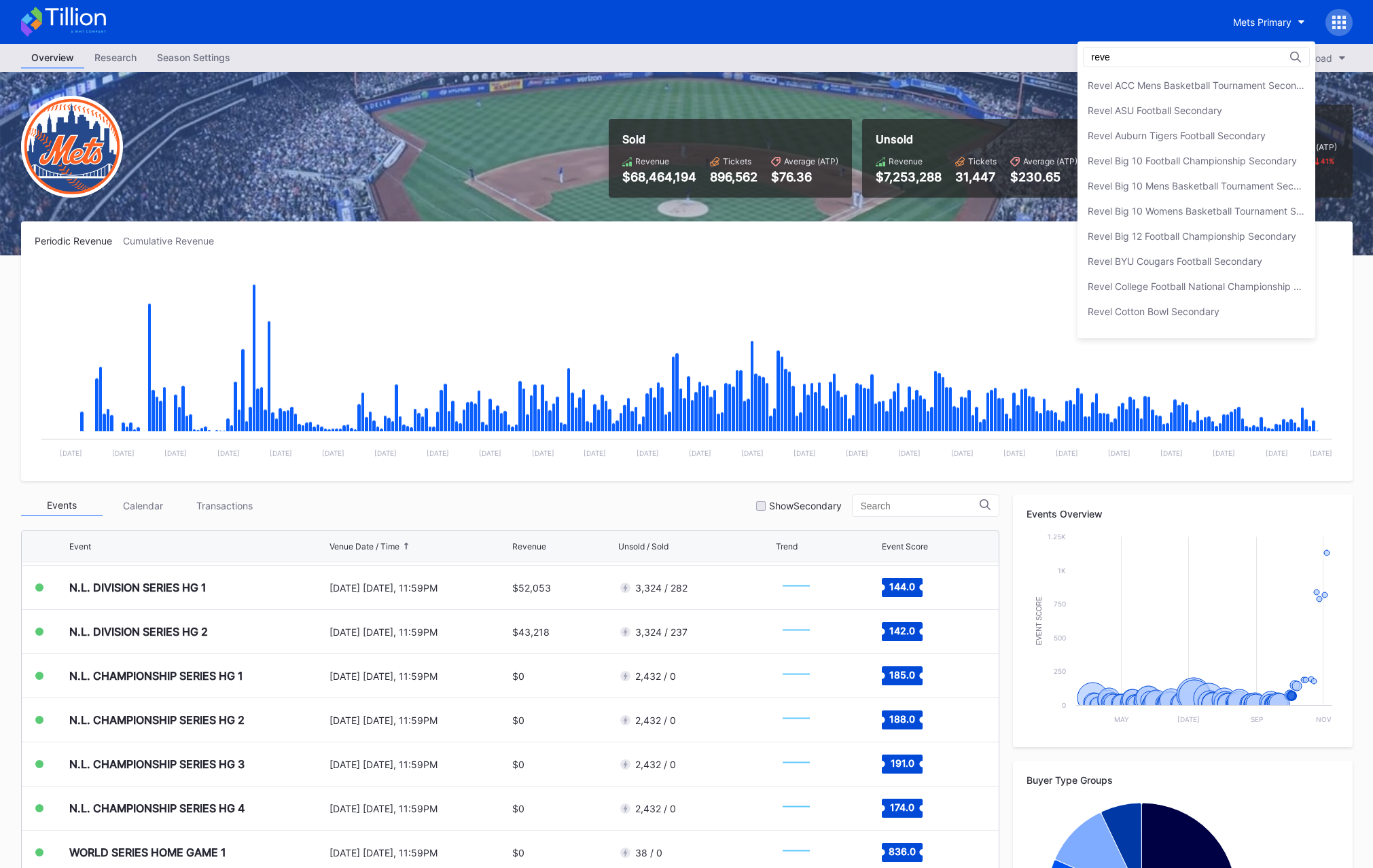
type input "reve"
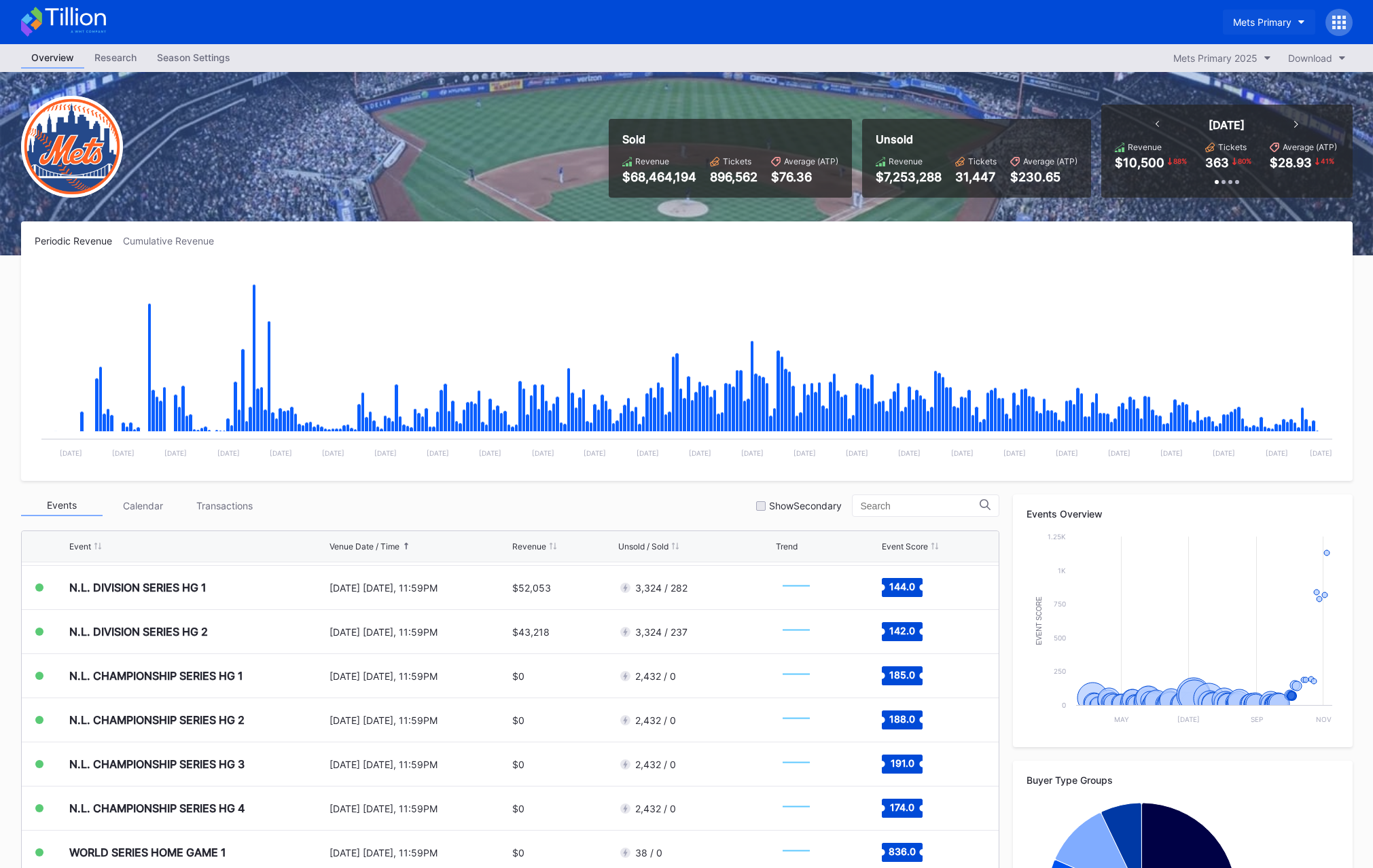
click at [1271, 31] on button "Mets Primary" at bounding box center [1269, 22] width 93 height 25
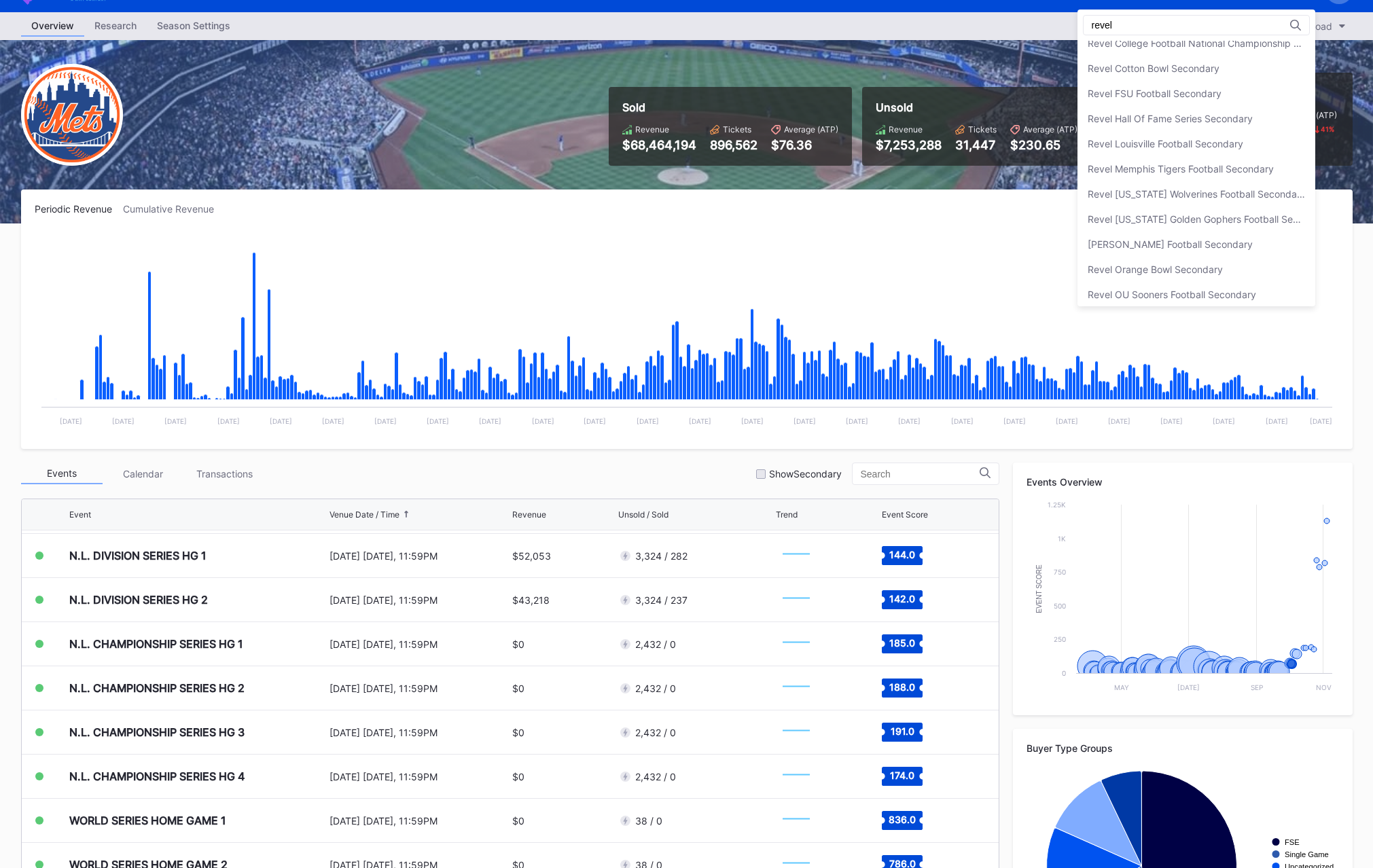
scroll to position [142, 0]
type input "revel"
click at [1207, 253] on div "Revel Michigan Wolverines Football Secondary" at bounding box center [1196, 264] width 238 height 25
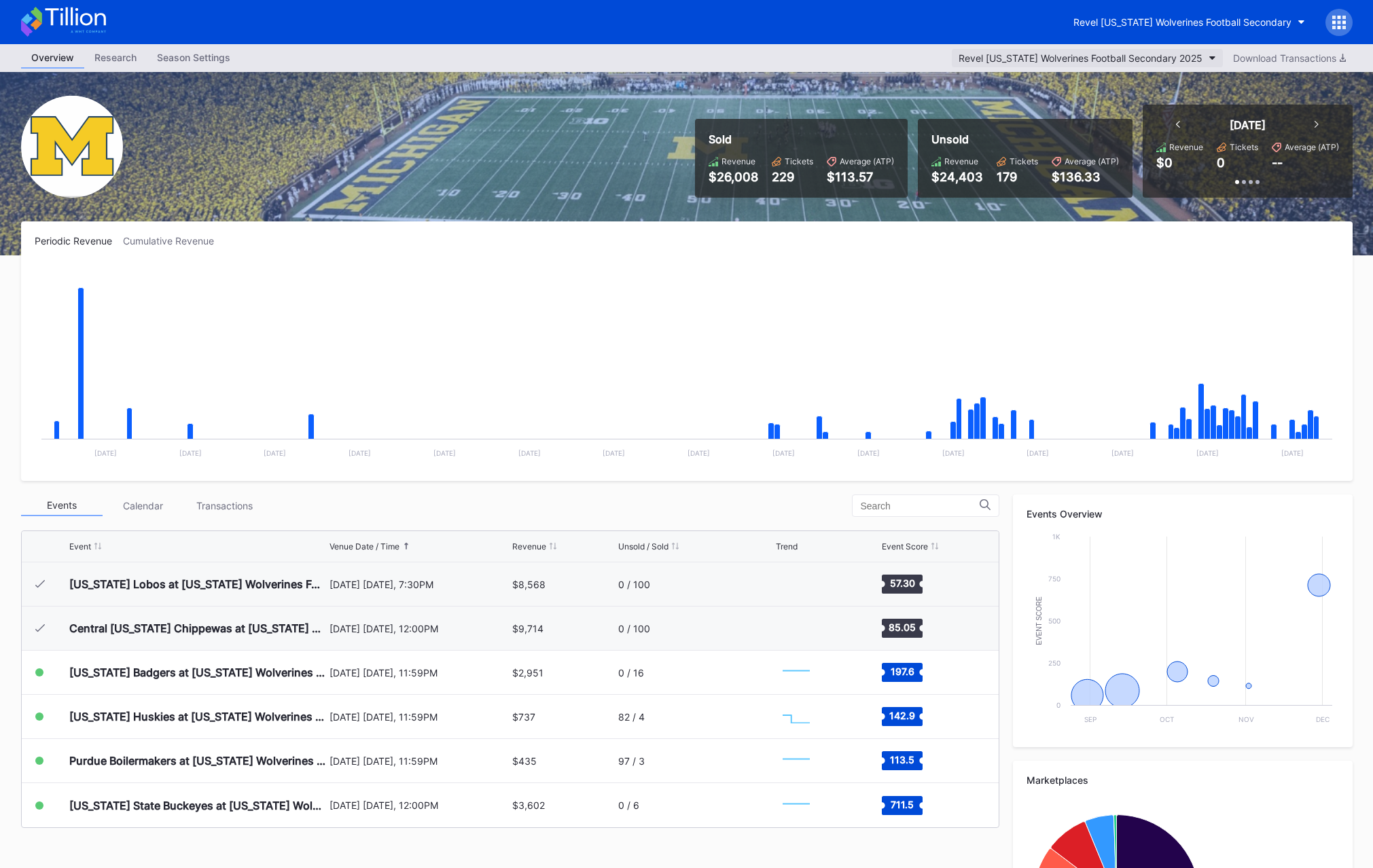
click at [1116, 51] on button "Revel Michigan Wolverines Football Secondary 2025" at bounding box center [1087, 58] width 271 height 18
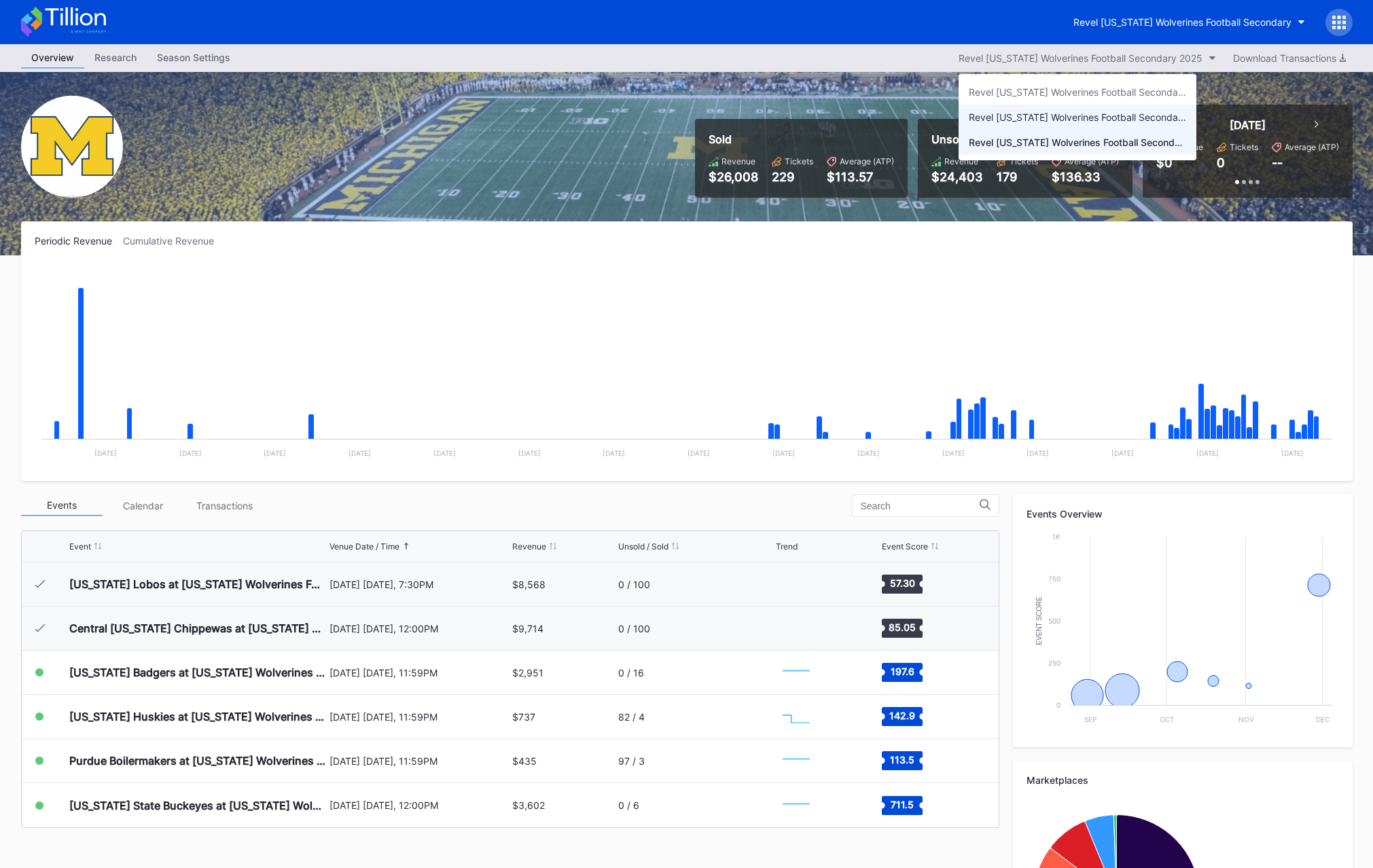
click at [1089, 123] on div "Revel Michigan Wolverines Football Secondary 2024" at bounding box center [1078, 117] width 238 height 25
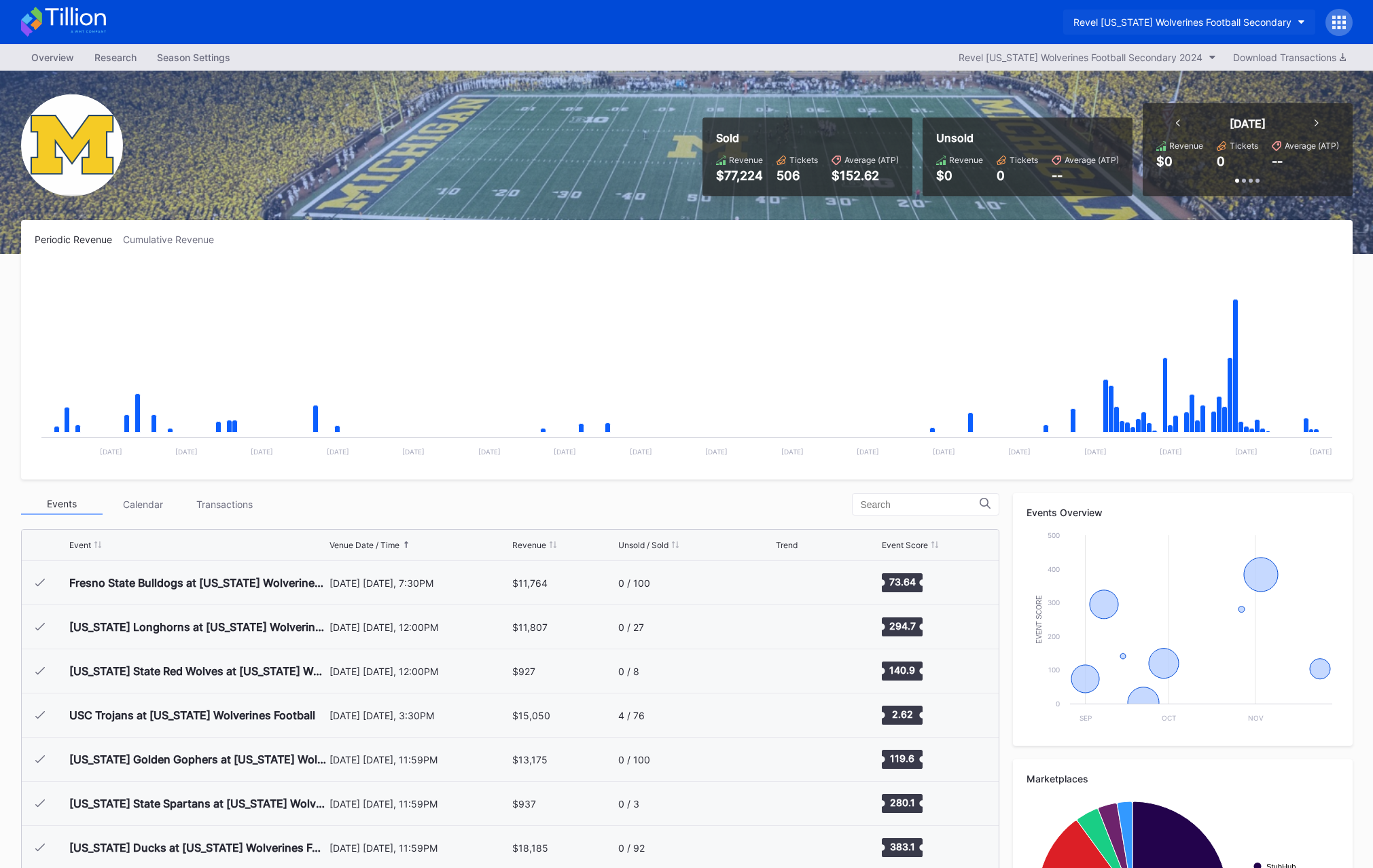
click at [1123, 21] on div "Revel Michigan Wolverines Football Secondary" at bounding box center [1182, 22] width 218 height 12
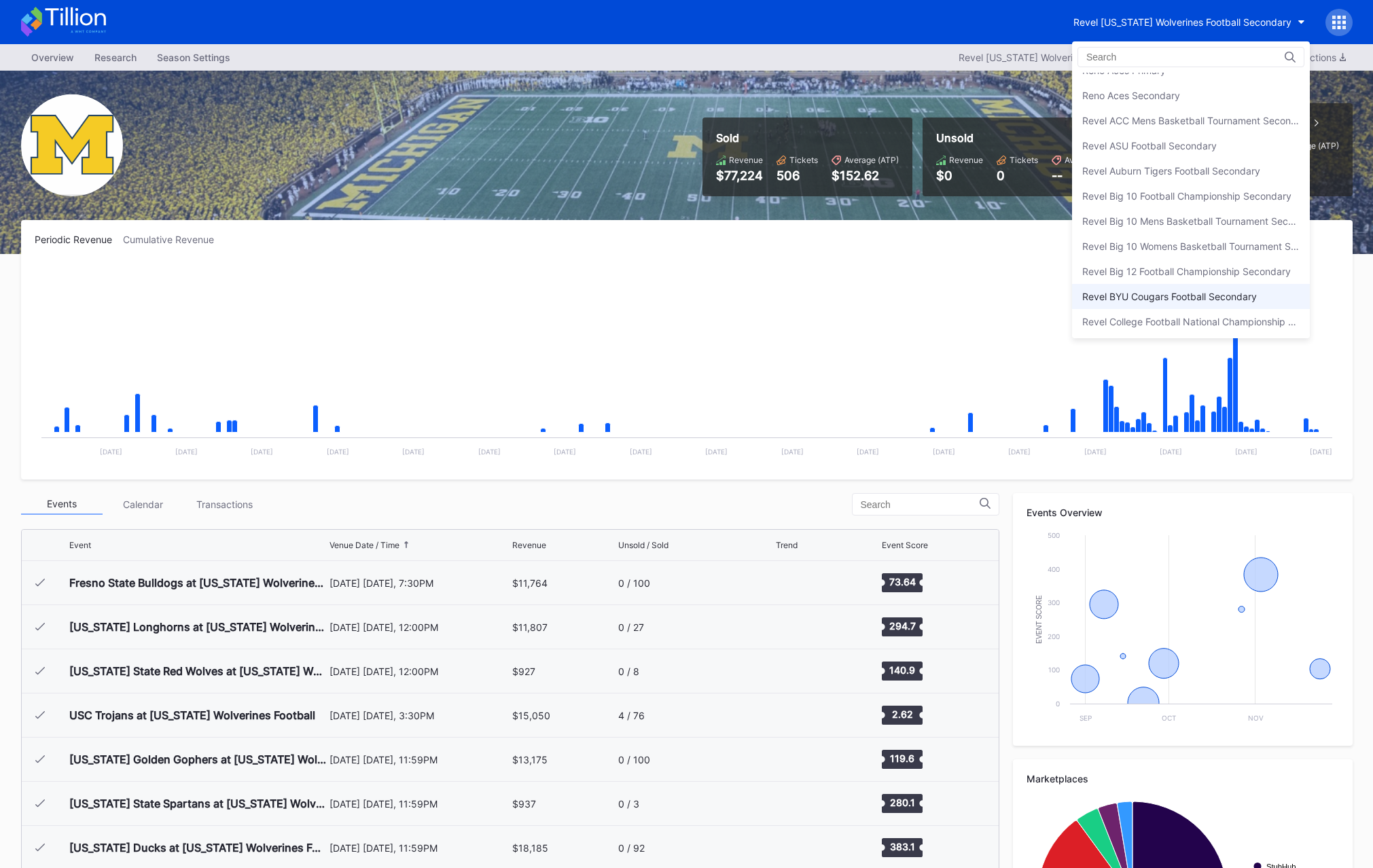
scroll to position [3212, 0]
click at [1185, 184] on div "Revel Big 10 Football Championship Secondary" at bounding box center [1187, 190] width 210 height 12
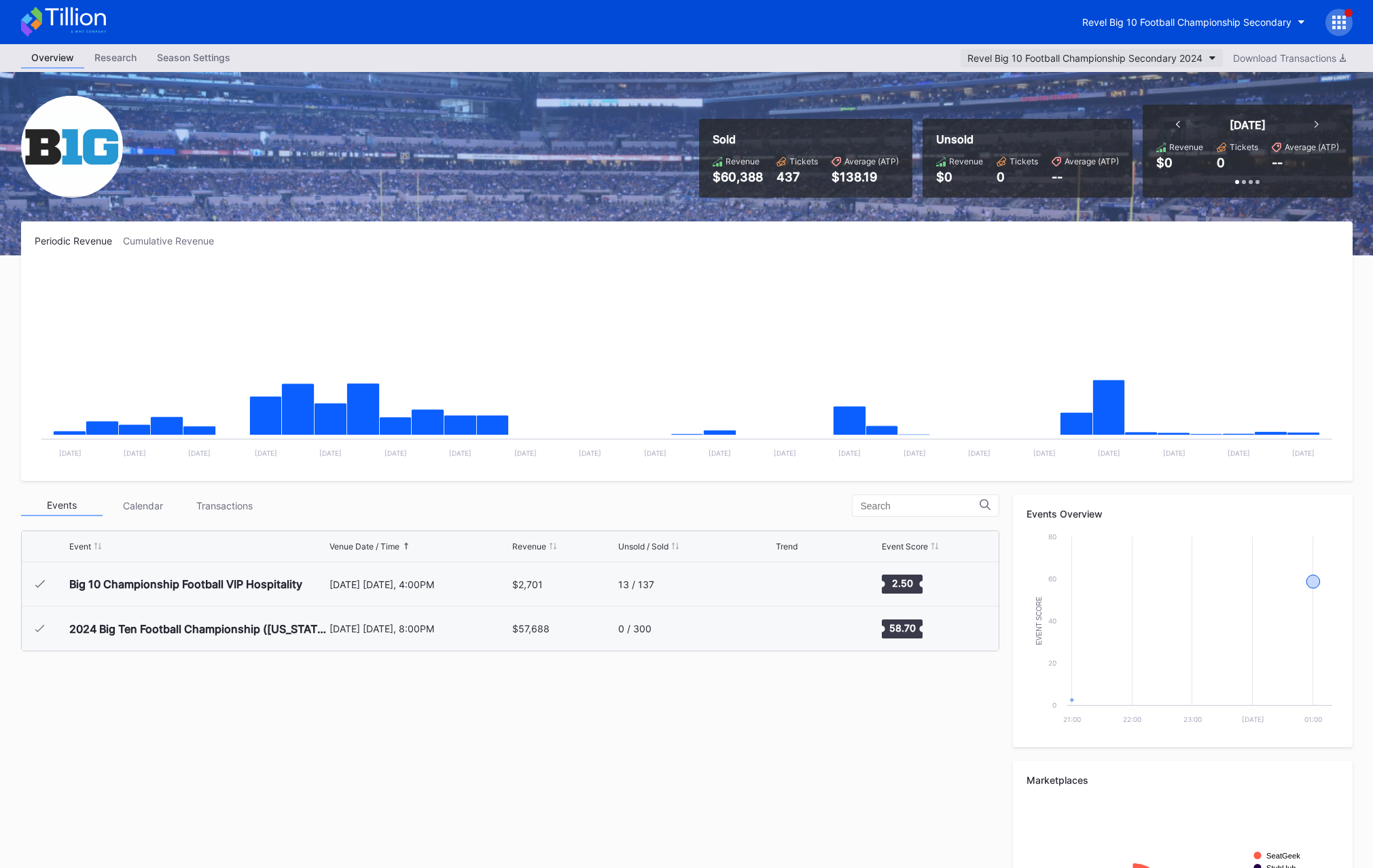
click at [1064, 53] on div "Revel Big 10 Football Championship Secondary 2024" at bounding box center [1084, 58] width 235 height 12
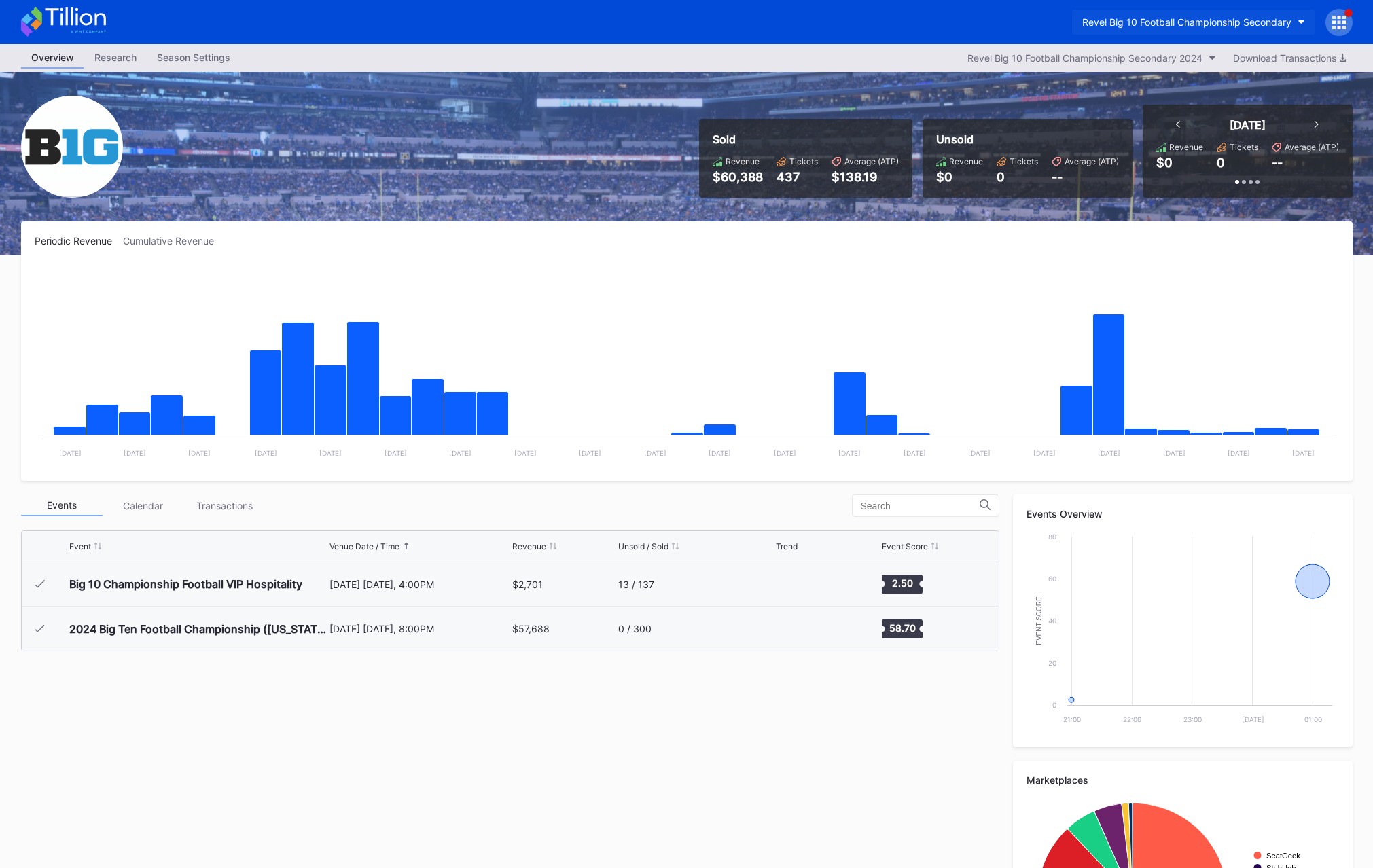
click at [1144, 33] on button "Revel Big 10 Football Championship Secondary" at bounding box center [1193, 22] width 243 height 25
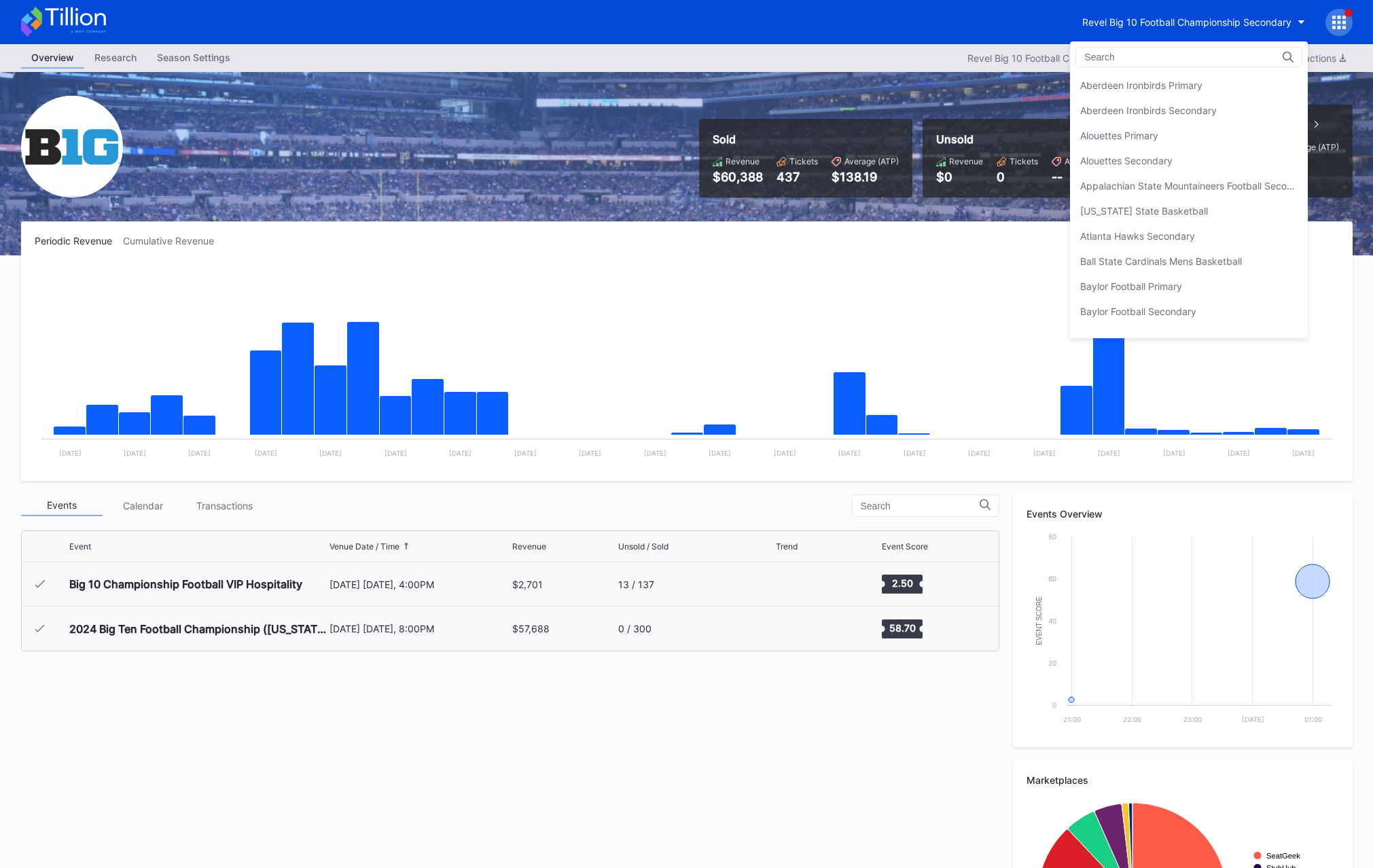
scroll to position [3318, 0]
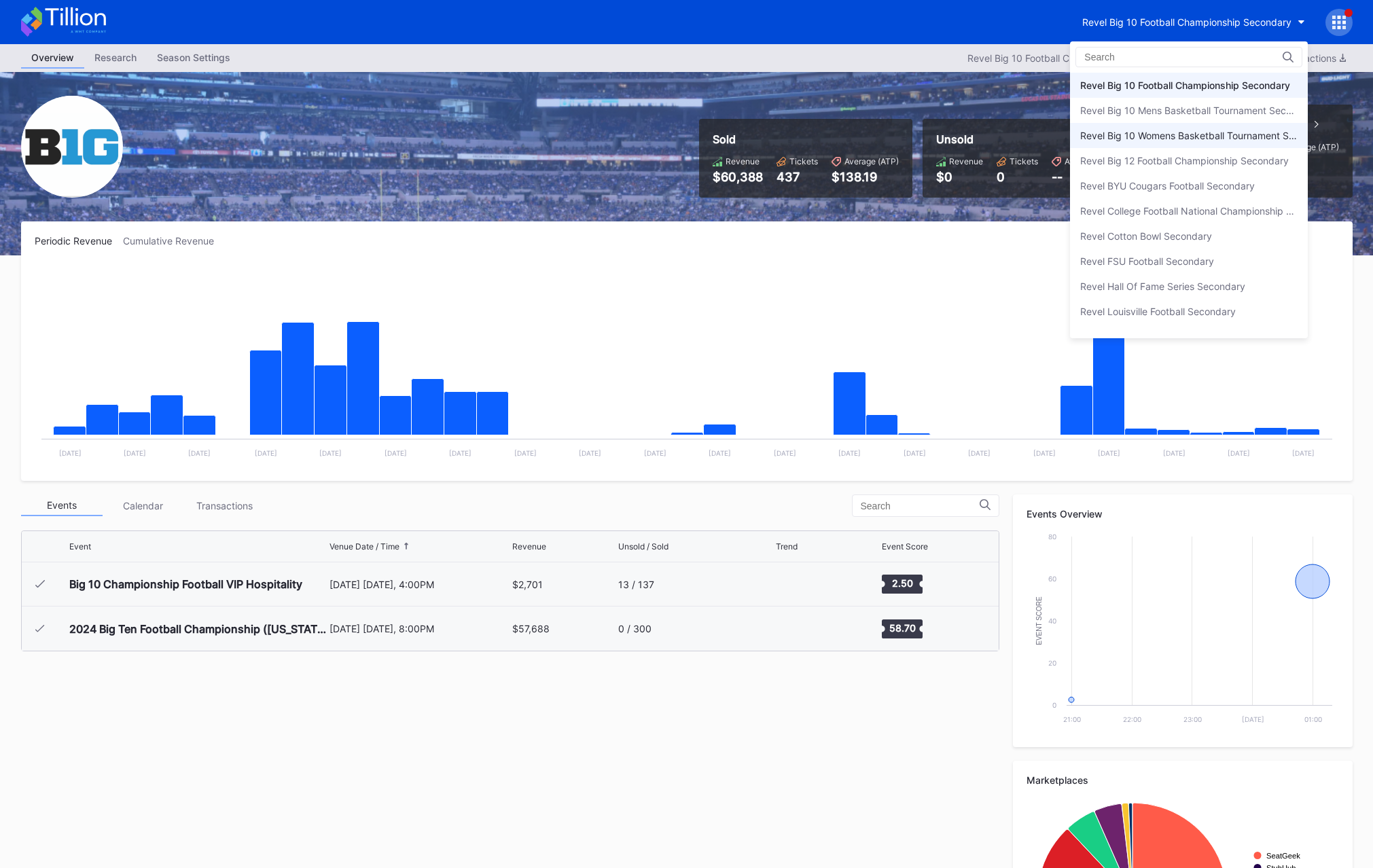
click at [1160, 139] on div "Revel Big 10 Womens Basketball Tournament Secondary" at bounding box center [1188, 135] width 217 height 12
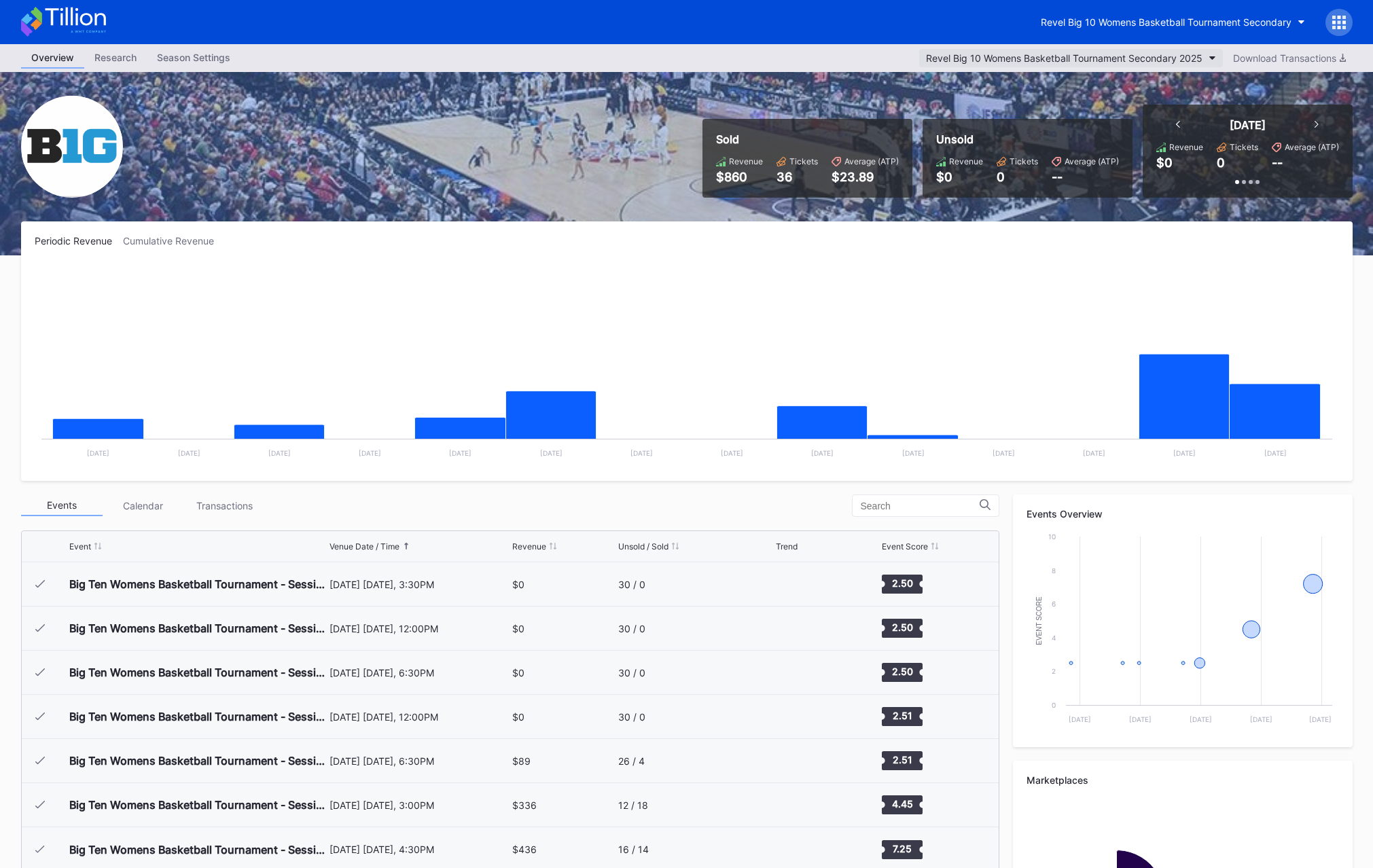
click at [1048, 58] on div "Revel Big 10 Womens Basketball Tournament Secondary 2025" at bounding box center [1064, 58] width 276 height 12
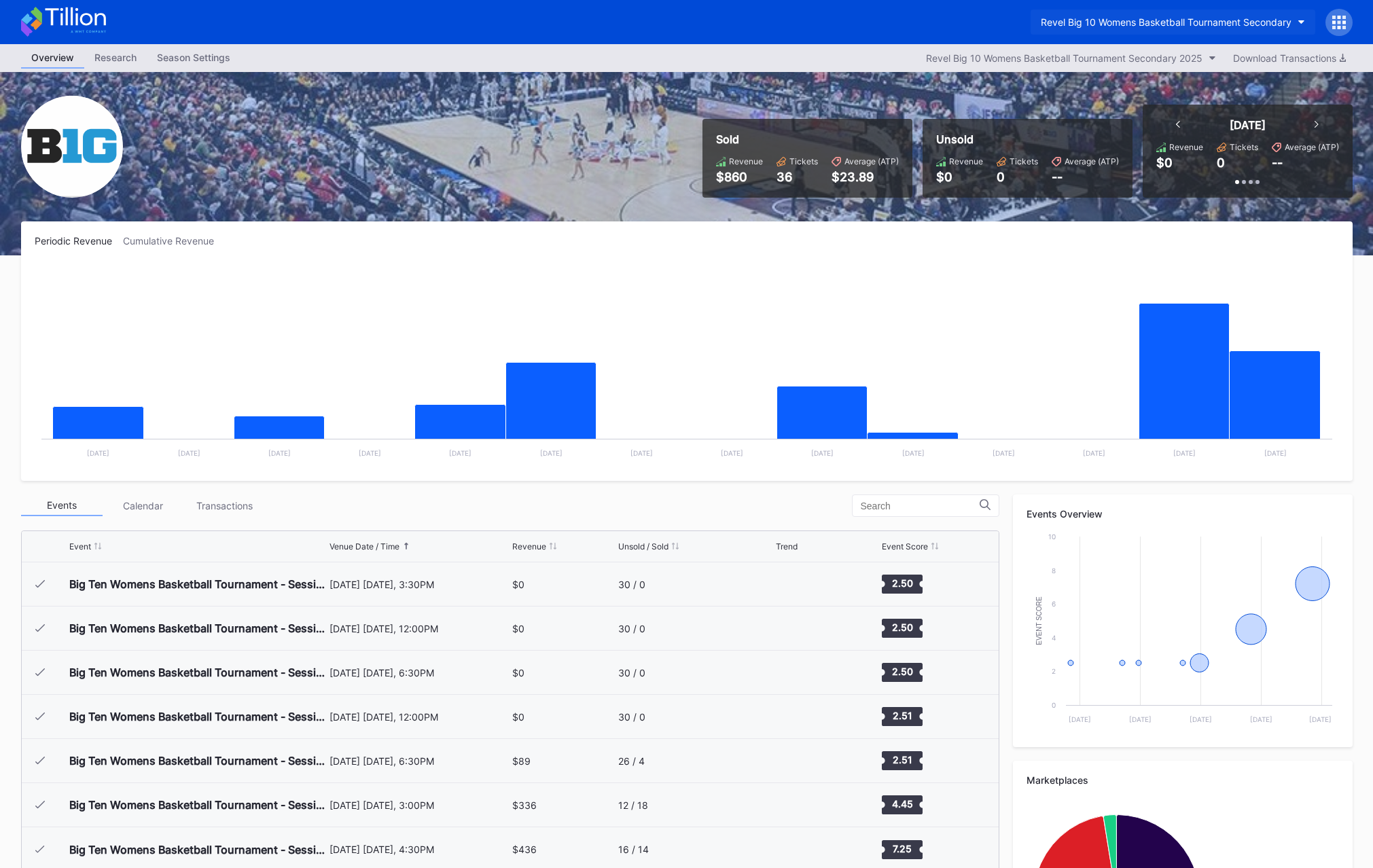
click at [1120, 16] on div "Revel Big 10 Womens Basketball Tournament Secondary" at bounding box center [1166, 22] width 251 height 12
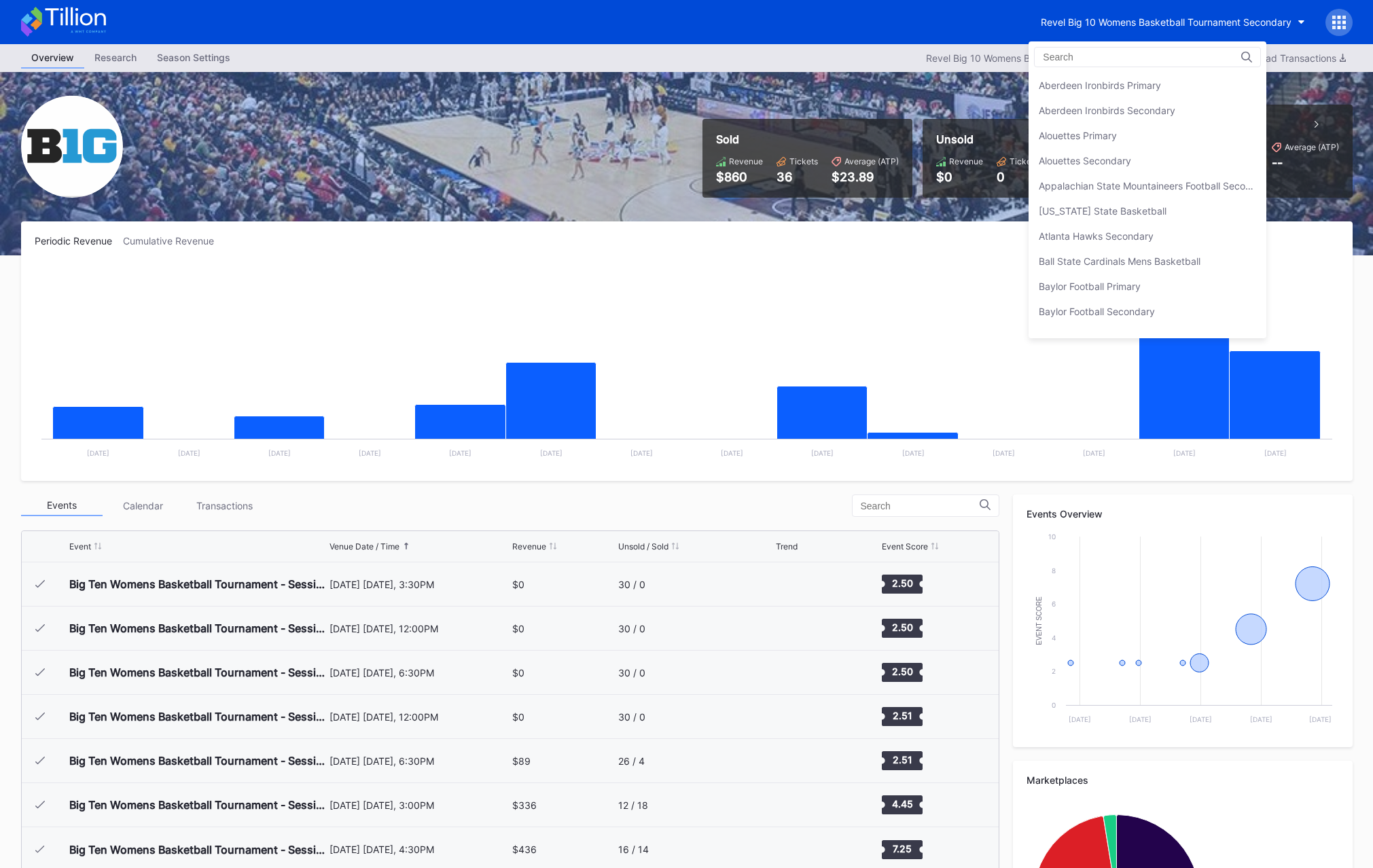
scroll to position [3368, 0]
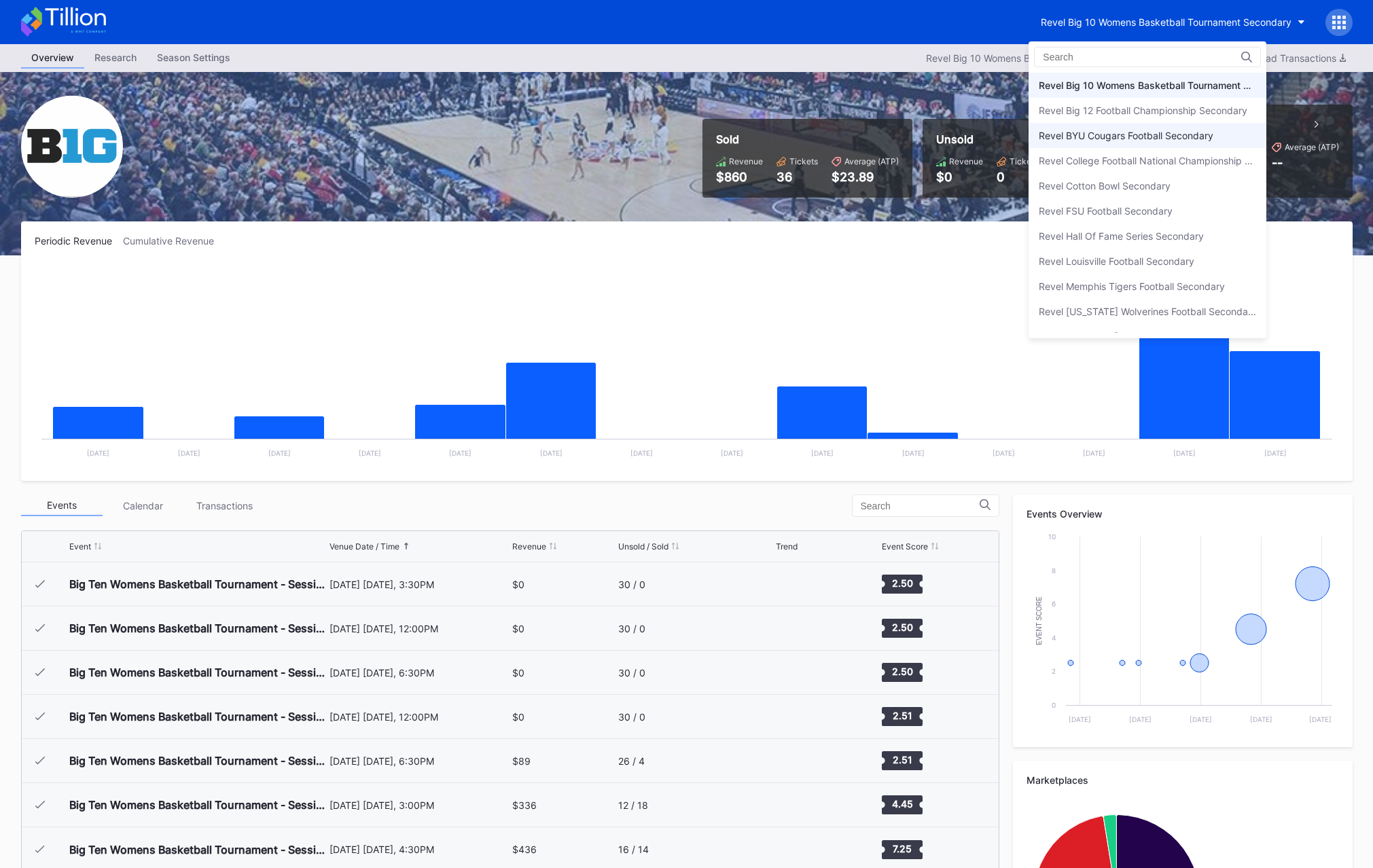
click at [1126, 131] on div "Revel BYU Cougars Football Secondary" at bounding box center [1126, 135] width 175 height 12
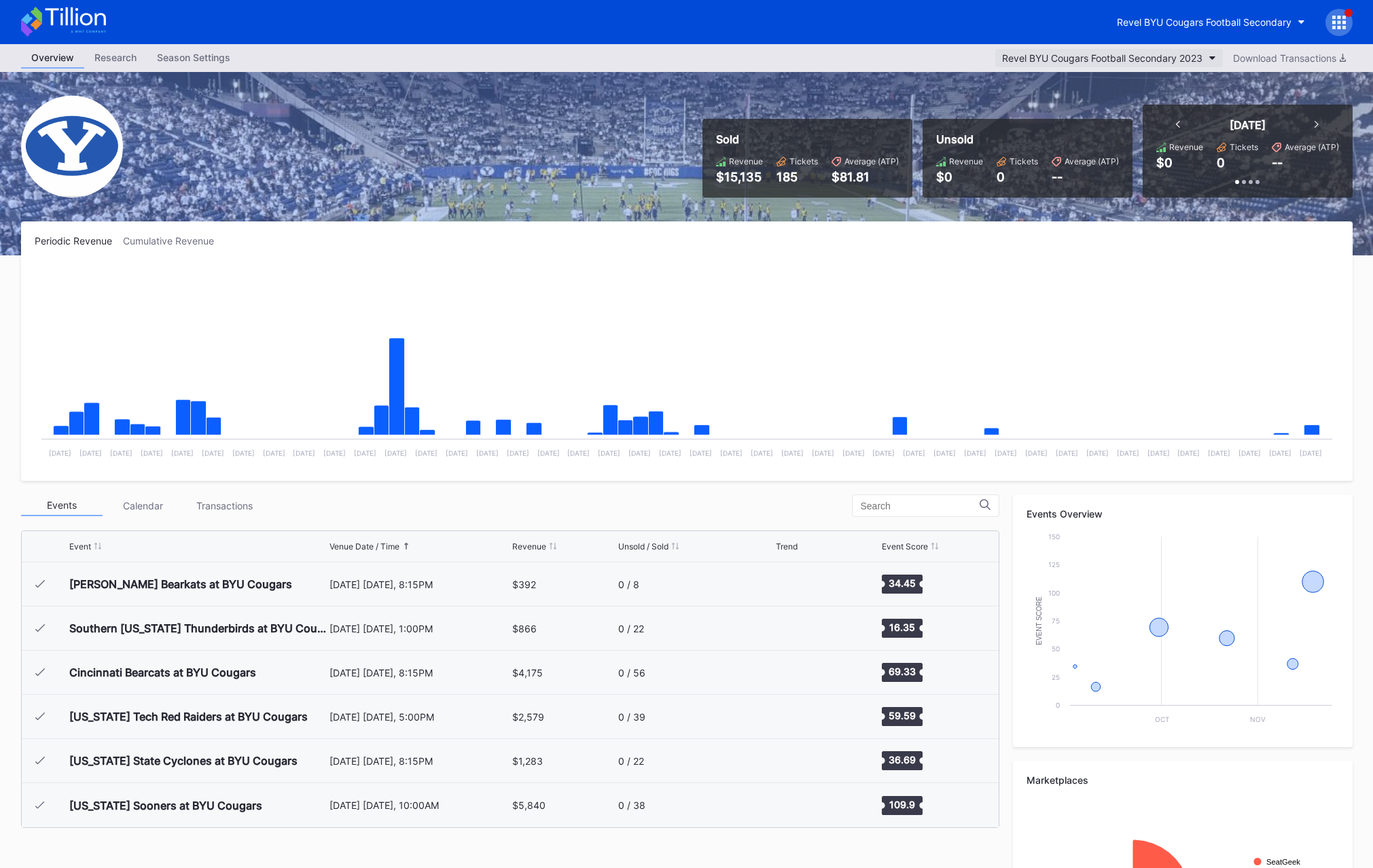
click at [1063, 58] on div "Revel BYU Cougars Football Secondary 2023" at bounding box center [1103, 58] width 201 height 12
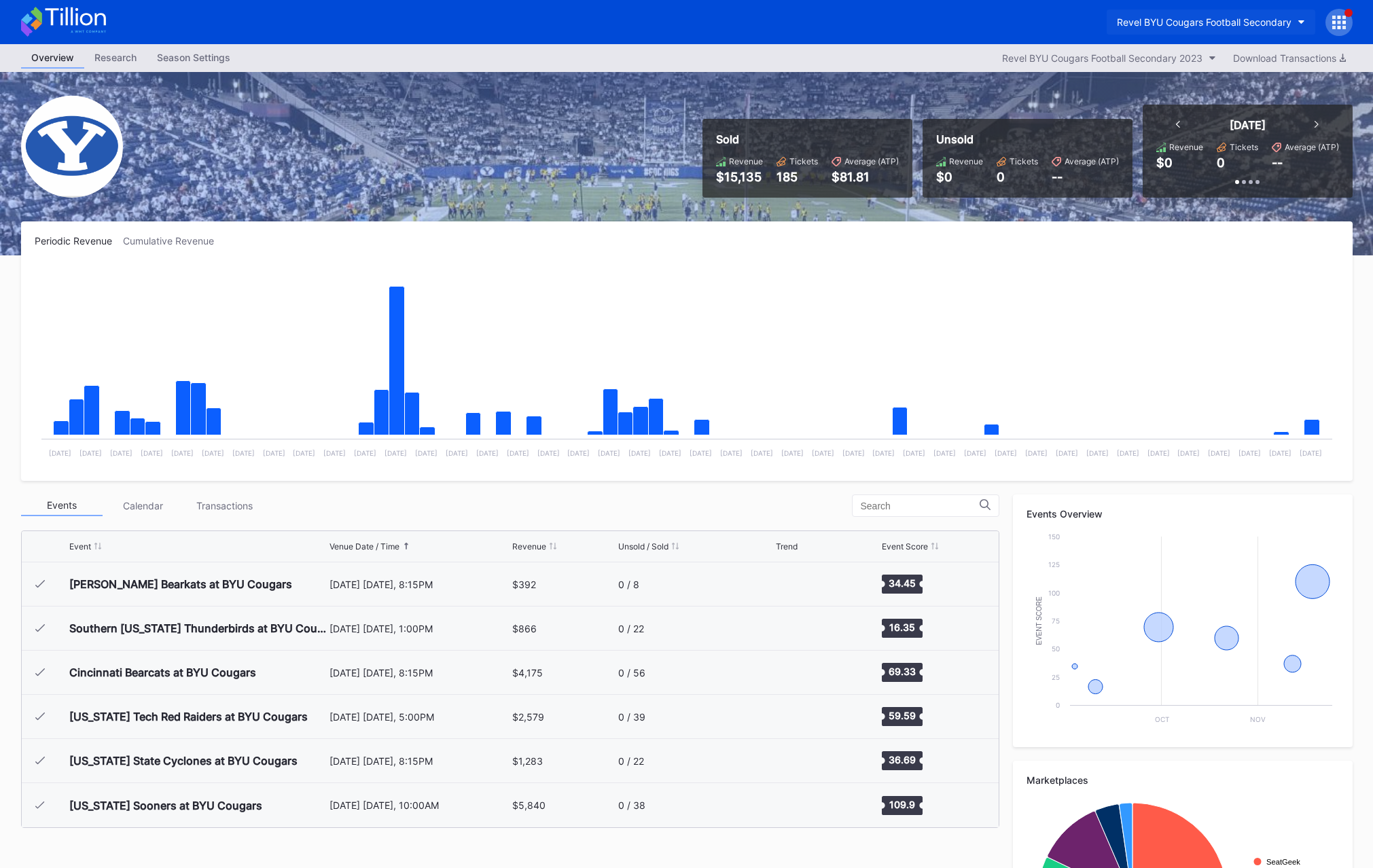
click at [1142, 26] on div "Revel BYU Cougars Football Secondary" at bounding box center [1203, 22] width 175 height 12
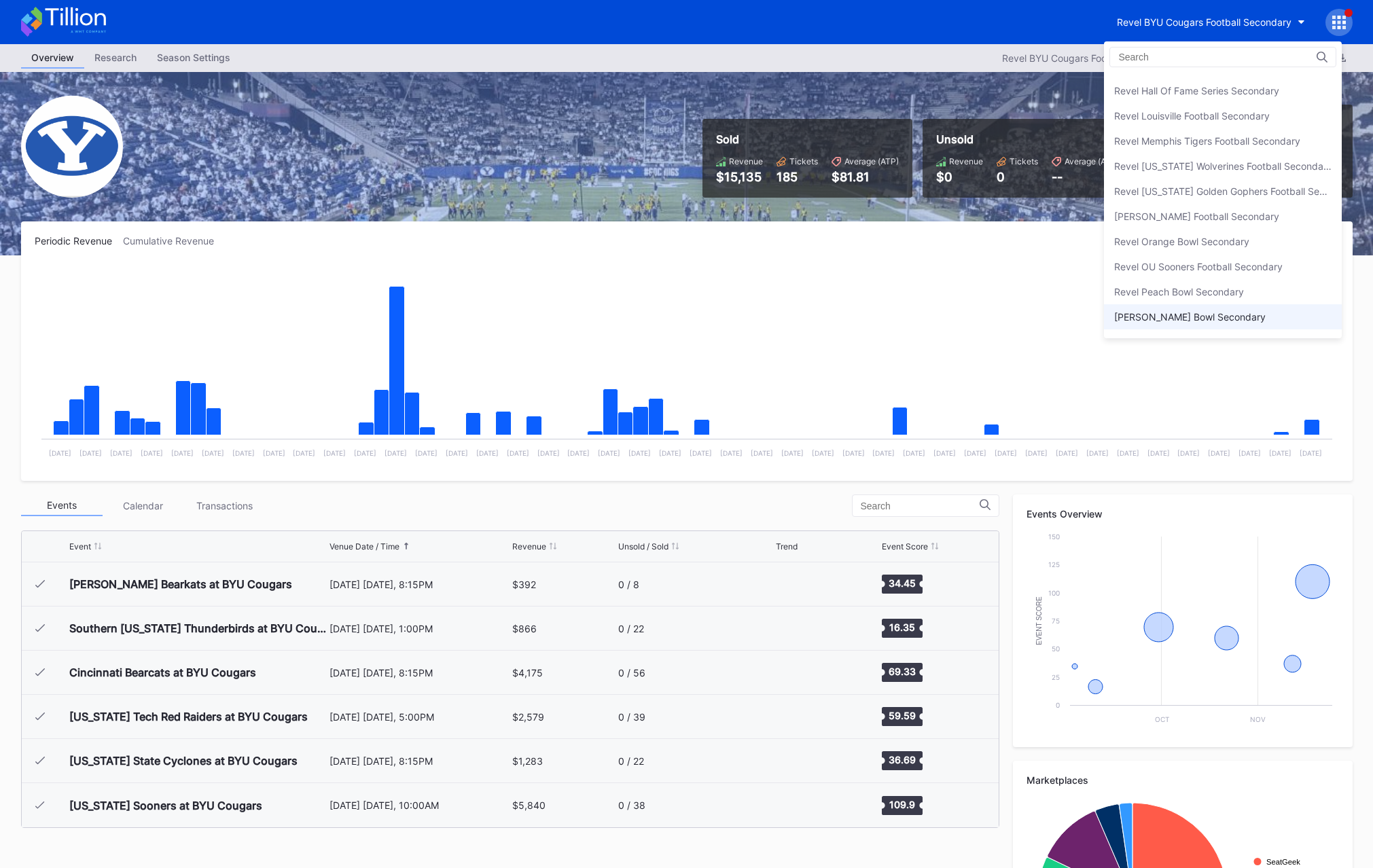
scroll to position [3514, 0]
click at [1192, 266] on div "Revel OU Sooners Football Secondary" at bounding box center [1198, 265] width 168 height 12
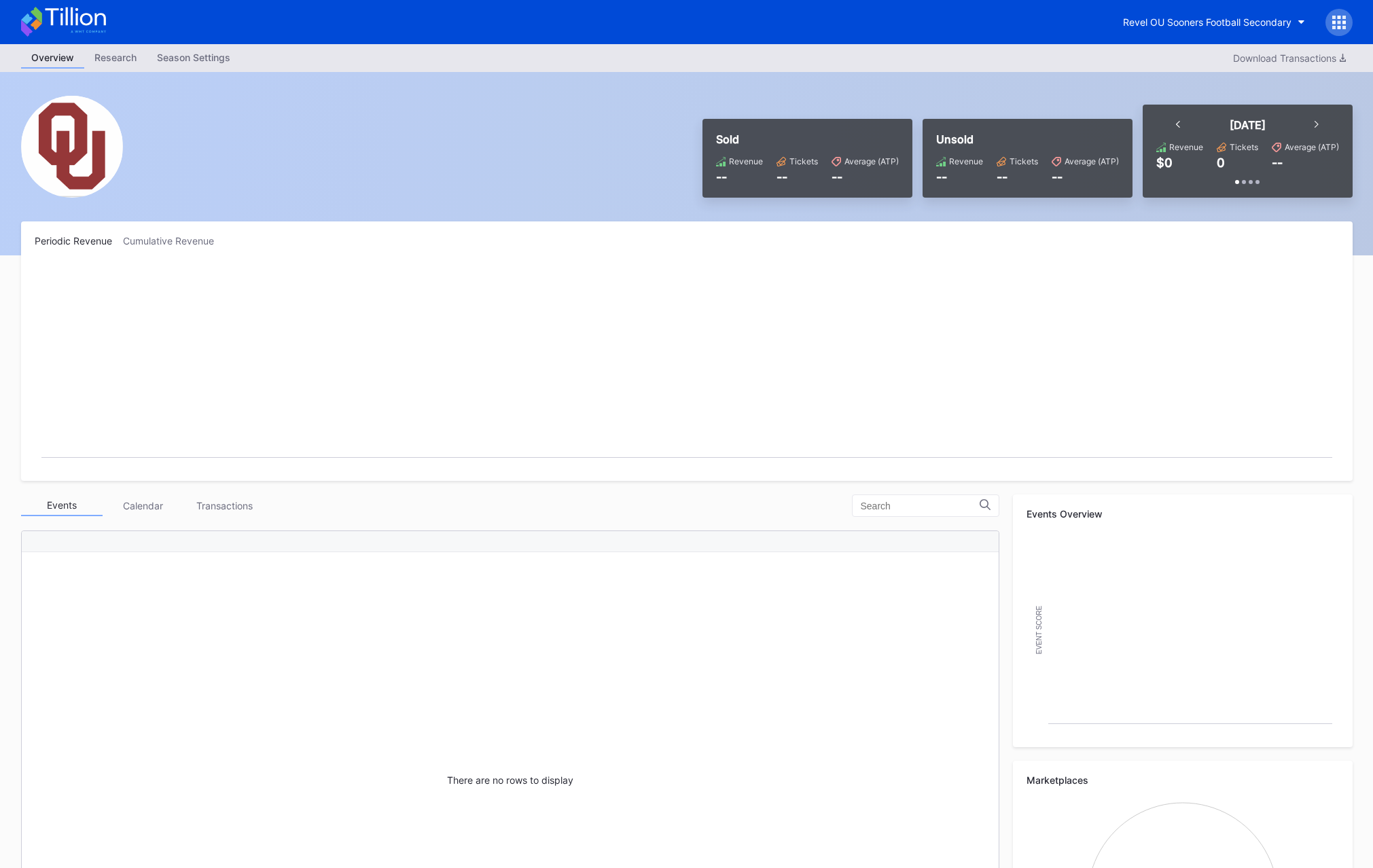
scroll to position [1, 0]
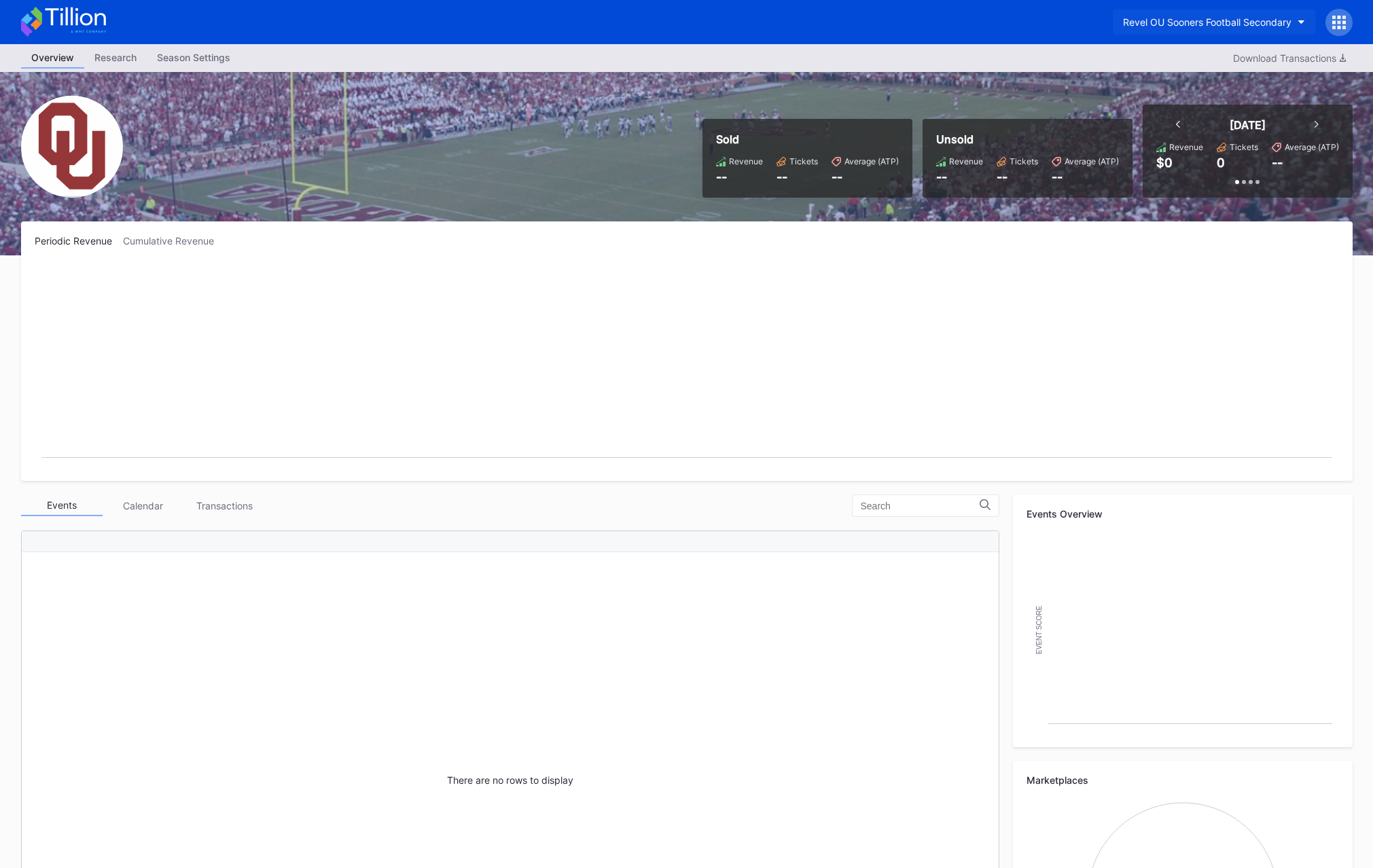
click at [1189, 17] on div "Revel OU Sooners Football Secondary" at bounding box center [1207, 22] width 168 height 12
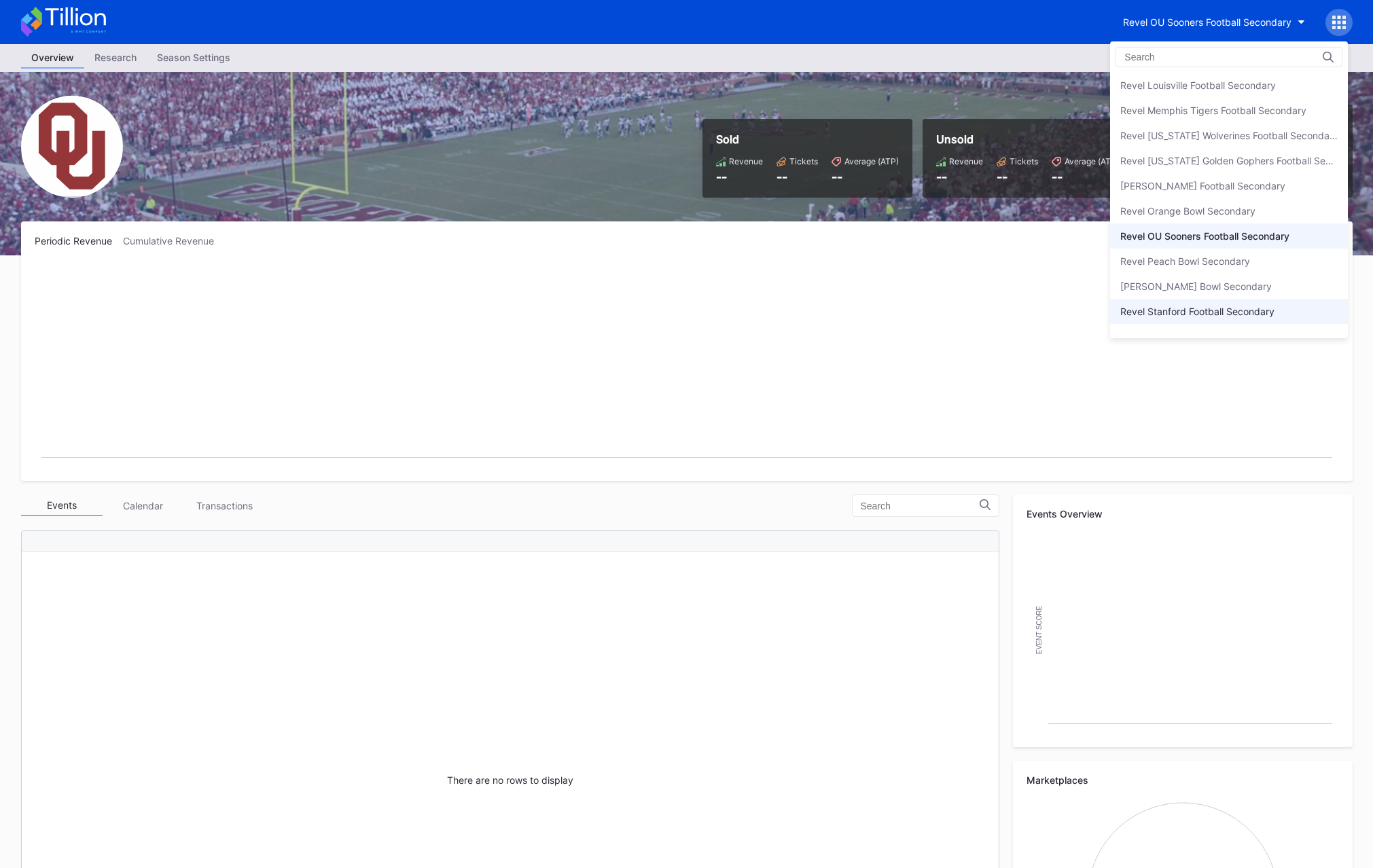
scroll to position [3534, 0]
click at [1200, 223] on div "Revel Orange Bowl Secondary" at bounding box center [1188, 220] width 135 height 12
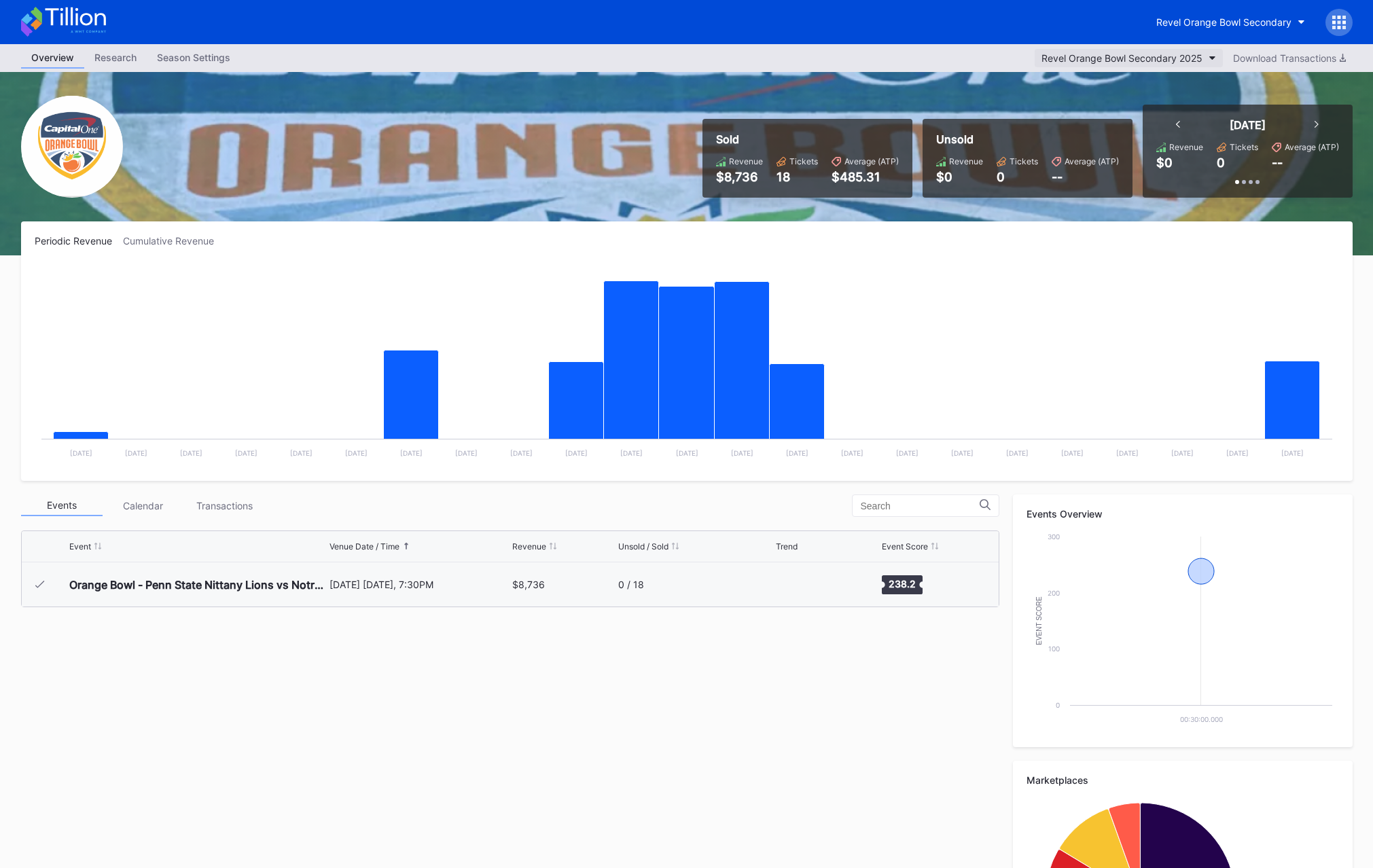
click at [1160, 59] on div "Revel Orange Bowl Secondary 2025" at bounding box center [1121, 58] width 161 height 12
click at [1195, 24] on div "Revel Orange Bowl Secondary" at bounding box center [1223, 22] width 135 height 12
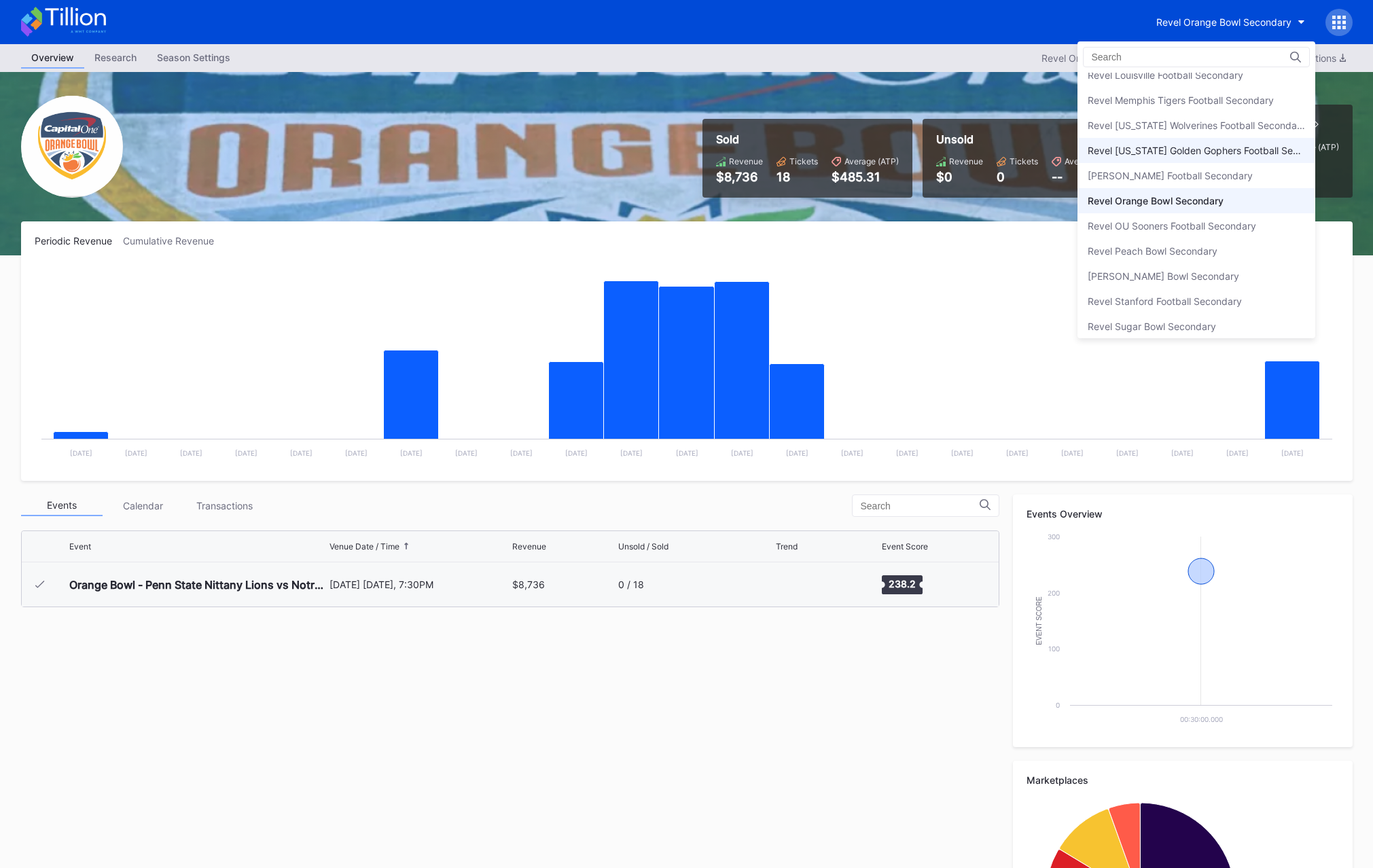
scroll to position [3565, 0]
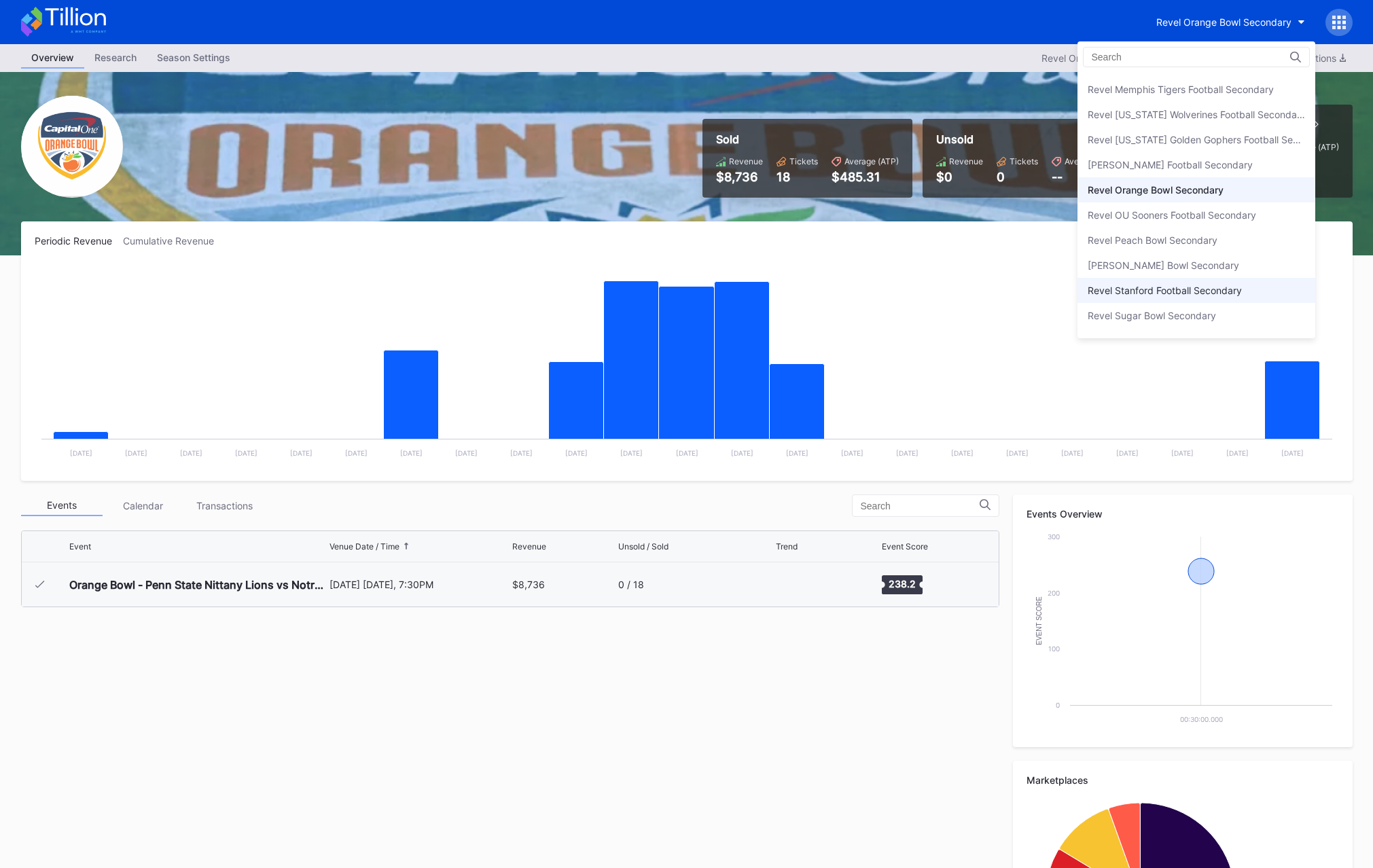
click at [1201, 294] on div "Revel Stanford Football Secondary" at bounding box center [1164, 291] width 154 height 12
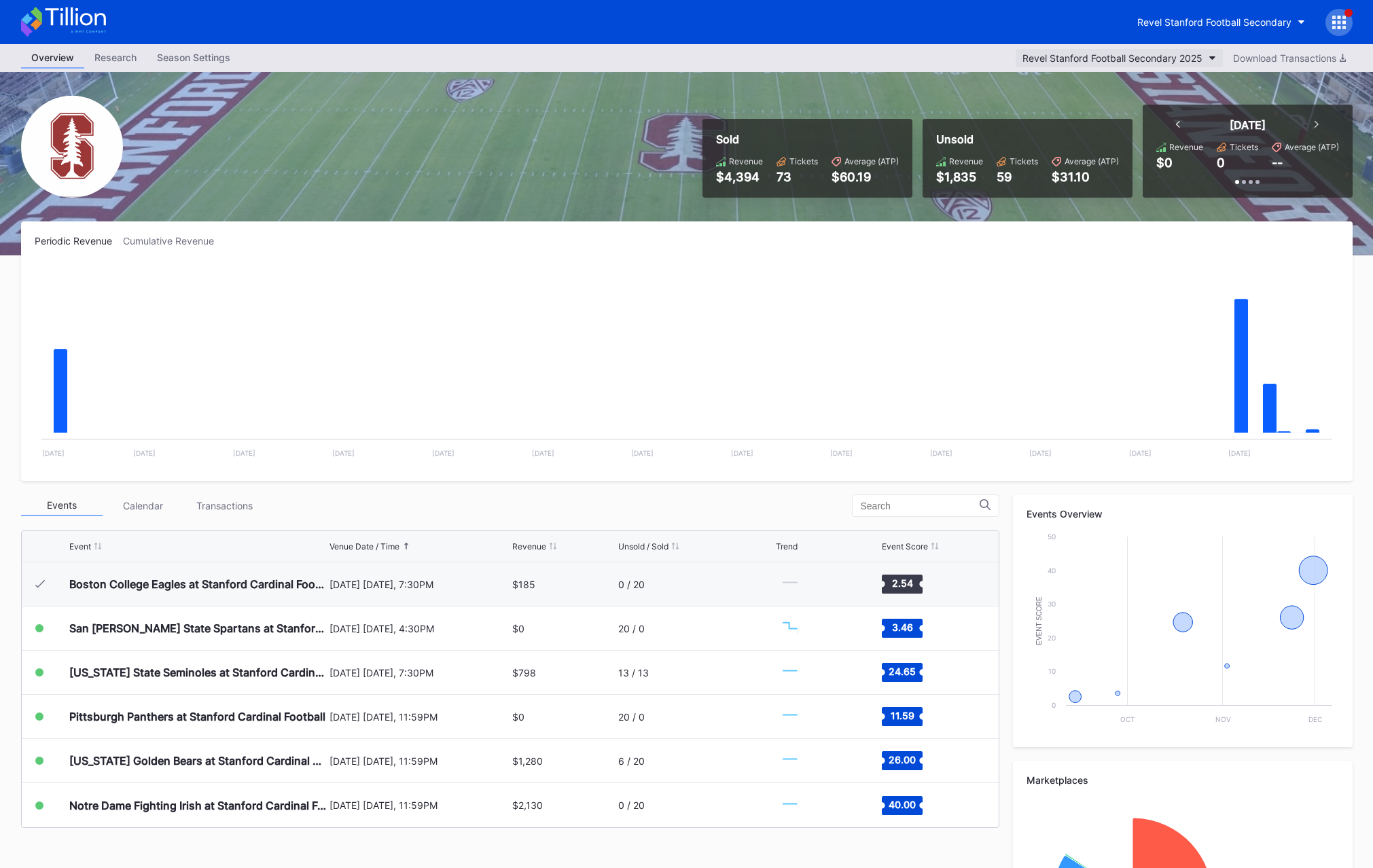
click at [1100, 51] on button "Revel Stanford Football Secondary 2025" at bounding box center [1119, 58] width 208 height 18
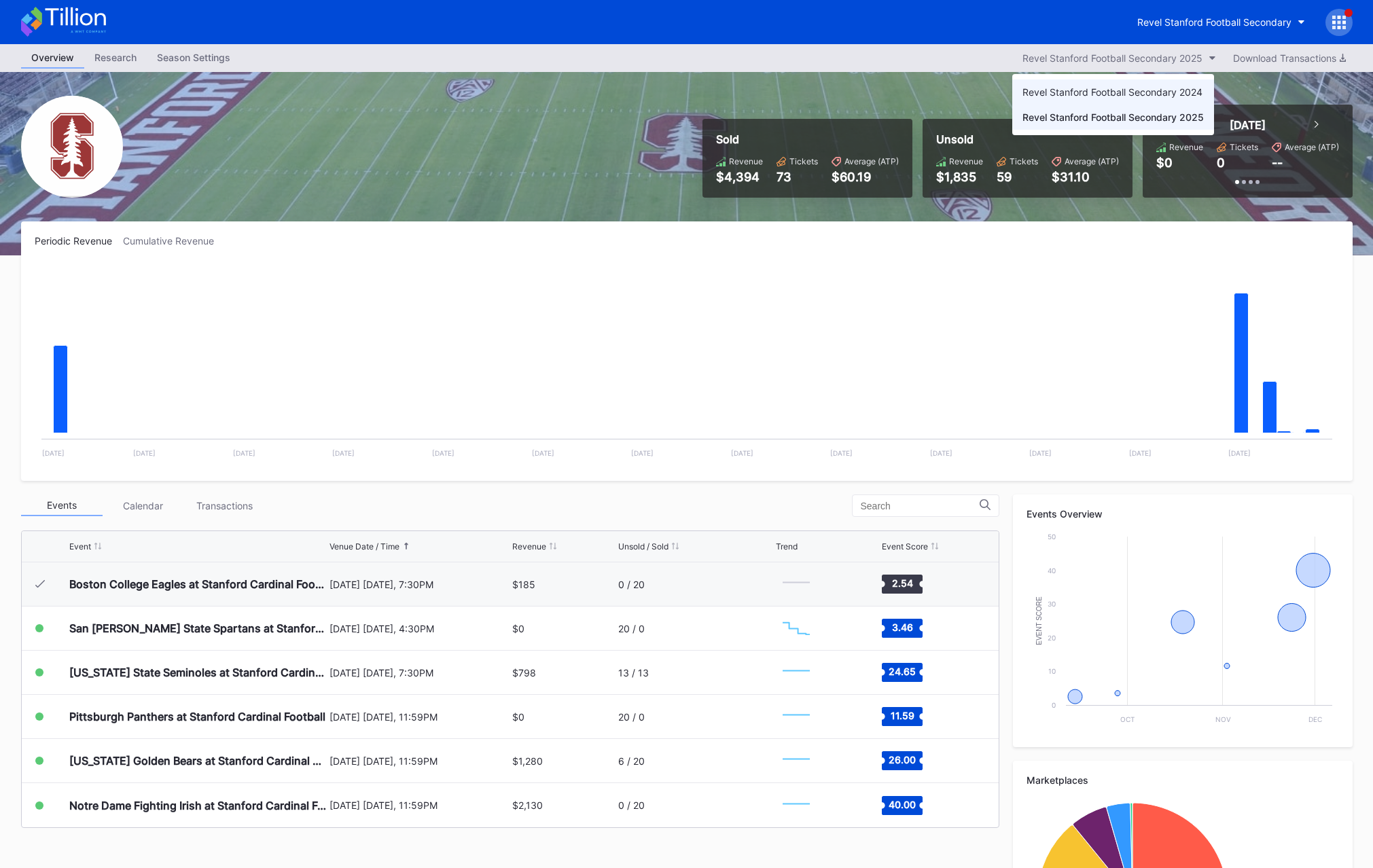
click at [1119, 89] on div "Revel Stanford Football Secondary 2024" at bounding box center [1112, 92] width 180 height 12
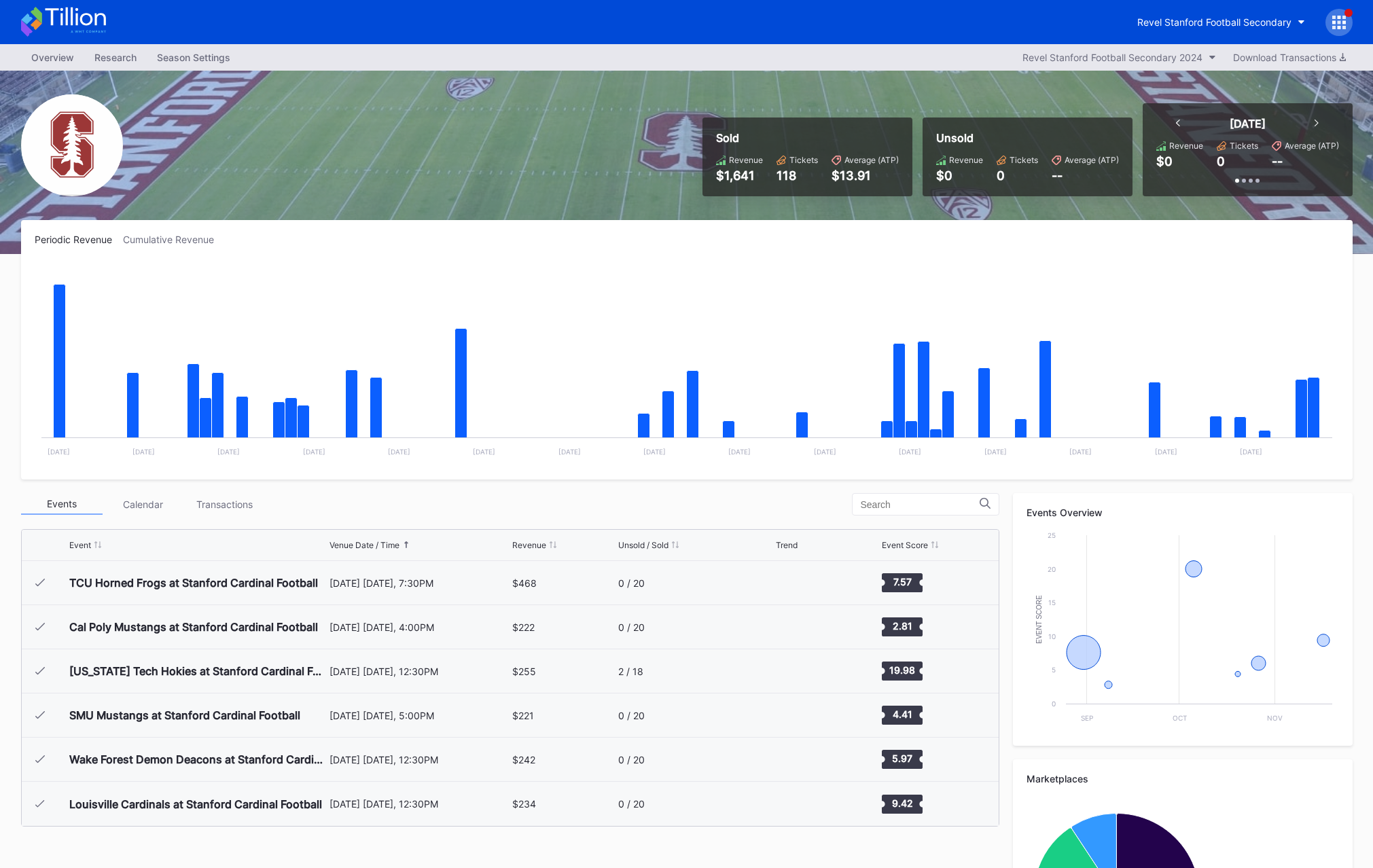
click at [1043, 124] on div "Unsold Revenue $0 Tickets 0 Average (ATP) --" at bounding box center [1026, 157] width 210 height 79
click at [1169, 23] on div "Revel Stanford Football Secondary" at bounding box center [1215, 22] width 154 height 12
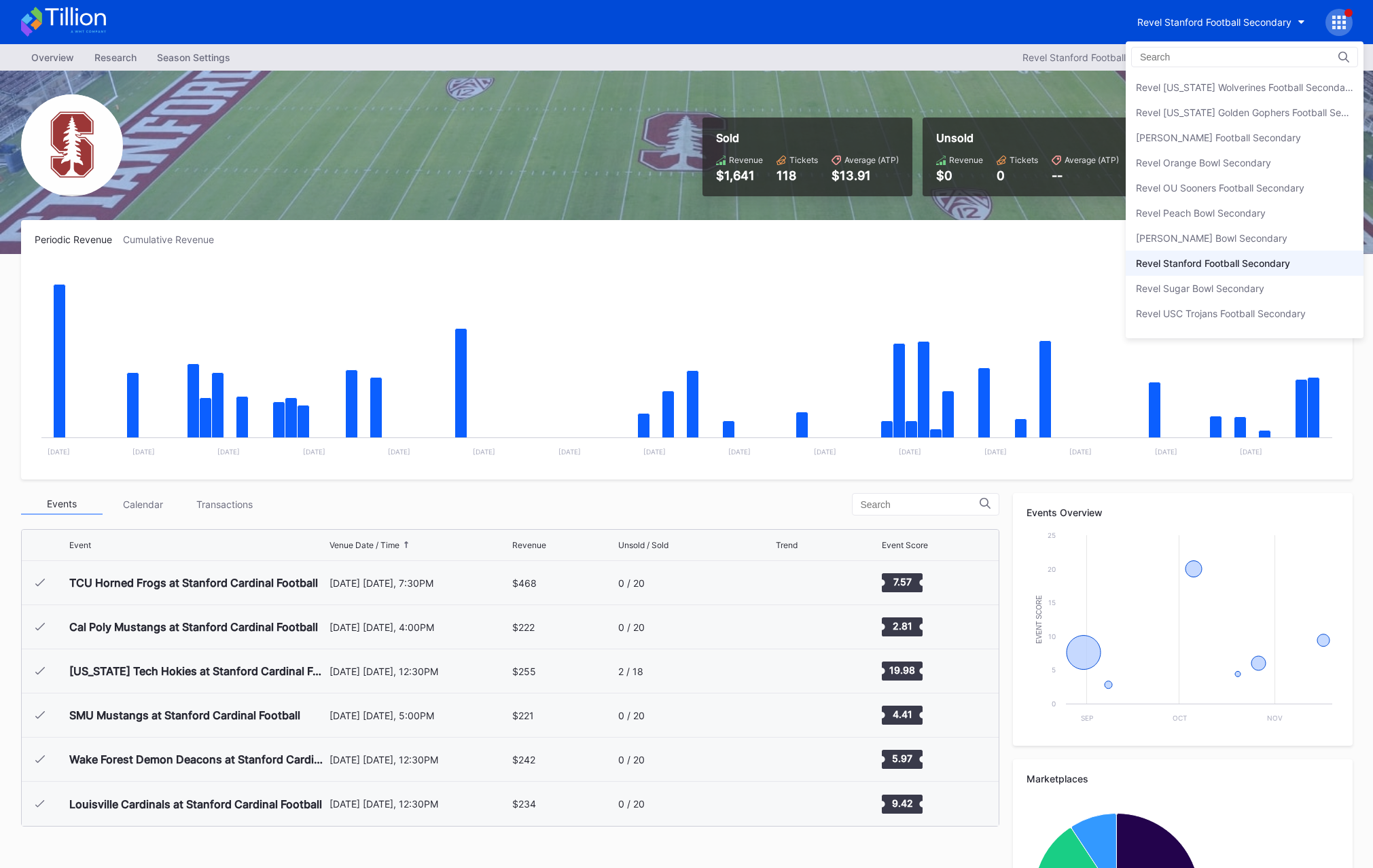
scroll to position [3555, 0]
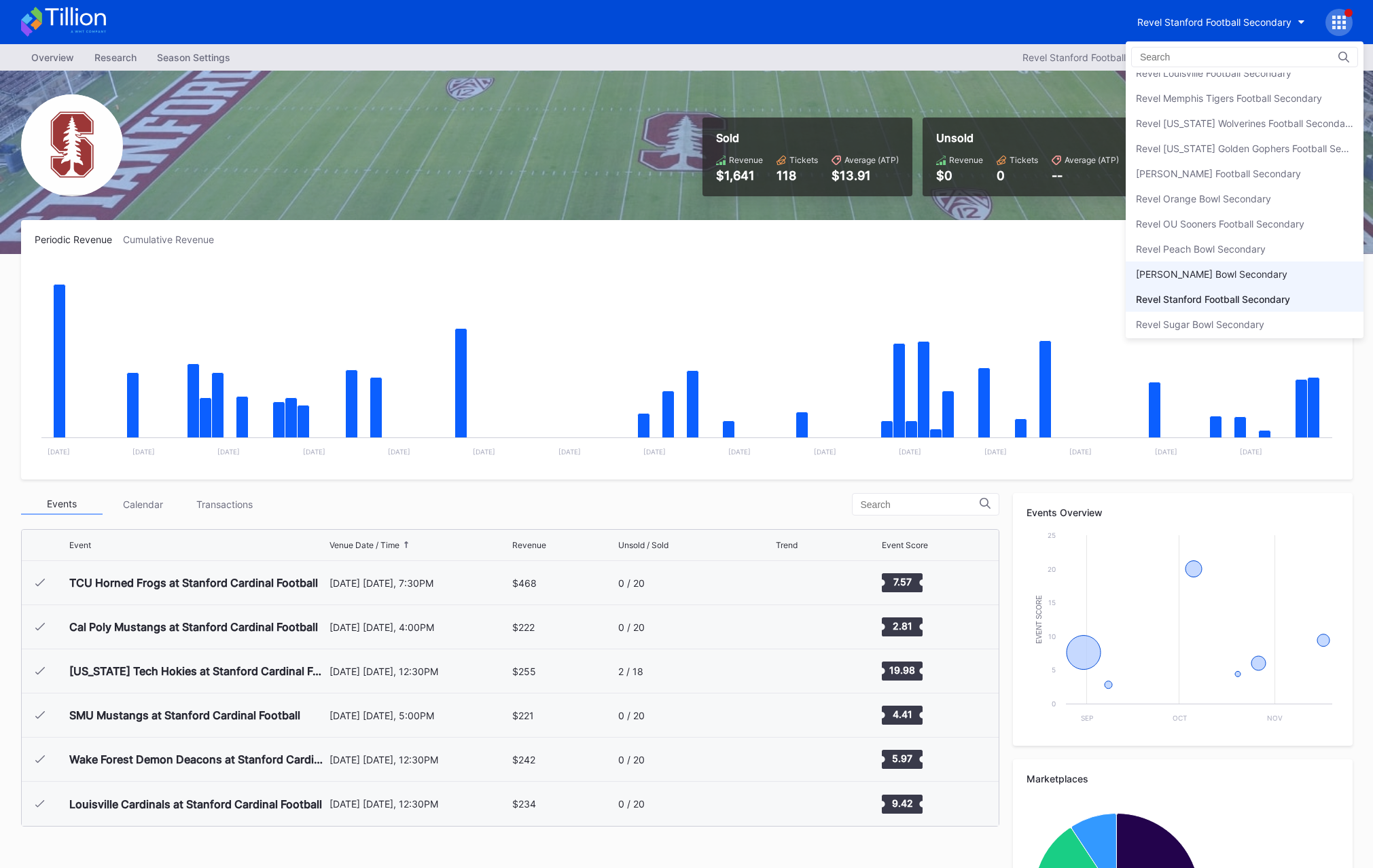
click at [1190, 273] on div "Revel Rose Bowl Secondary" at bounding box center [1211, 274] width 152 height 12
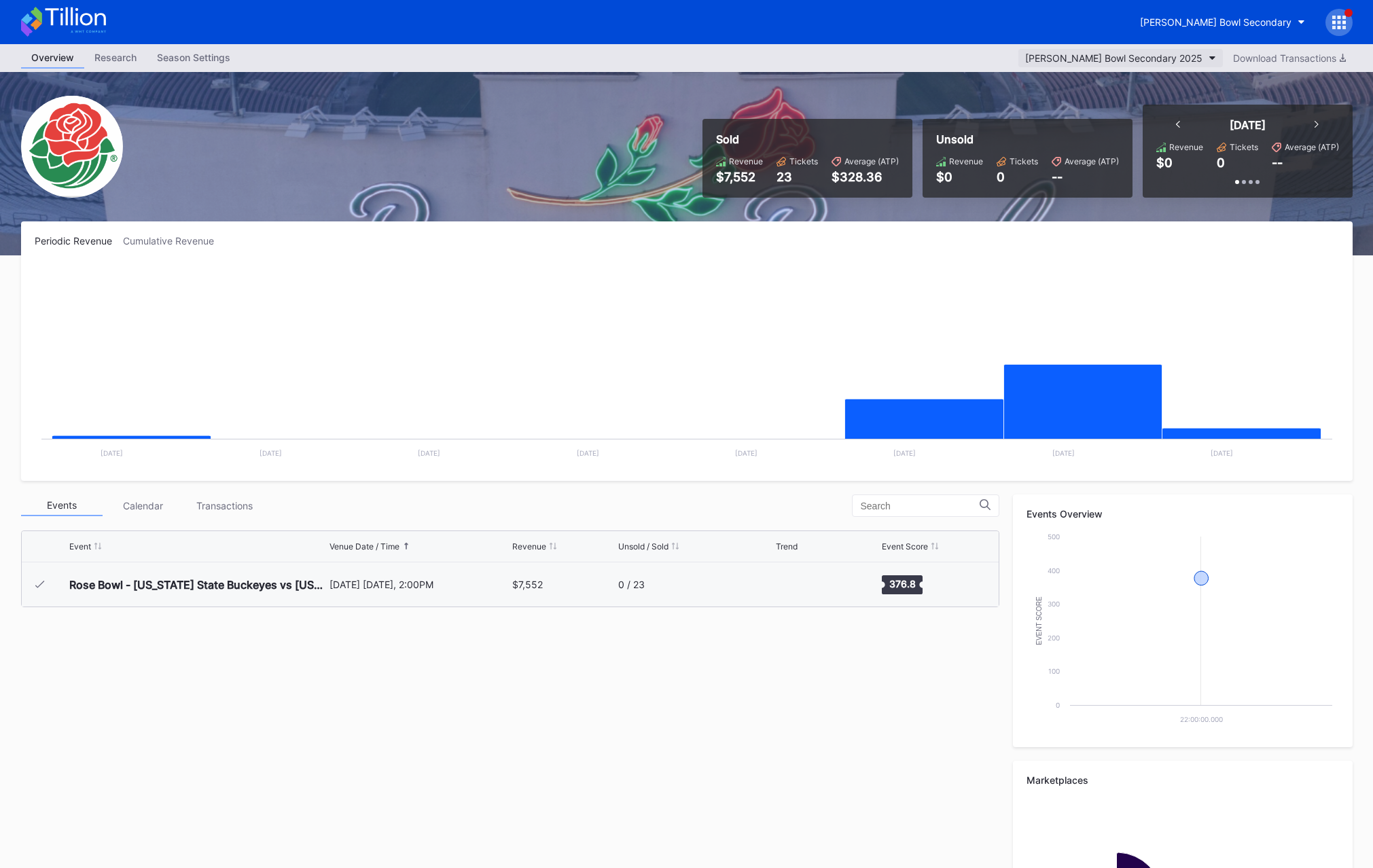
click at [1107, 59] on div "Revel Rose Bowl Secondary 2025" at bounding box center [1113, 58] width 178 height 12
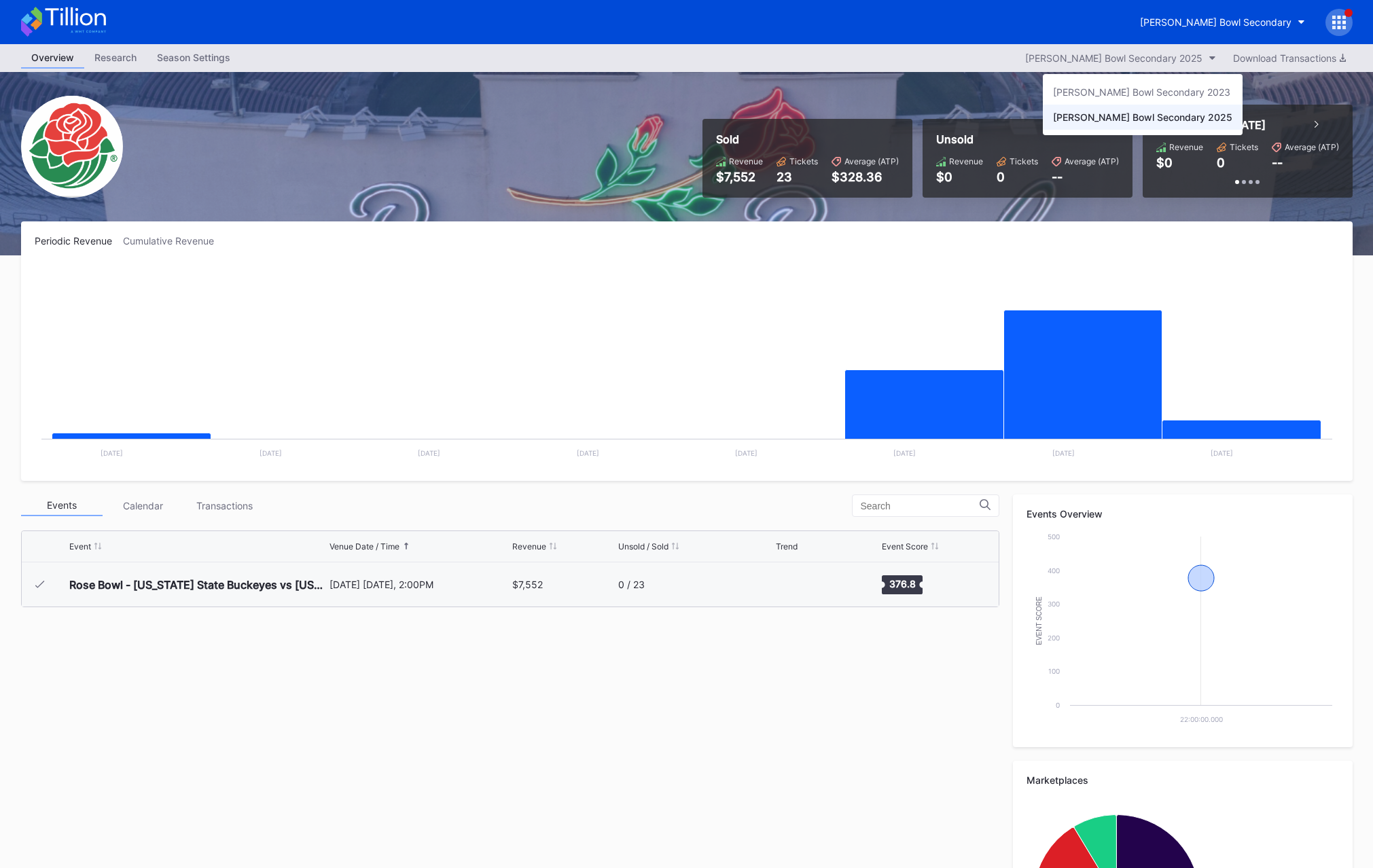
drag, startPoint x: 1092, startPoint y: 20, endPoint x: 1100, endPoint y: 19, distance: 8.1
click at [1193, 17] on div "Revel Rose Bowl Secondary" at bounding box center [1215, 22] width 152 height 12
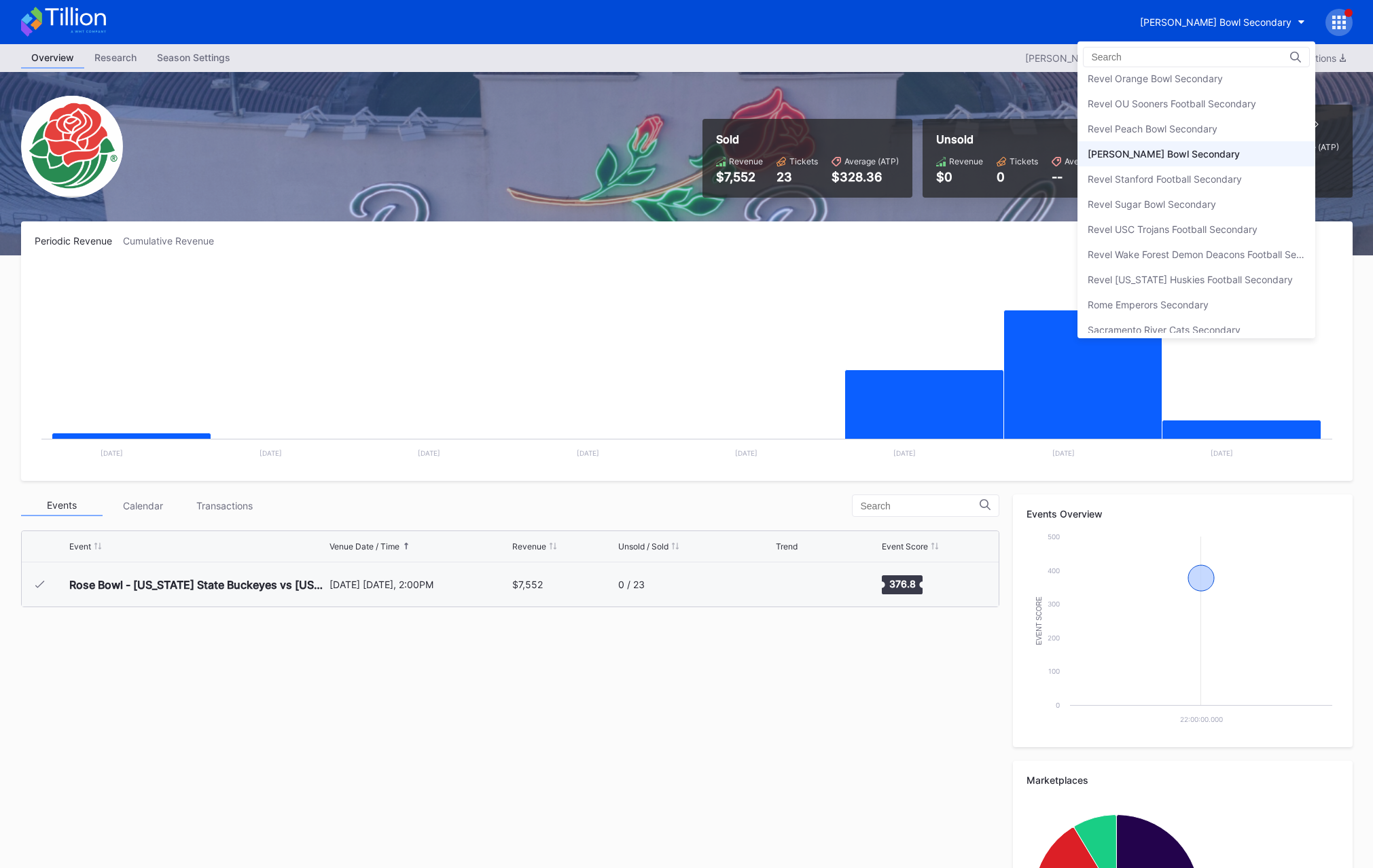
scroll to position [3675, 0]
click at [1147, 129] on div "Revel Peach Bowl Secondary" at bounding box center [1152, 130] width 129 height 12
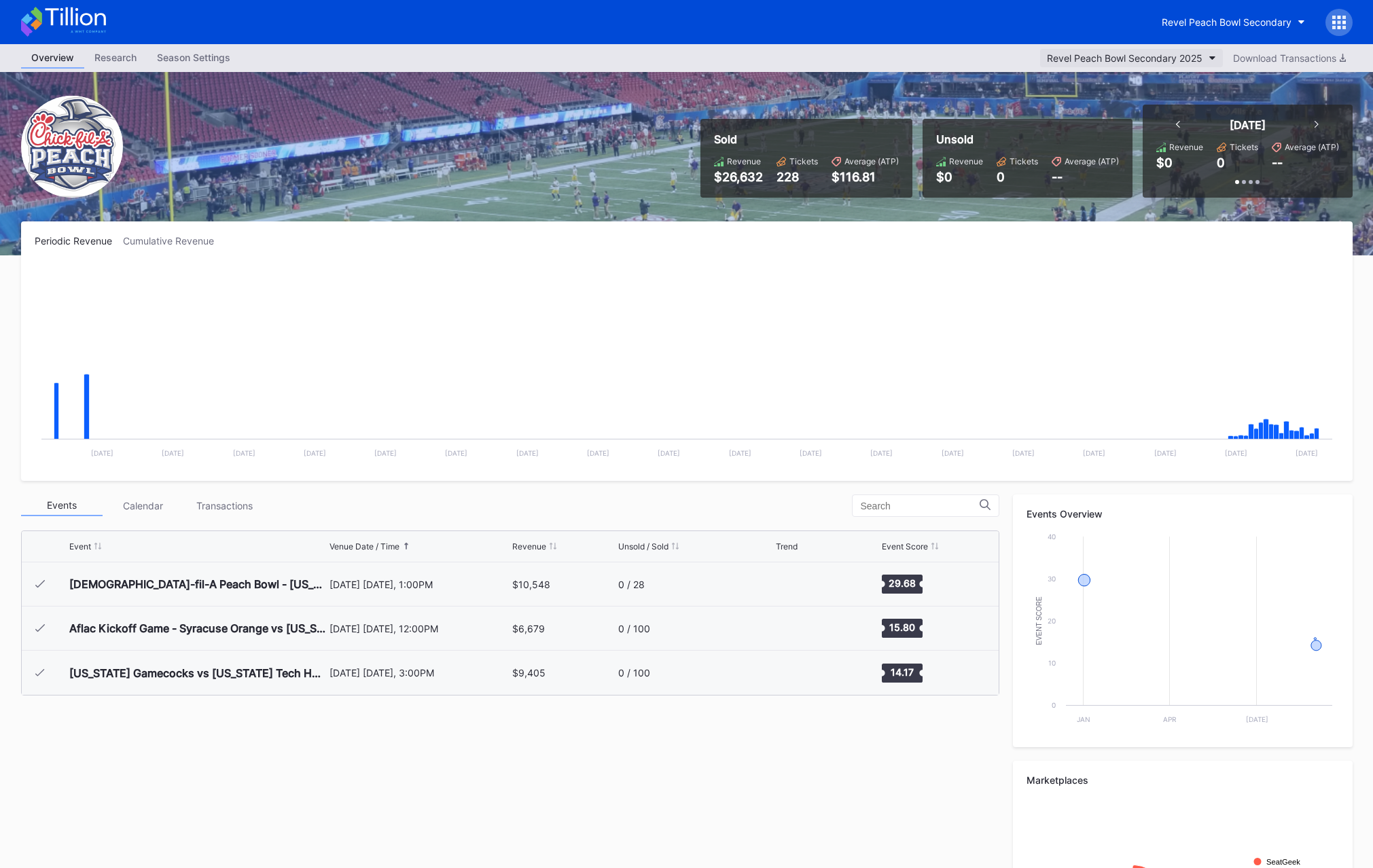
click at [1109, 58] on div "Revel Peach Bowl Secondary 2025" at bounding box center [1124, 58] width 155 height 12
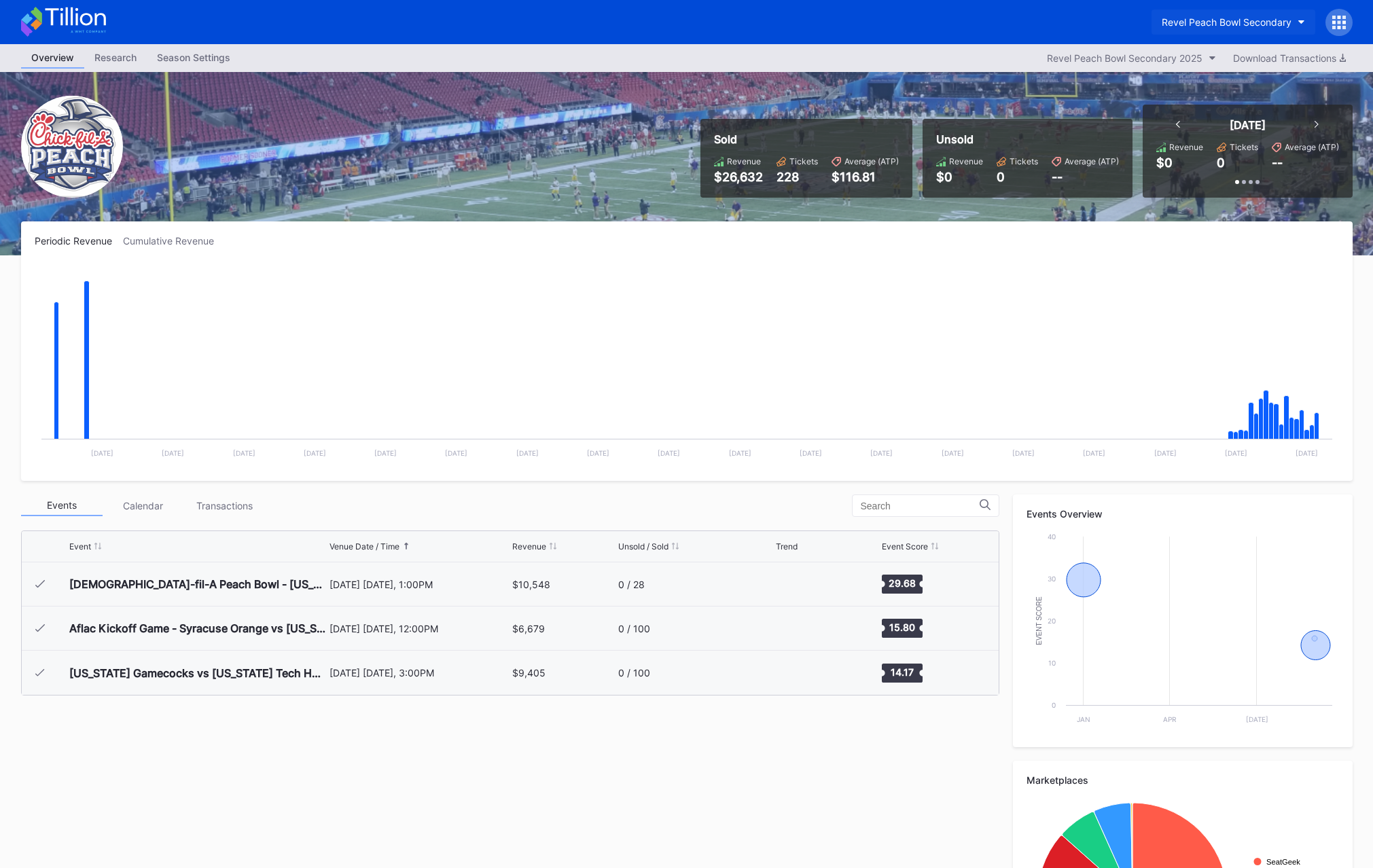
click at [1169, 26] on div "Revel Peach Bowl Secondary" at bounding box center [1226, 22] width 129 height 12
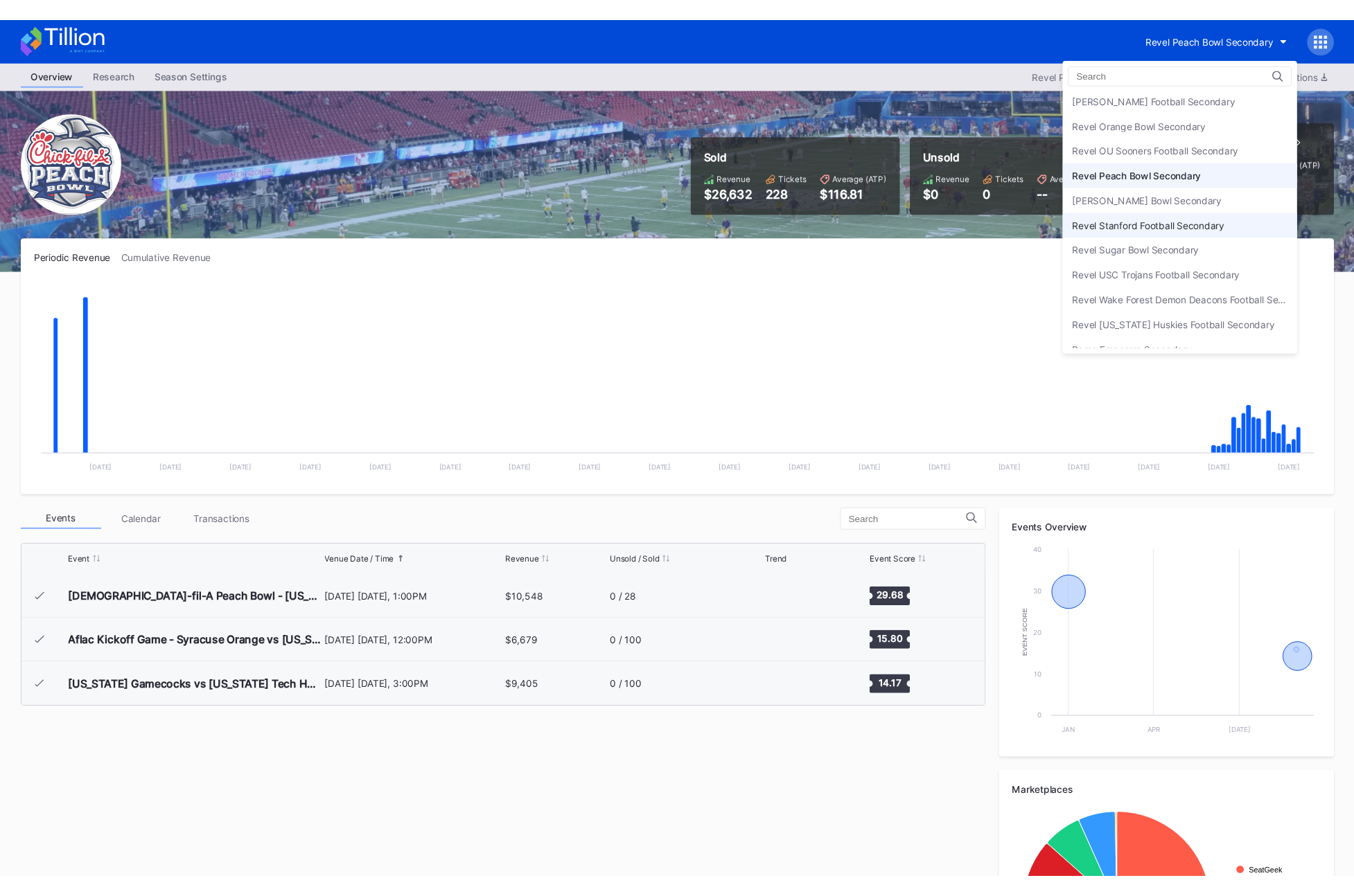
scroll to position [3717, 0]
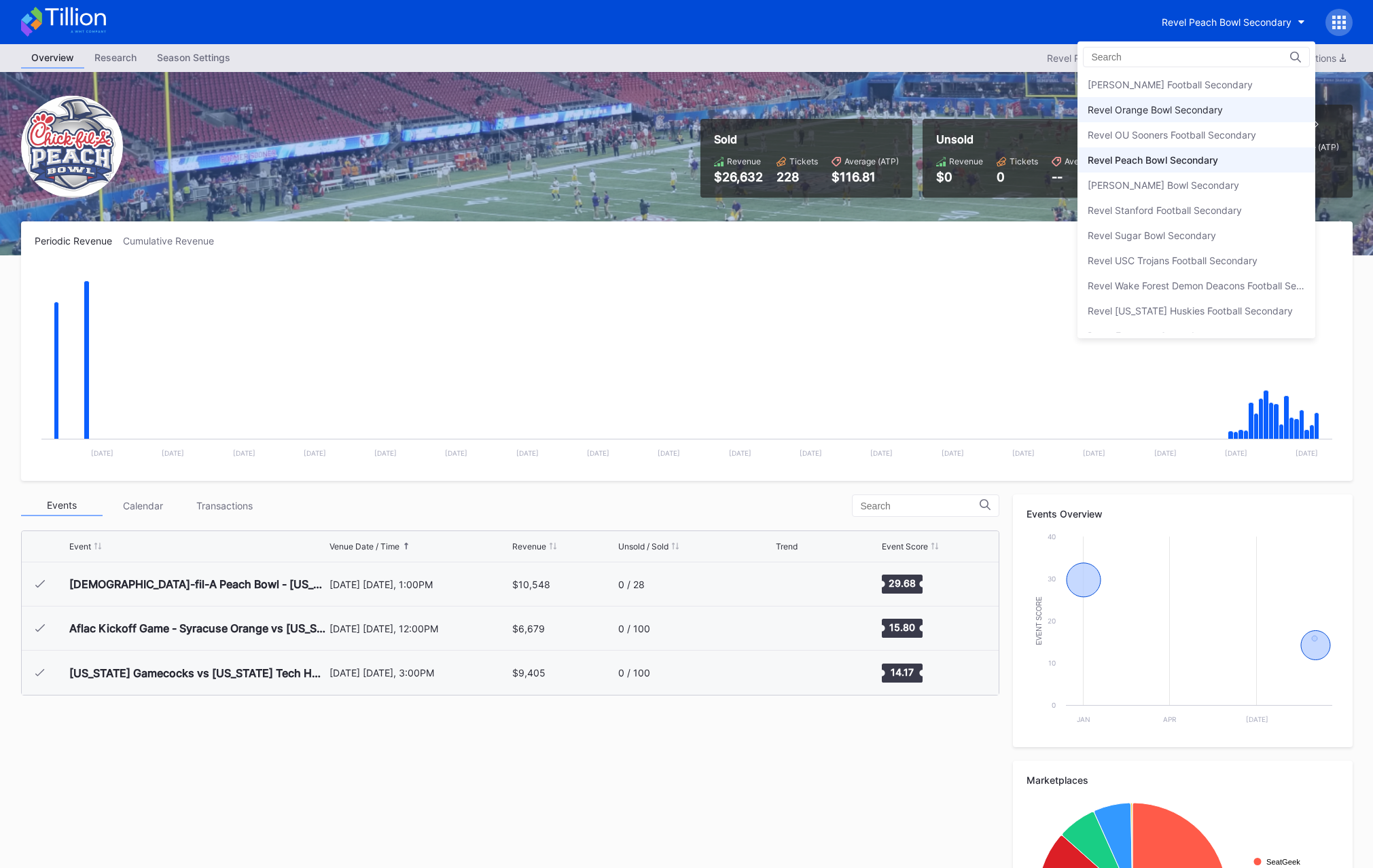
click at [1167, 110] on div "Revel Orange Bowl Secondary" at bounding box center [1155, 110] width 135 height 12
